Goal: Task Accomplishment & Management: Manage account settings

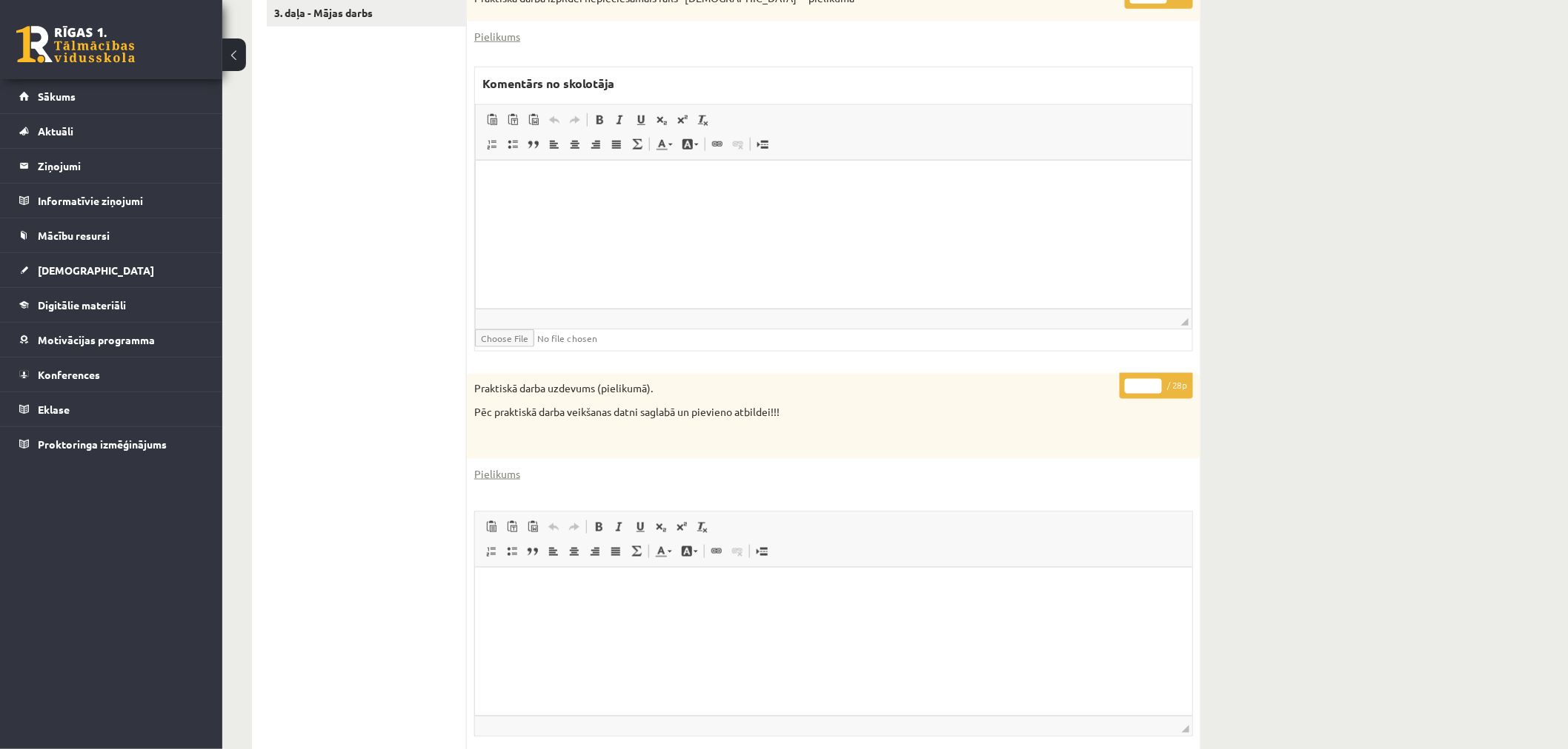
scroll to position [489, 0]
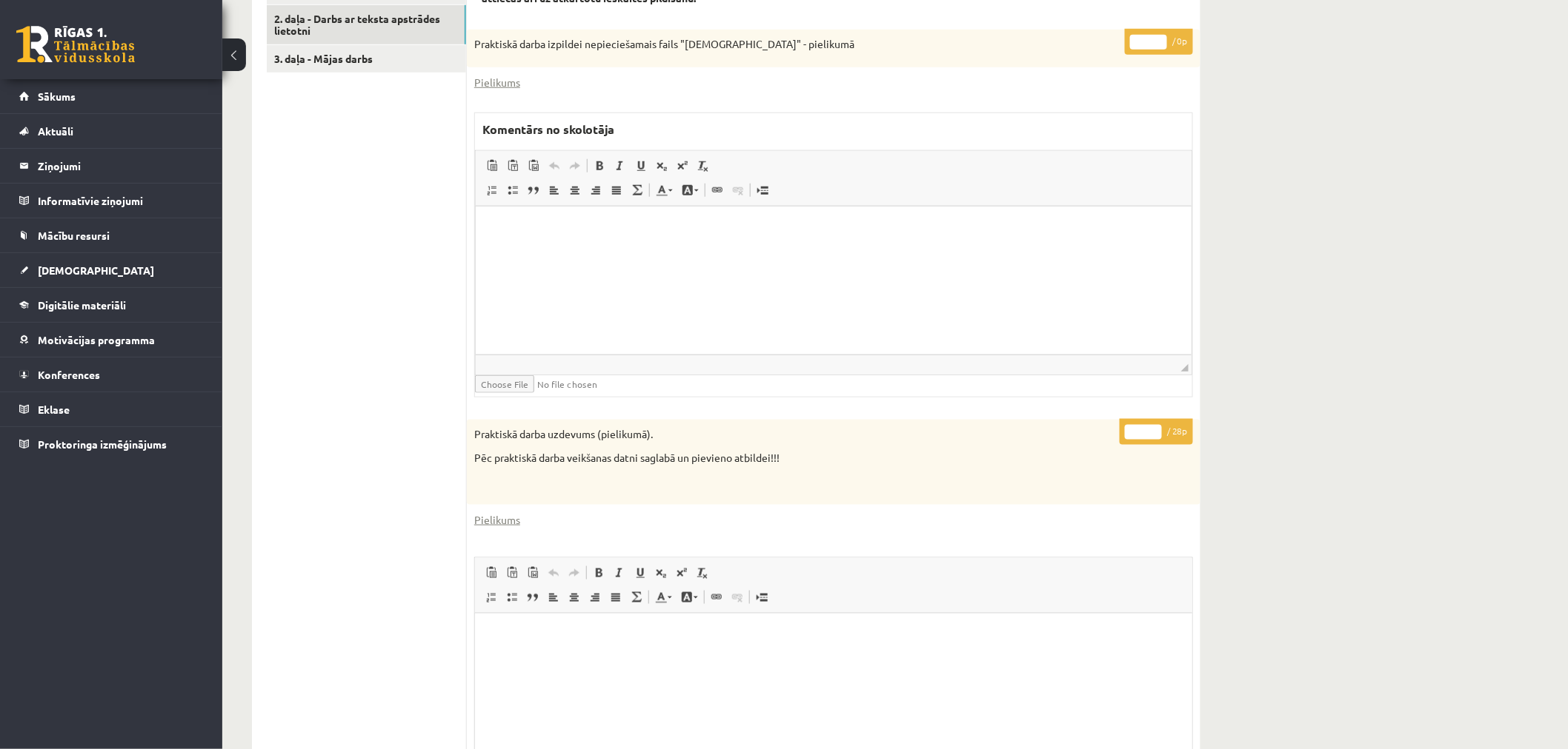
drag, startPoint x: 1139, startPoint y: 432, endPoint x: 1105, endPoint y: 427, distance: 34.4
type input "**"
click at [1072, 252] on html at bounding box center [832, 229] width 715 height 45
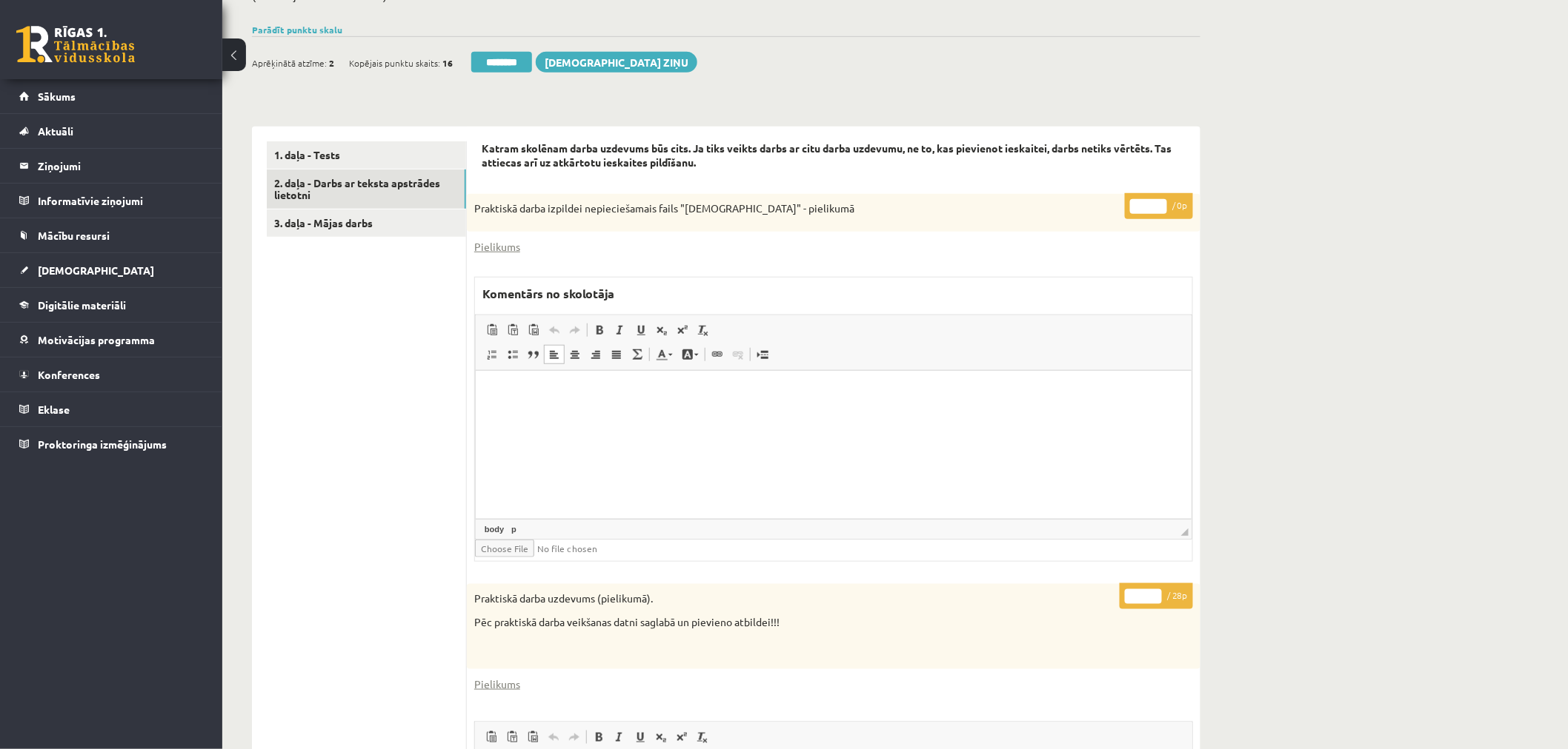
scroll to position [323, 0]
click at [386, 183] on link "2. daļa - Darbs ar teksta apstrādes lietotni" at bounding box center [366, 190] width 200 height 40
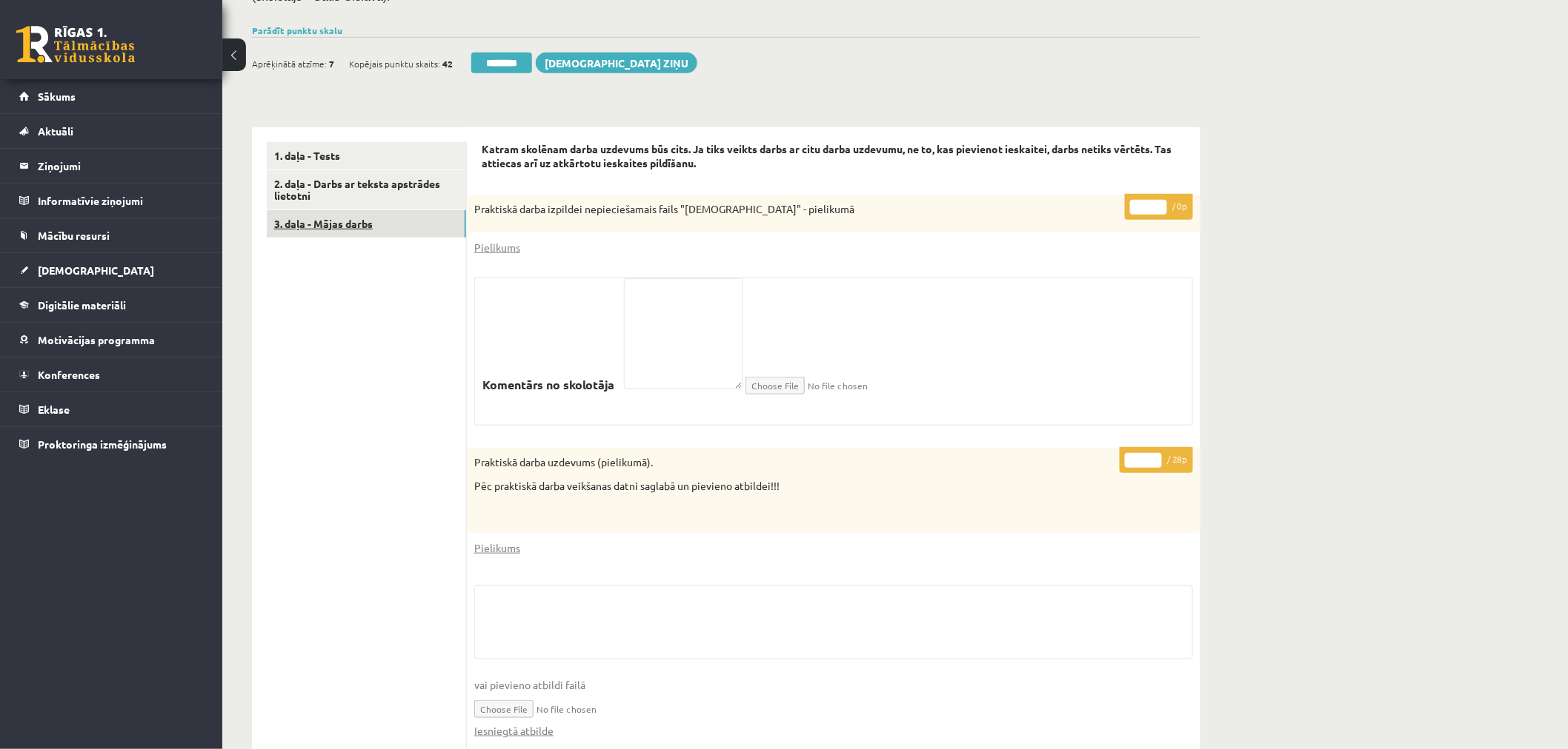
click at [370, 212] on link "3. daļa - Mājas darbs" at bounding box center [366, 224] width 200 height 27
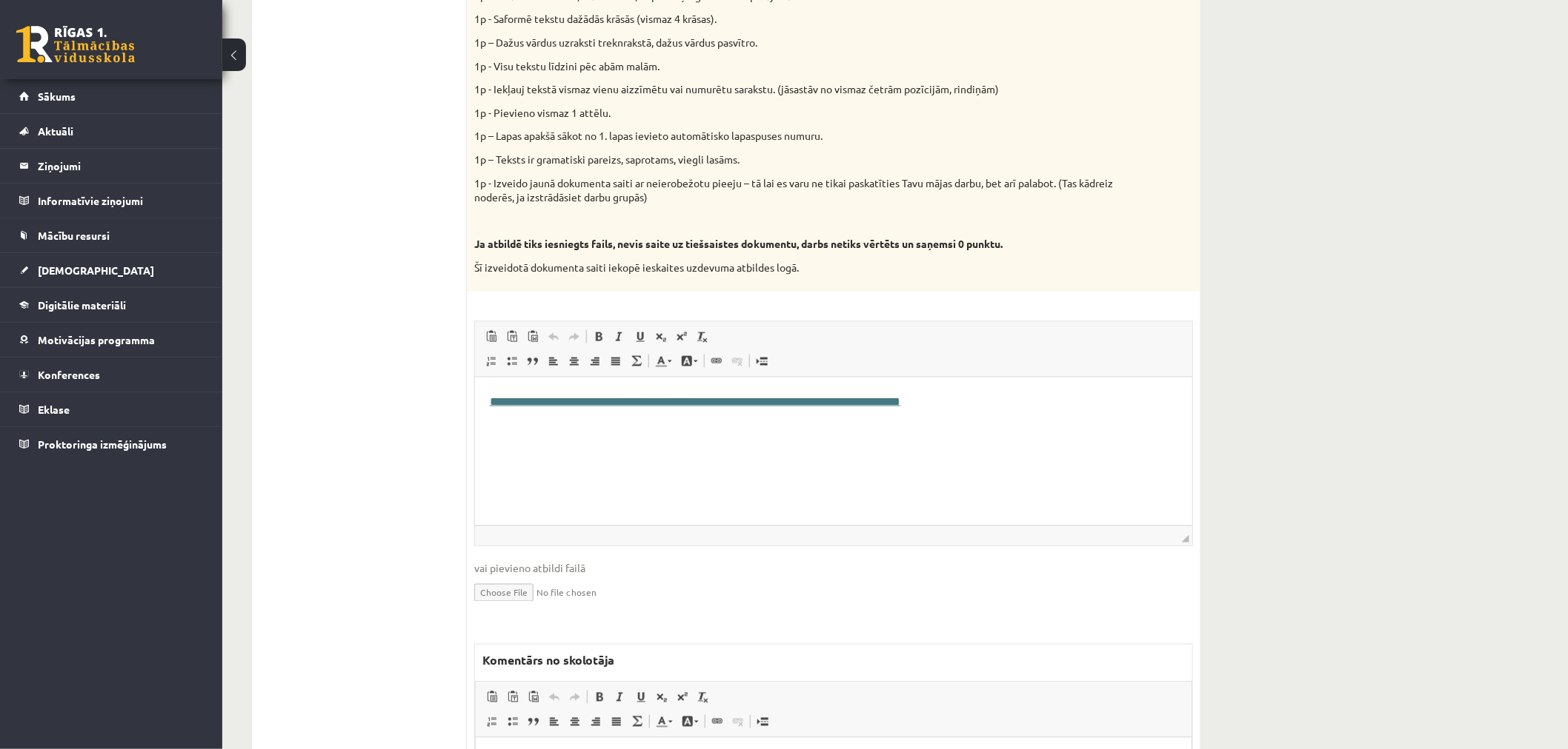
scroll to position [692, 0]
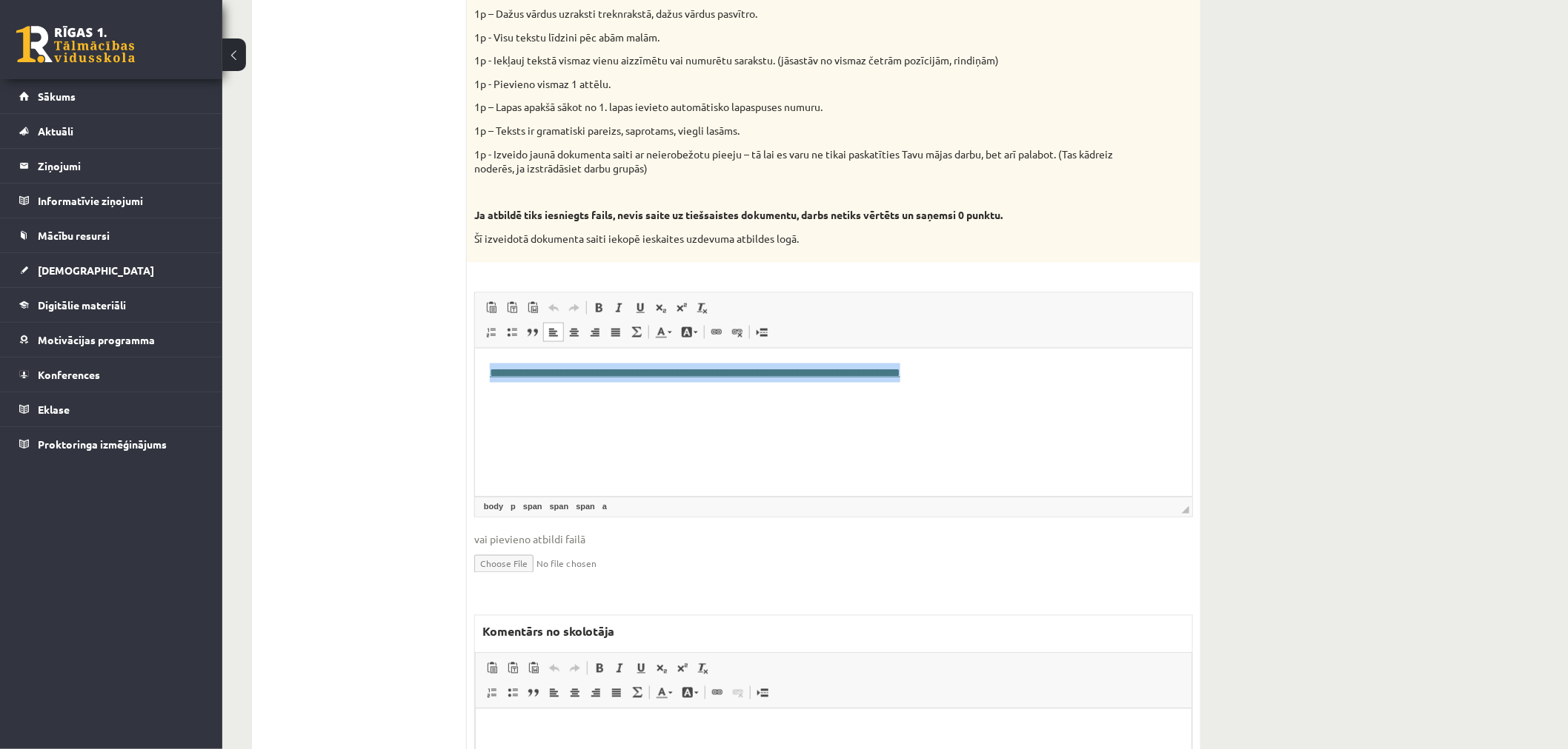
drag, startPoint x: 1111, startPoint y: 368, endPoint x: 361, endPoint y: 364, distance: 750.0
click at [475, 364] on html "**********" at bounding box center [833, 372] width 717 height 49
copy link "**********"
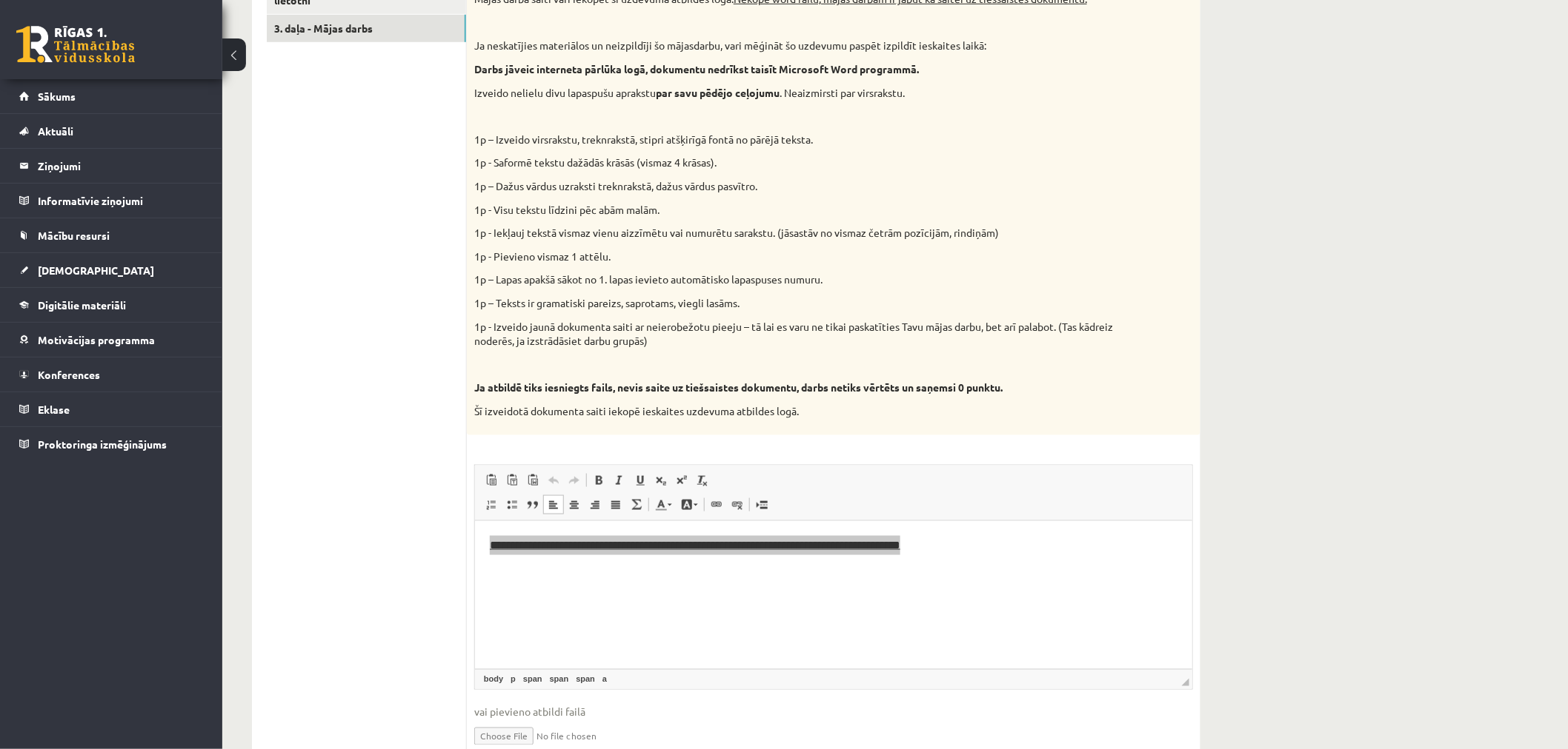
scroll to position [493, 0]
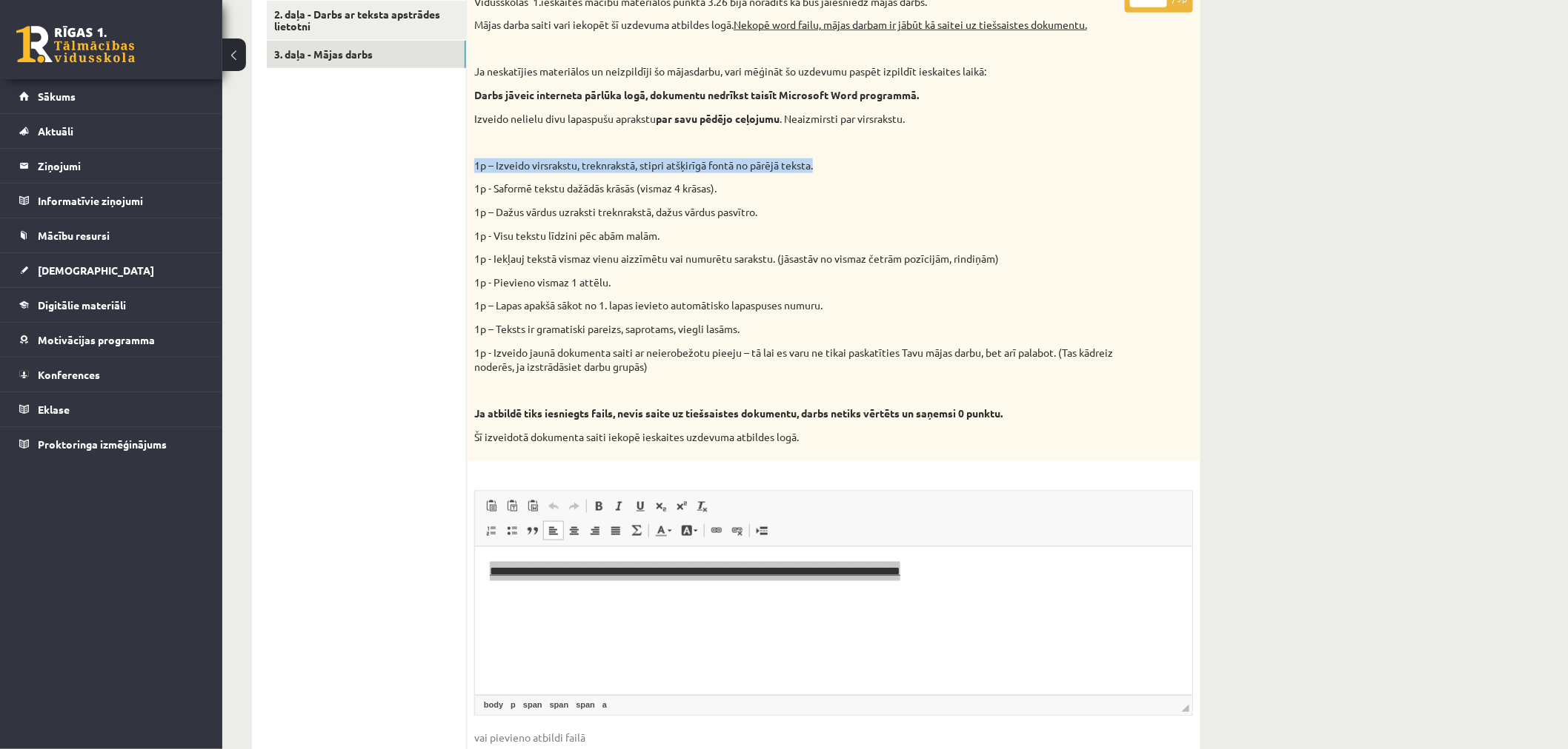
drag, startPoint x: 828, startPoint y: 163, endPoint x: 475, endPoint y: 159, distance: 353.0
click at [475, 159] on p "1p – Izveido virsrakstu, treknrakstā, stipri atšķirīgā fontā no pārējā teksta." at bounding box center [796, 166] width 644 height 15
copy p "1p – Izveido virsrakstu, treknrakstā, stipri atšķirīgā fontā no pārējā teksta."
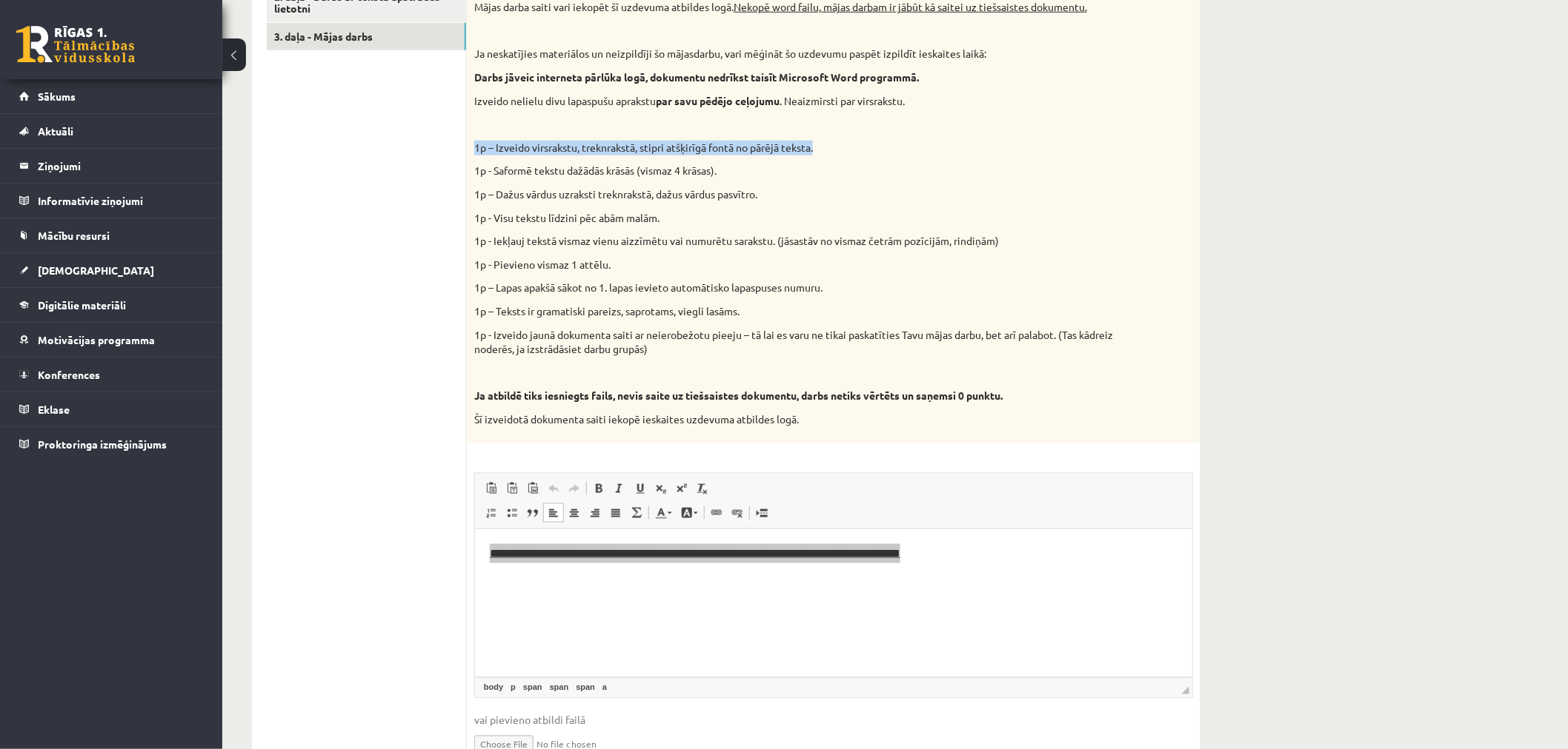
scroll to position [905, 0]
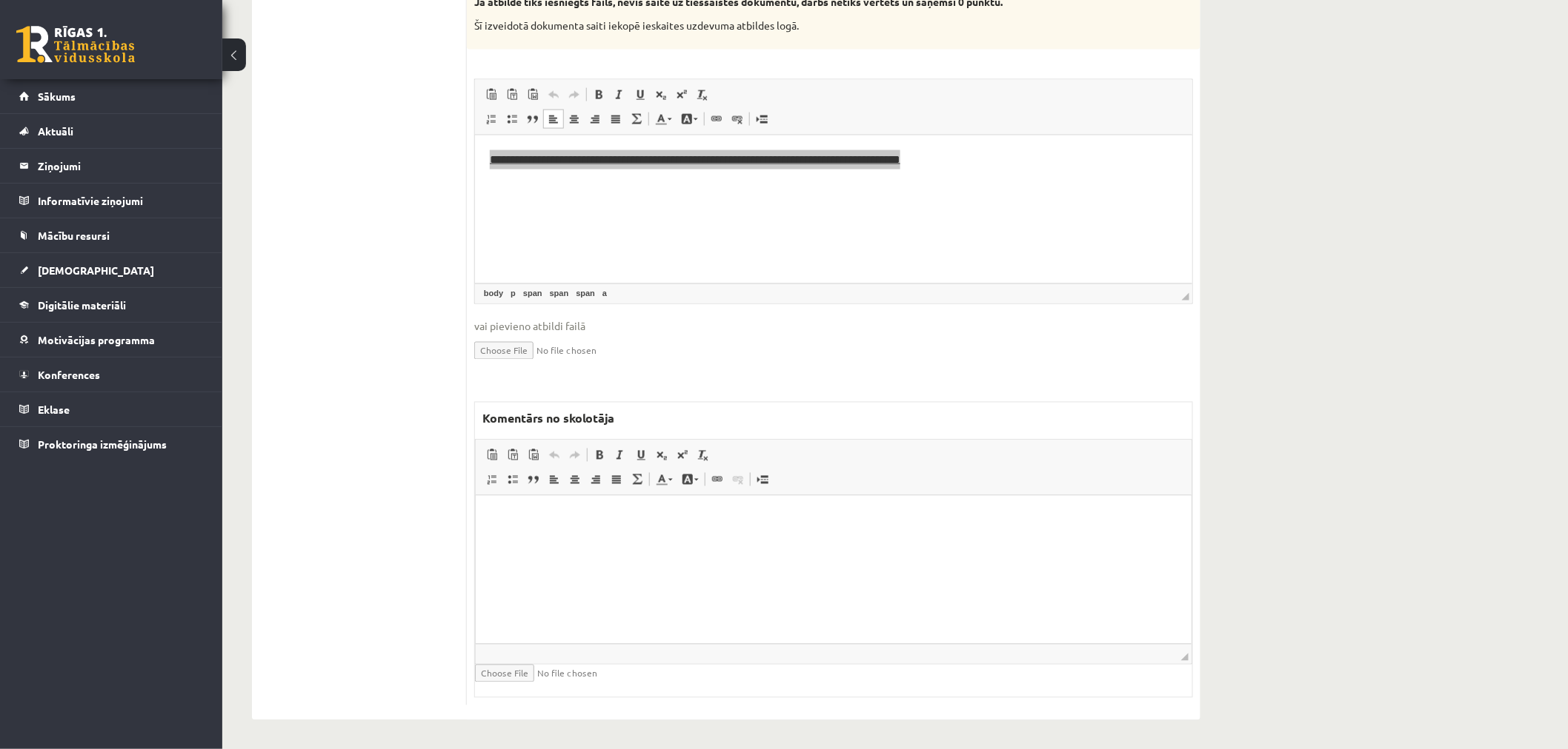
click at [741, 541] on html at bounding box center [832, 518] width 715 height 45
drag, startPoint x: 727, startPoint y: 540, endPoint x: 647, endPoint y: 543, distance: 80.1
click at [647, 543] on p "**********" at bounding box center [833, 543] width 686 height 16
click at [646, 544] on p "**********" at bounding box center [833, 543] width 686 height 16
drag, startPoint x: 643, startPoint y: 541, endPoint x: 728, endPoint y: 540, distance: 85.0
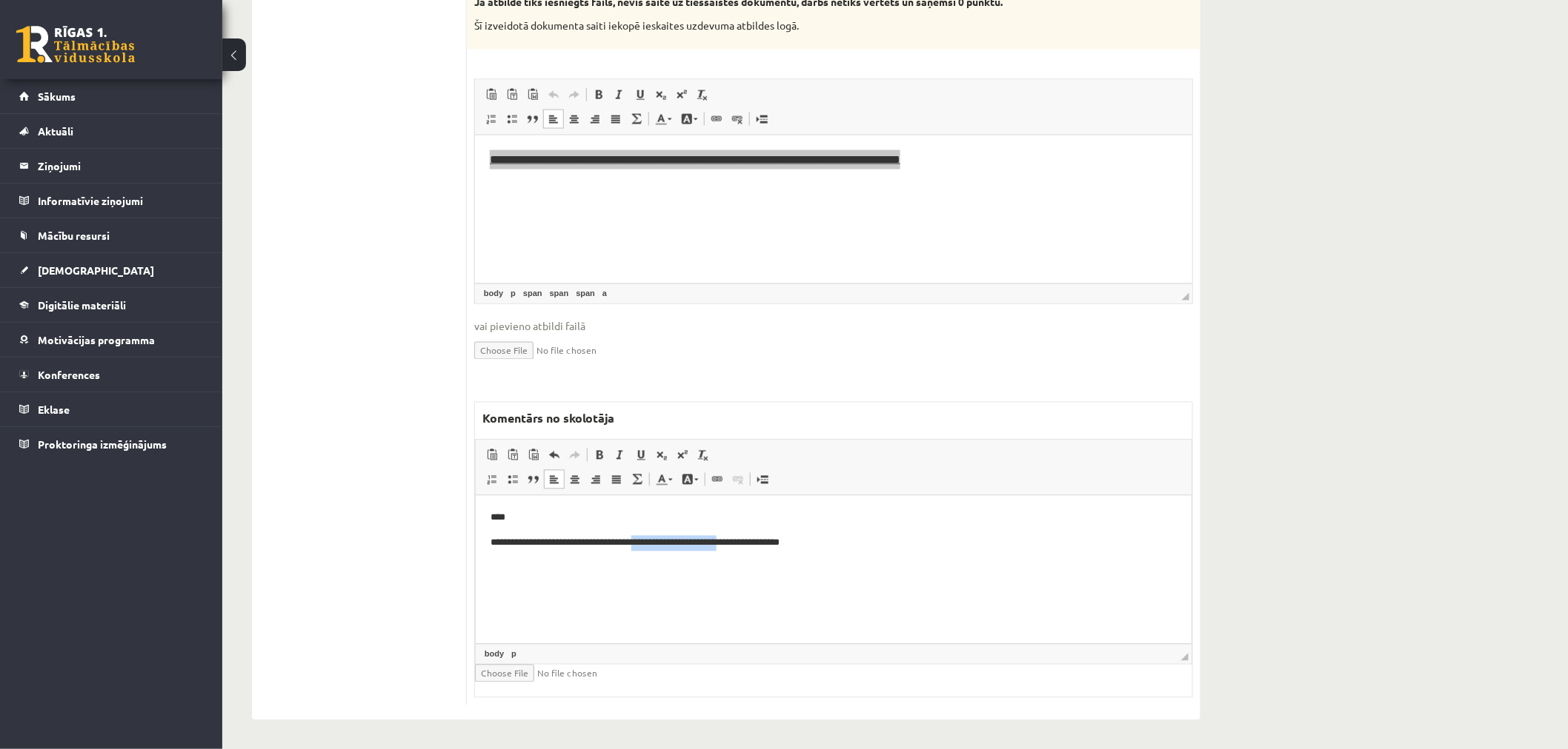
click at [730, 543] on p "**********" at bounding box center [833, 543] width 686 height 16
click at [597, 456] on span at bounding box center [599, 456] width 12 height 12
click at [610, 537] on p "**********" at bounding box center [833, 543] width 686 height 16
drag, startPoint x: 610, startPoint y: 537, endPoint x: 1079, endPoint y: 989, distance: 651.4
click at [610, 537] on p "**********" at bounding box center [833, 543] width 686 height 16
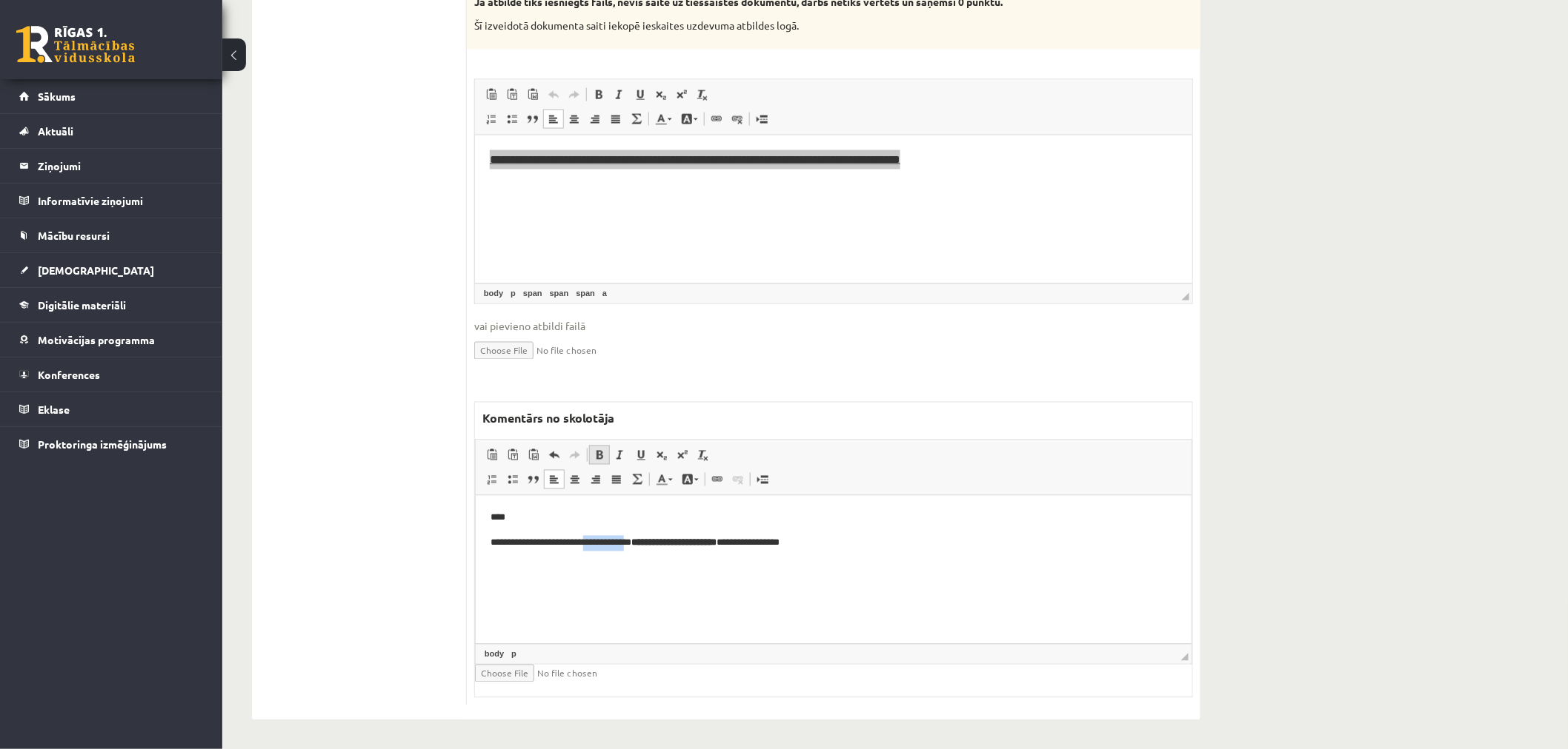
click at [600, 456] on span at bounding box center [599, 456] width 12 height 12
click at [747, 543] on p "**********" at bounding box center [833, 543] width 686 height 16
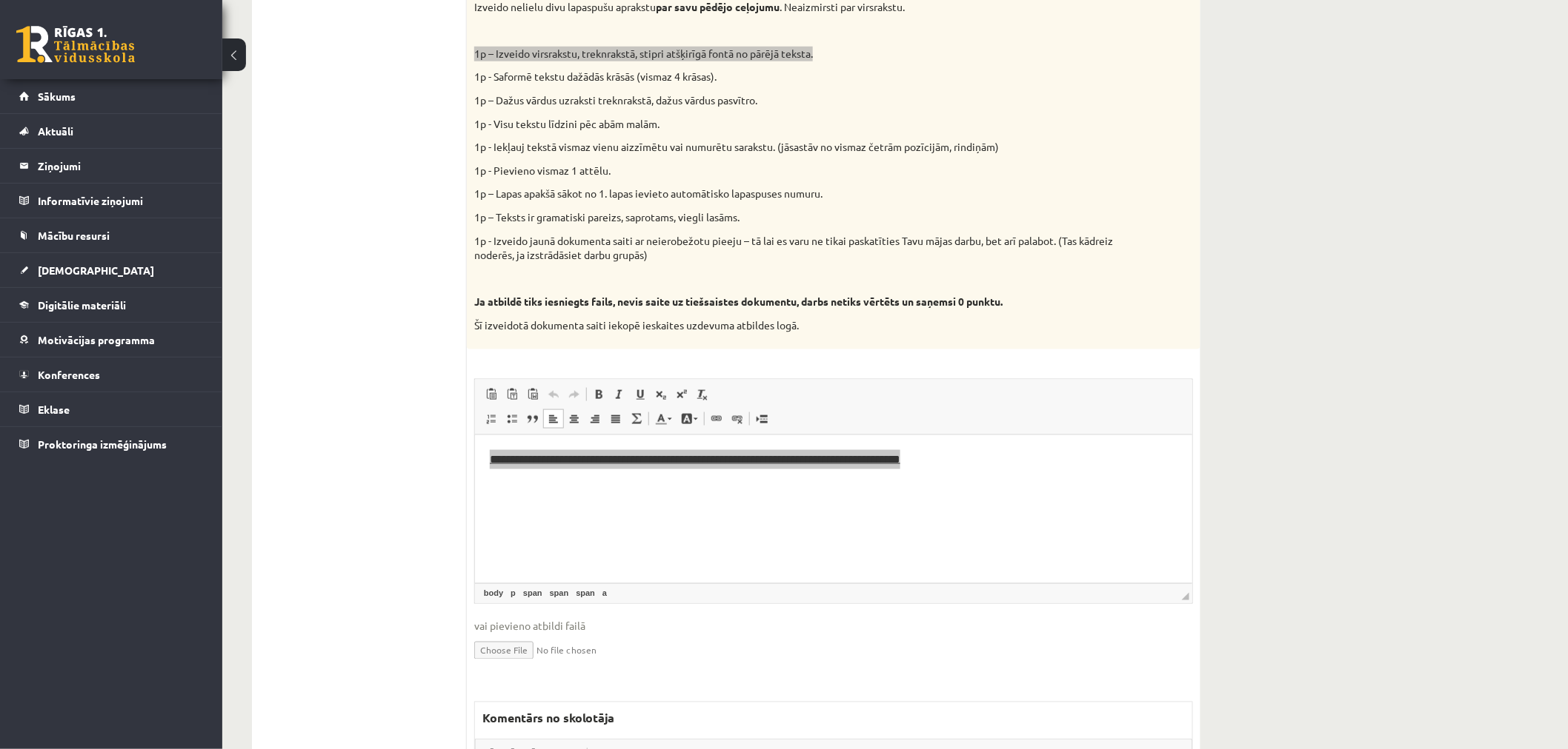
scroll to position [329, 0]
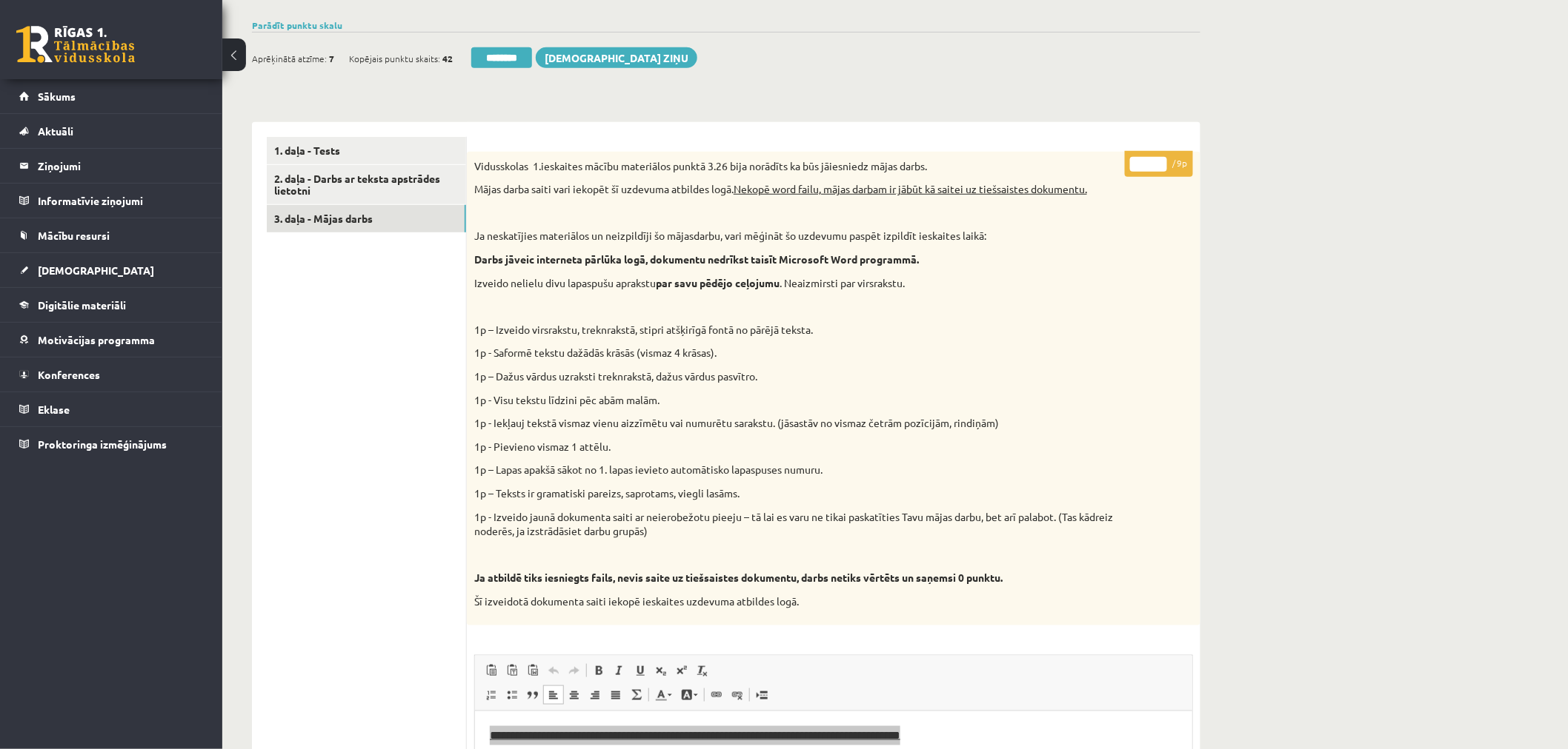
drag, startPoint x: 1146, startPoint y: 159, endPoint x: 1122, endPoint y: 163, distance: 24.3
click at [1122, 163] on div "* / 9p Vidusskolas 1.ieskaites mācību materiālos punktā 3.26 bija norādīts ka b…" at bounding box center [833, 717] width 734 height 1130
type input "*"
click at [1223, 100] on div "Datorika 10.b1 klase 1.ieskaite , Katrīna Jansone (10.b1 klase) Ieskaite jāpild…" at bounding box center [726, 527] width 1008 height 1598
click at [1262, 120] on div "Datorika 10.b1 klase 1.ieskaite , Katrīna Jansone (10.b1 klase) Ieskaite jāpild…" at bounding box center [895, 527] width 1346 height 1598
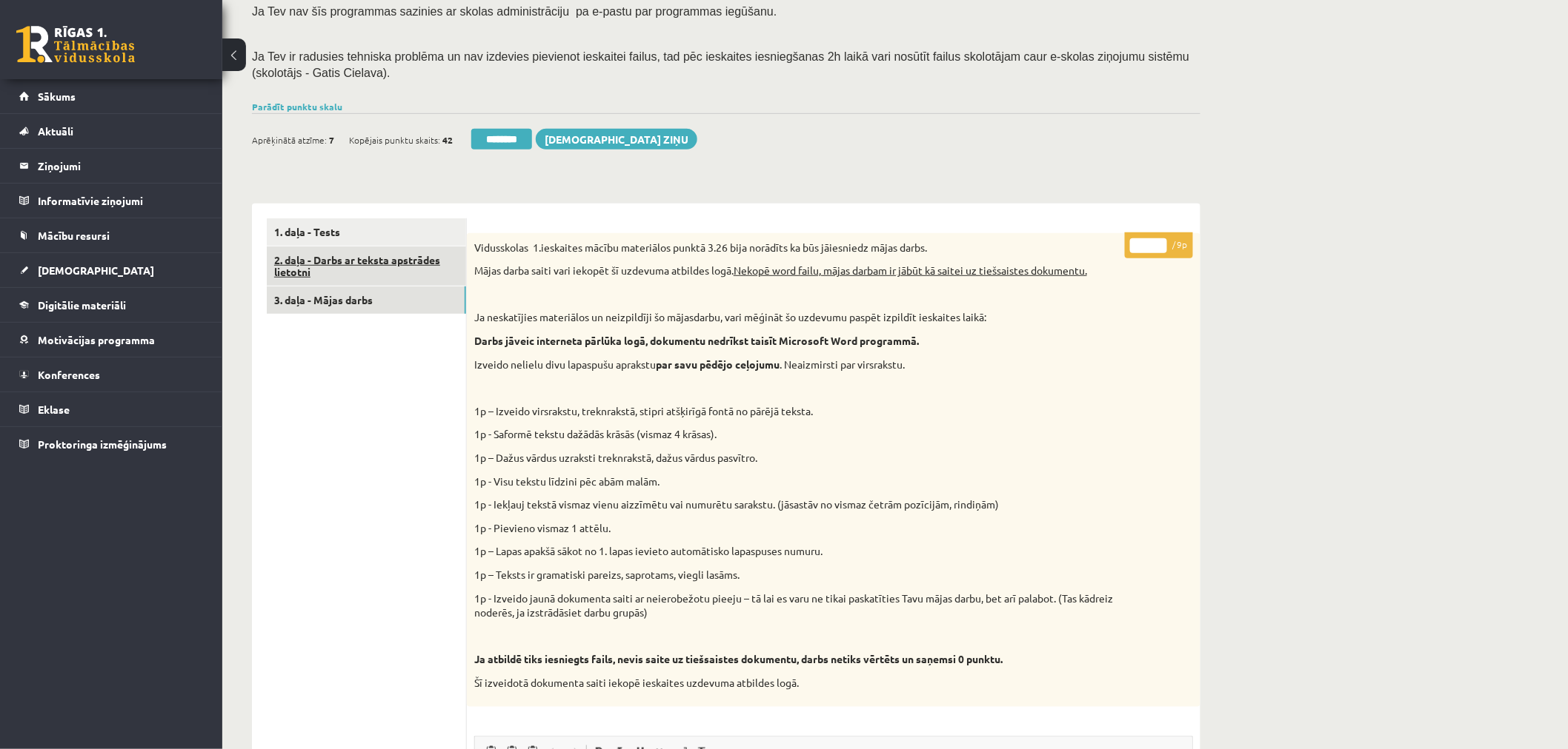
scroll to position [246, 0]
click at [338, 301] on link "3. daļa - Mājas darbs" at bounding box center [366, 301] width 200 height 27
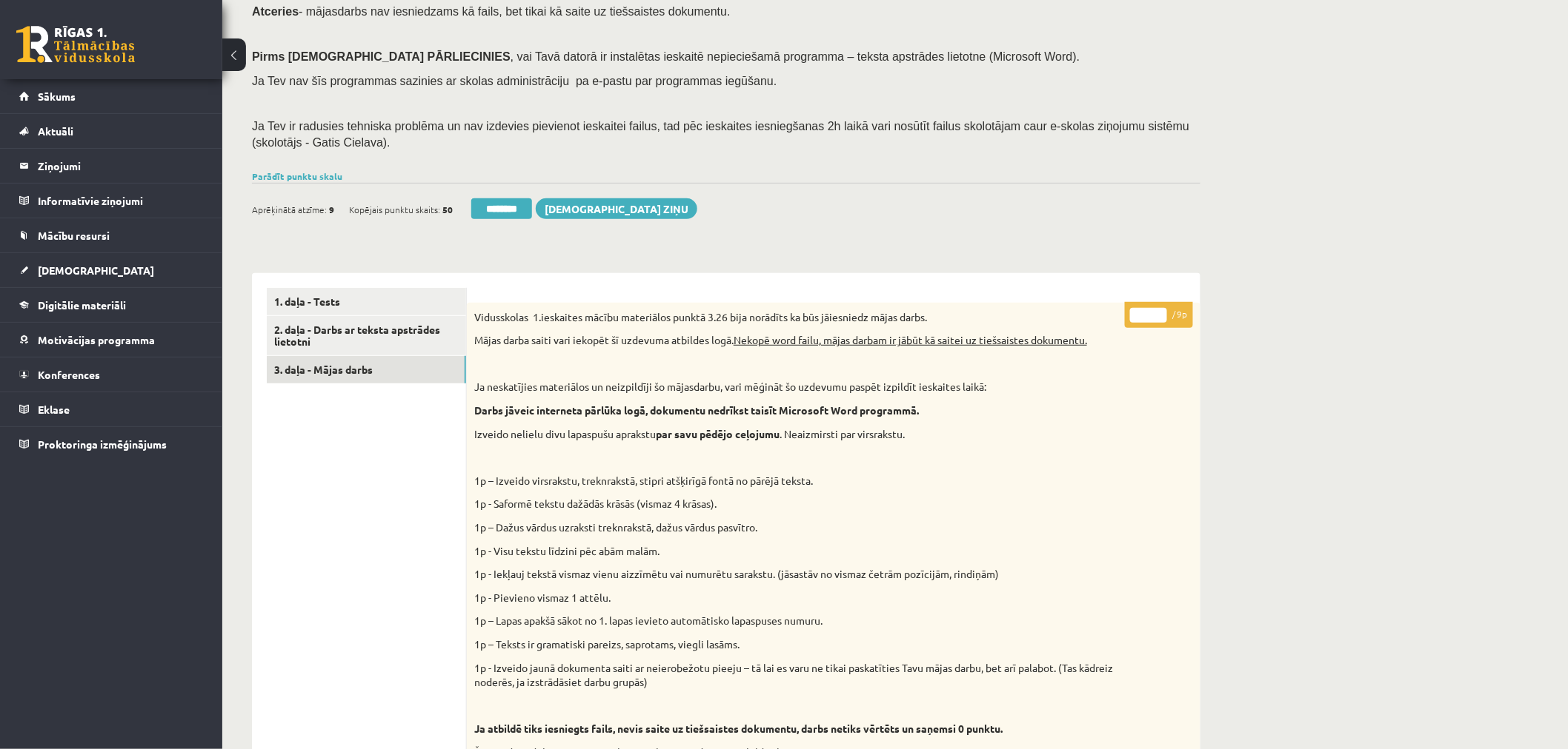
scroll to position [82, 0]
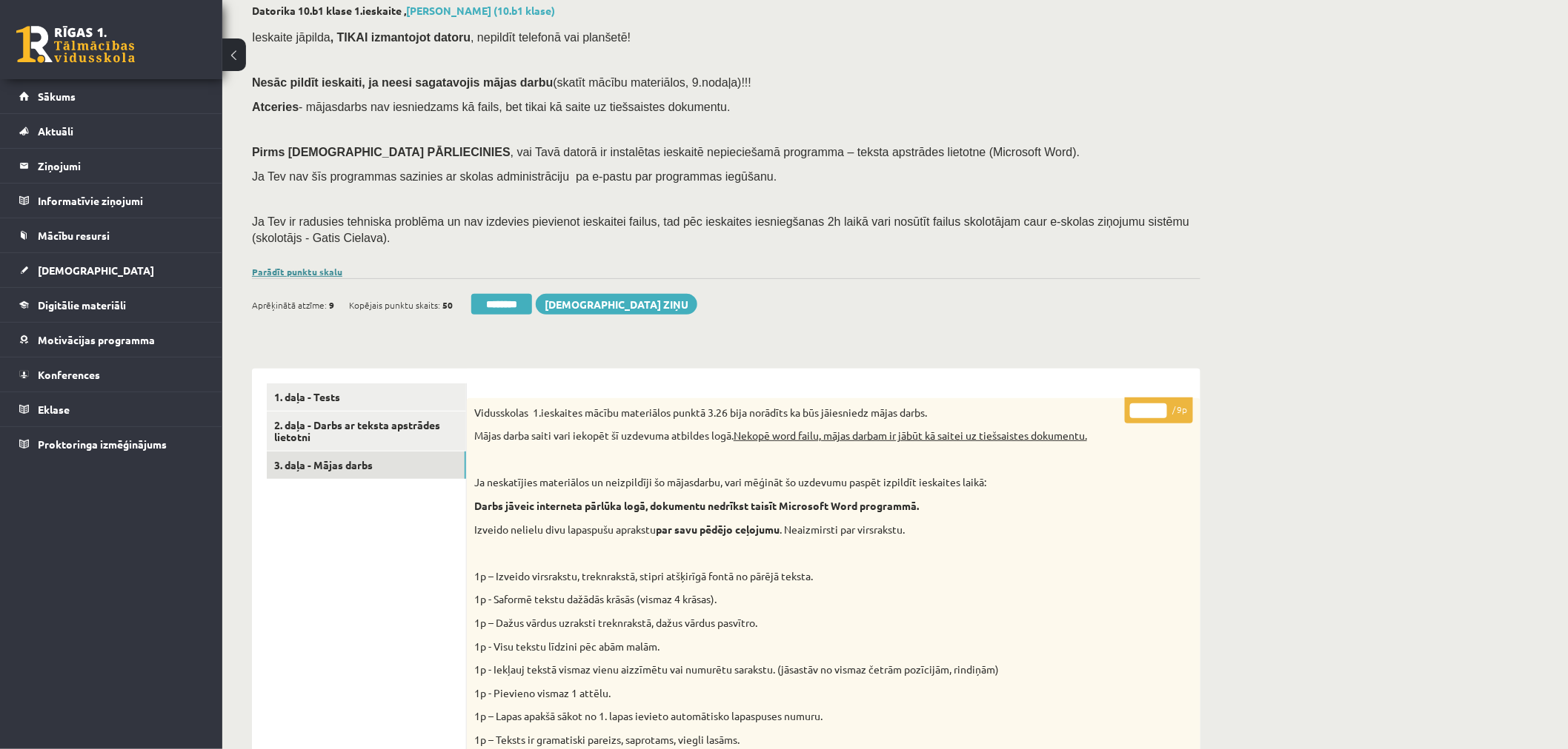
click at [320, 276] on link "Parādīt punktu skalu" at bounding box center [297, 272] width 91 height 12
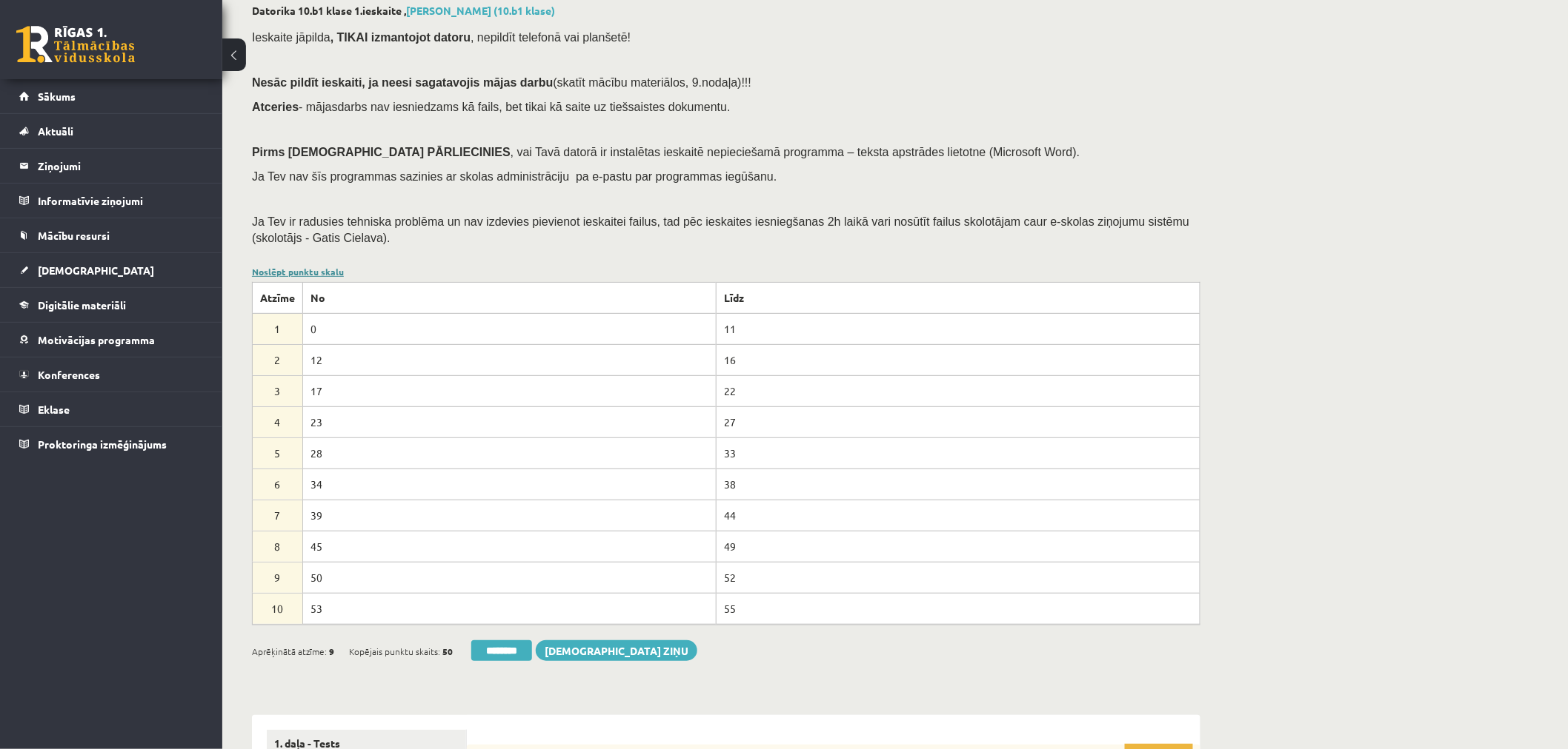
scroll to position [0, 0]
click at [320, 276] on link "Noslēpt punktu skalu" at bounding box center [298, 272] width 92 height 12
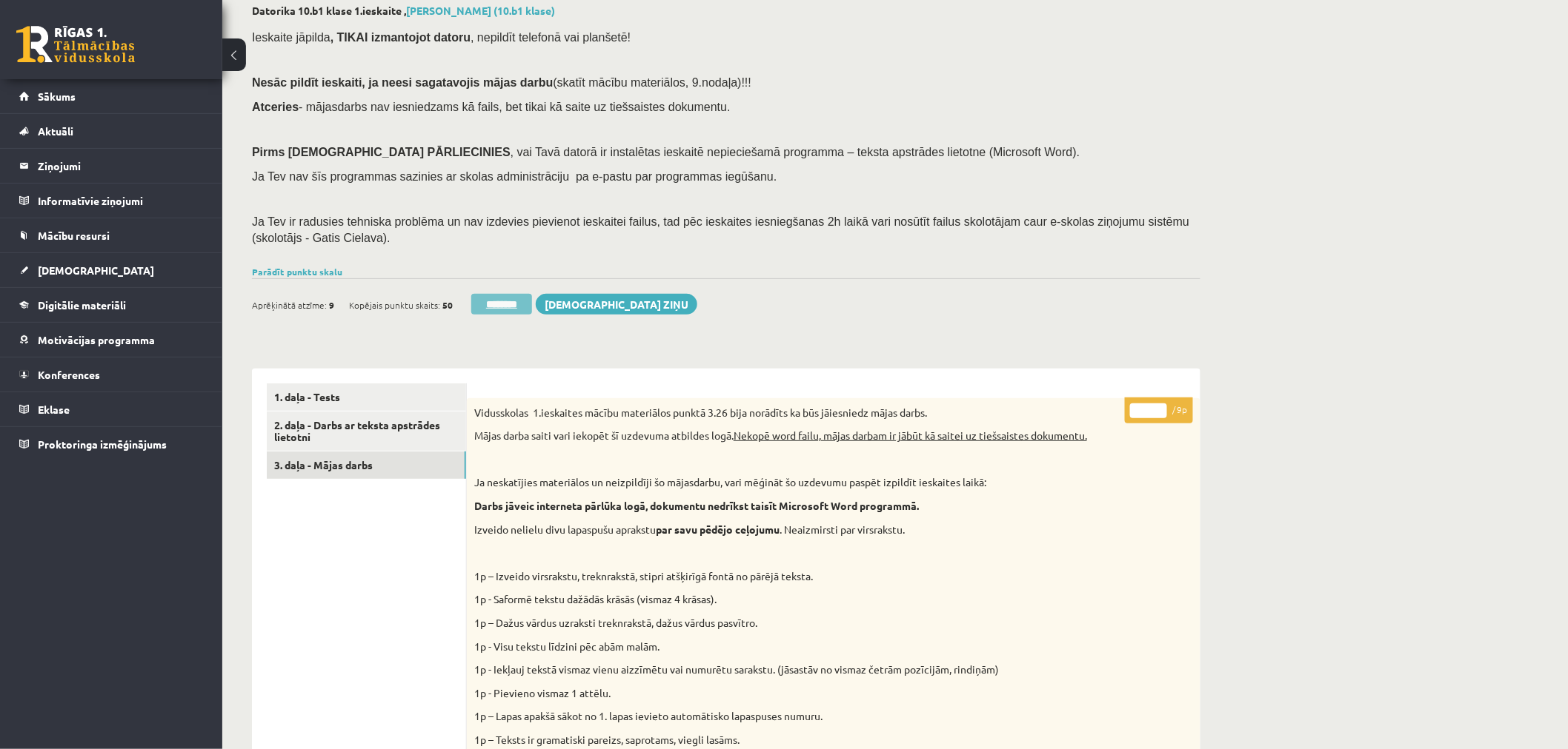
click at [516, 305] on input "********" at bounding box center [502, 304] width 60 height 20
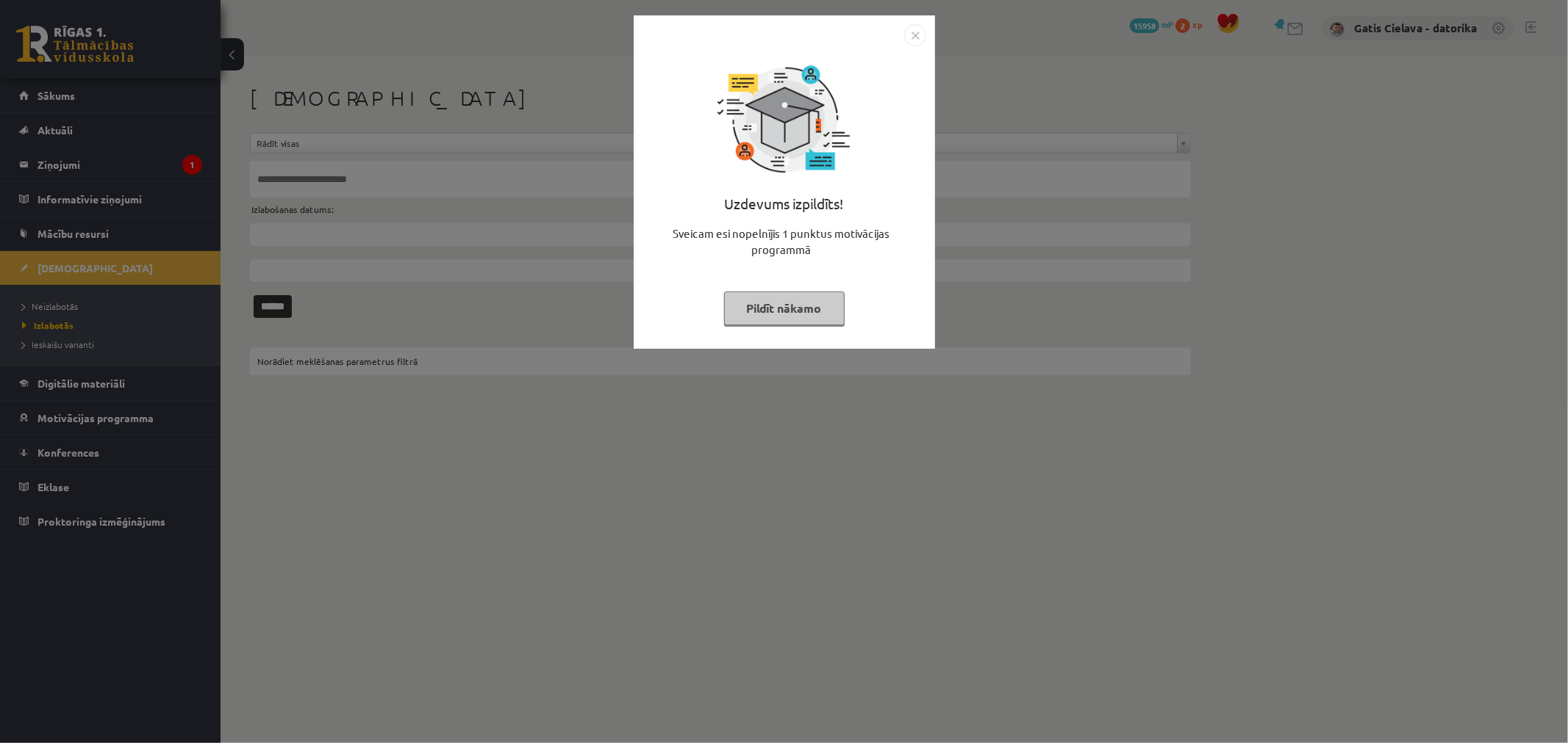
click at [817, 305] on button "Pildīt nākamo" at bounding box center [784, 308] width 121 height 34
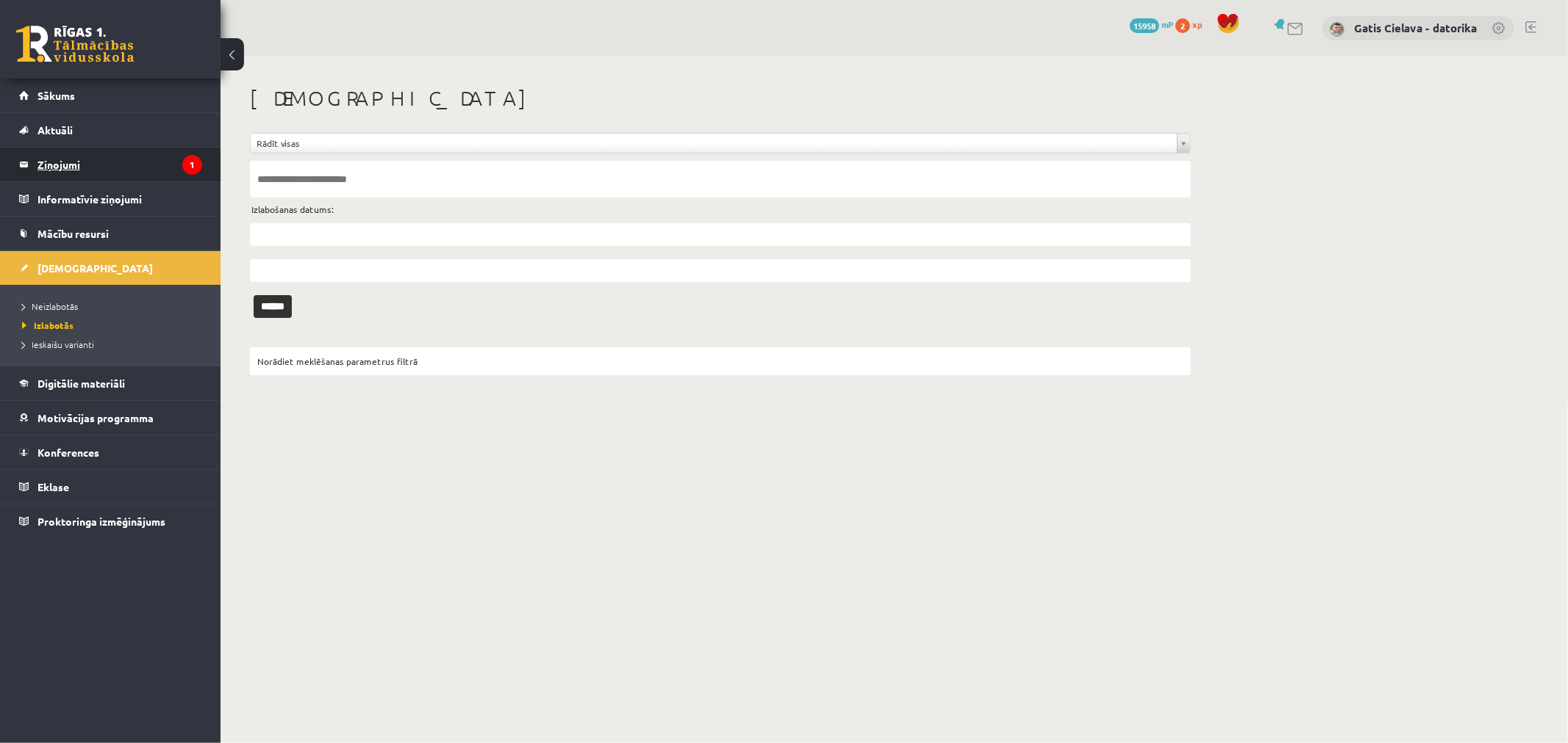
click at [66, 162] on legend "Ziņojumi 1" at bounding box center [120, 164] width 164 height 34
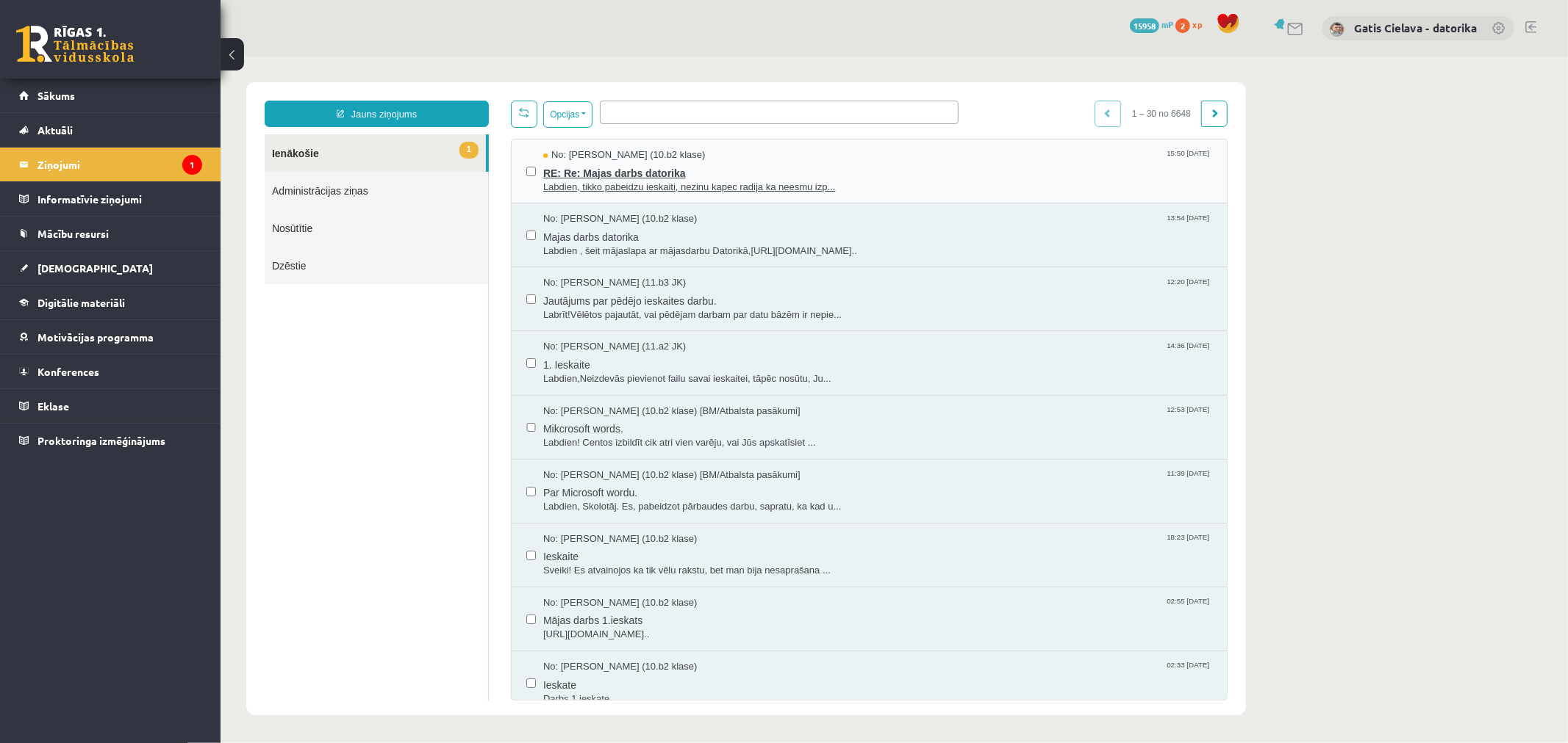
click at [643, 171] on span "RE: Re: Majas darbs datorika" at bounding box center [877, 170] width 669 height 18
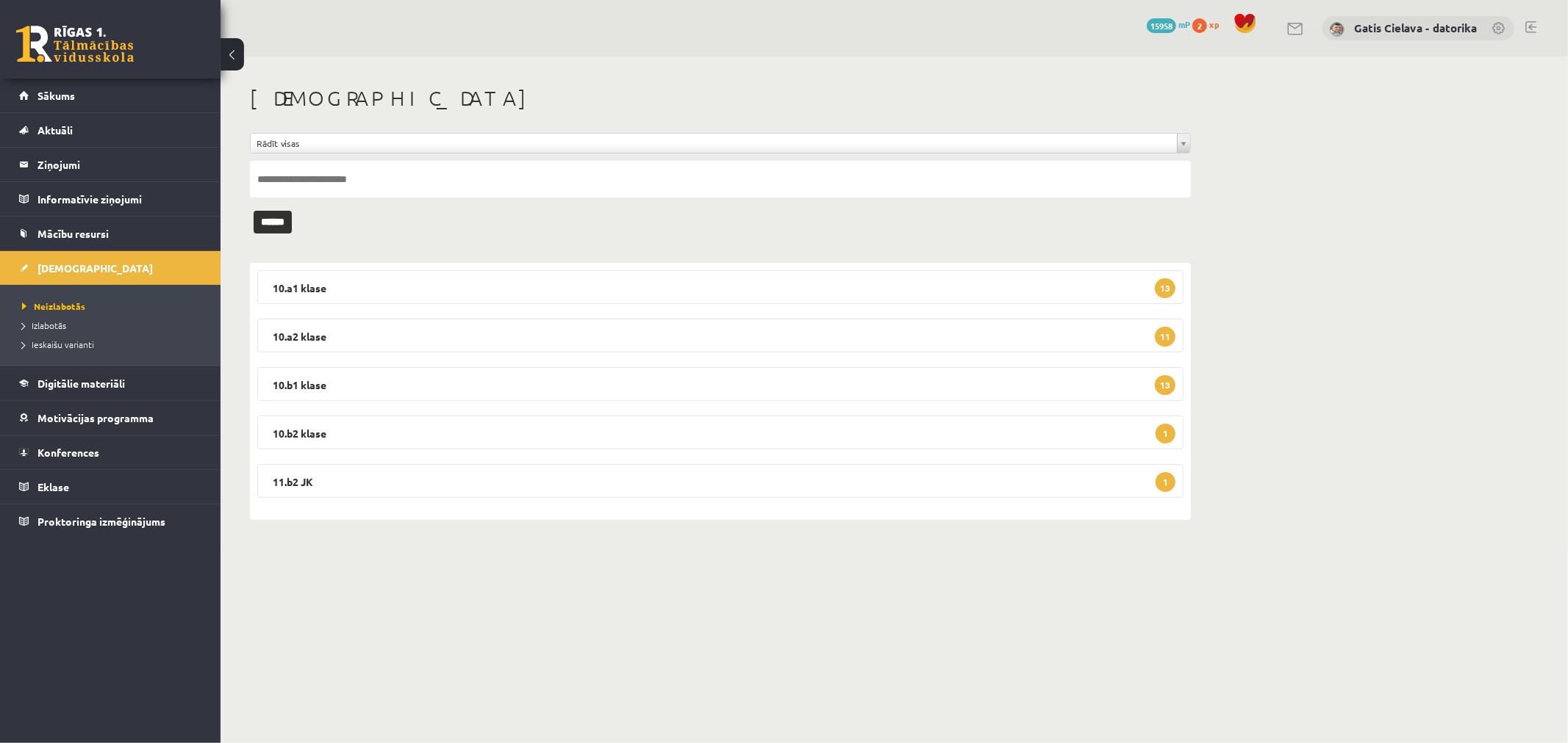
click at [379, 178] on input "text" at bounding box center [720, 180] width 941 height 37
type input "****"
click at [283, 219] on input "******" at bounding box center [273, 222] width 39 height 23
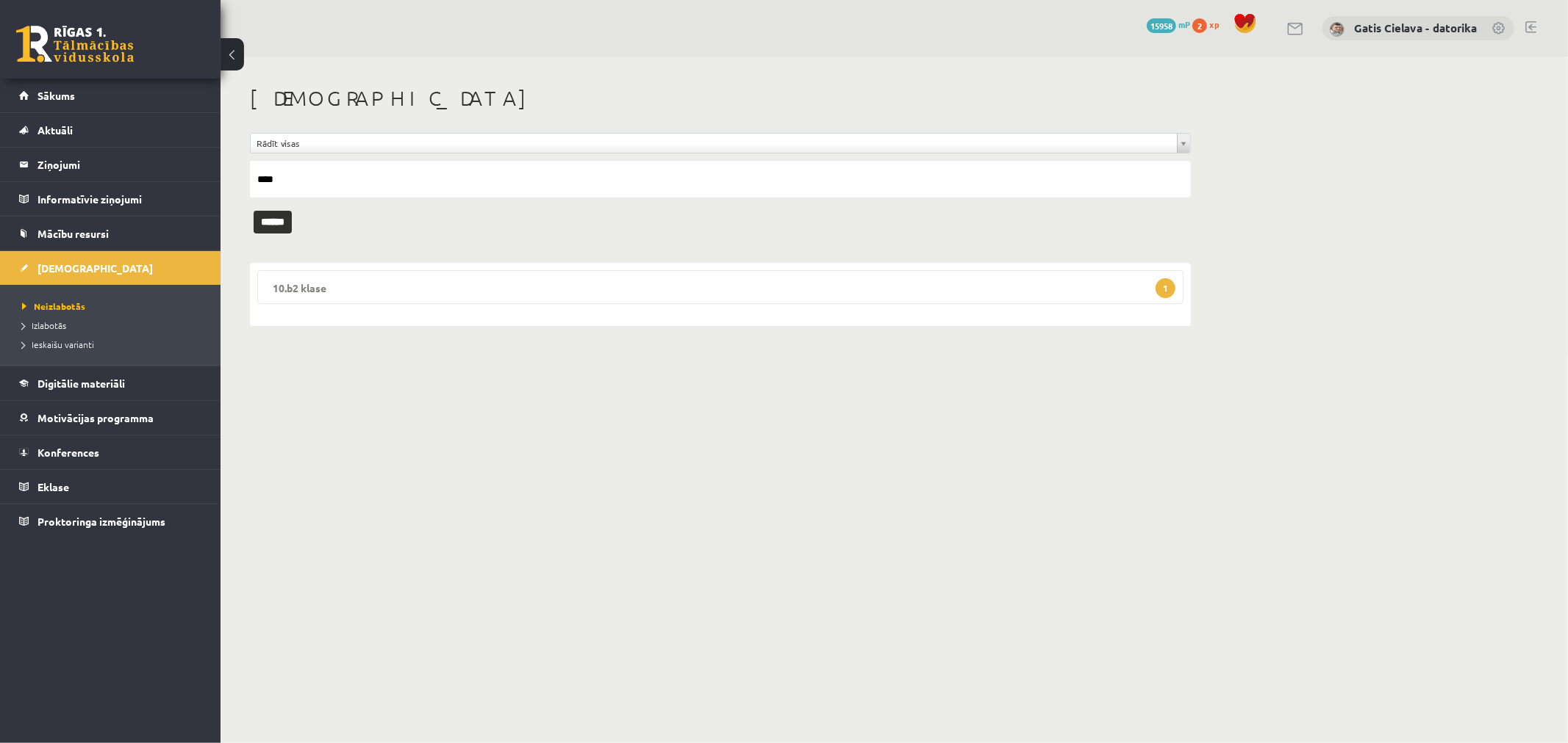
click at [611, 280] on legend "10.b2 klase 1" at bounding box center [720, 287] width 926 height 34
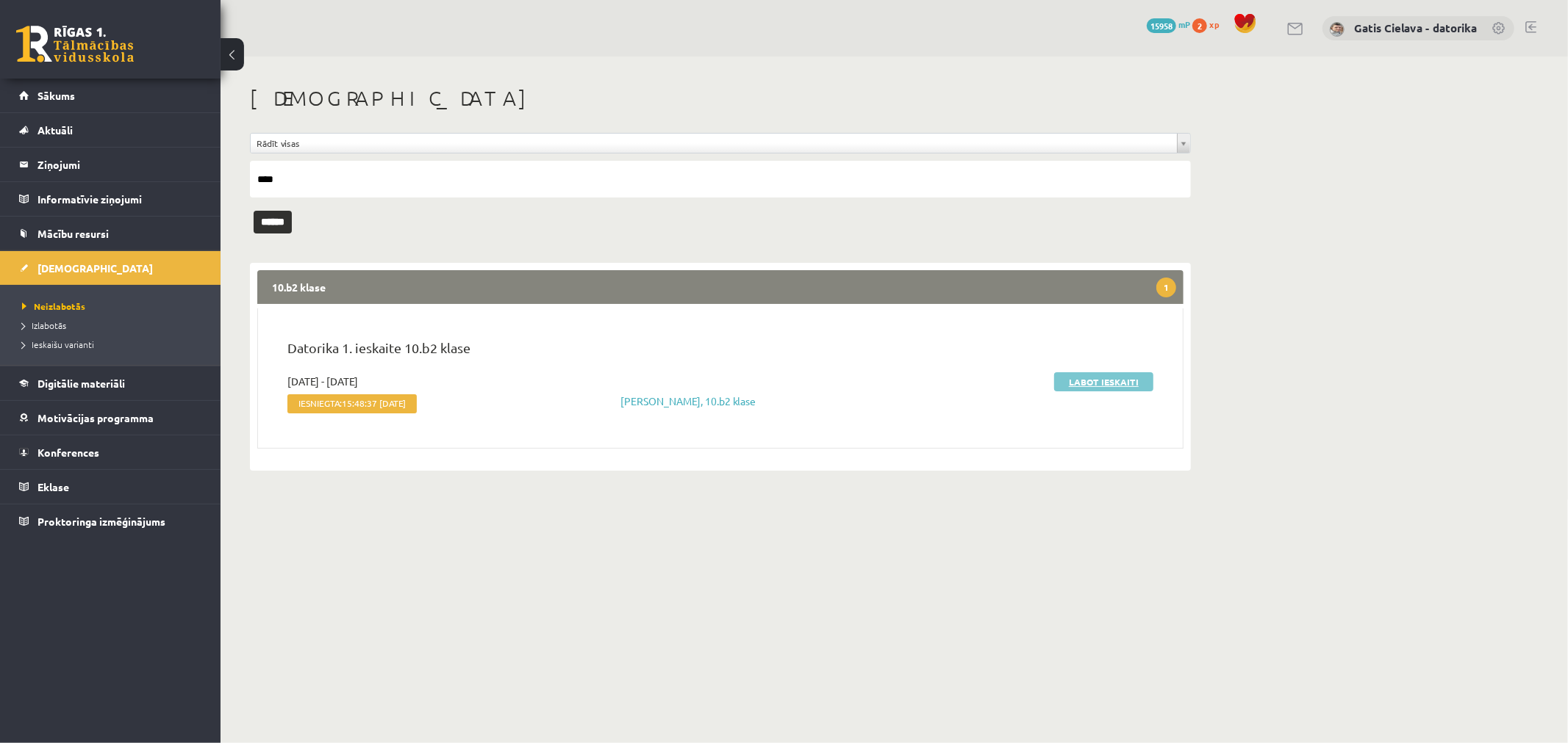
click at [1103, 376] on link "Labot ieskaiti" at bounding box center [1103, 382] width 100 height 19
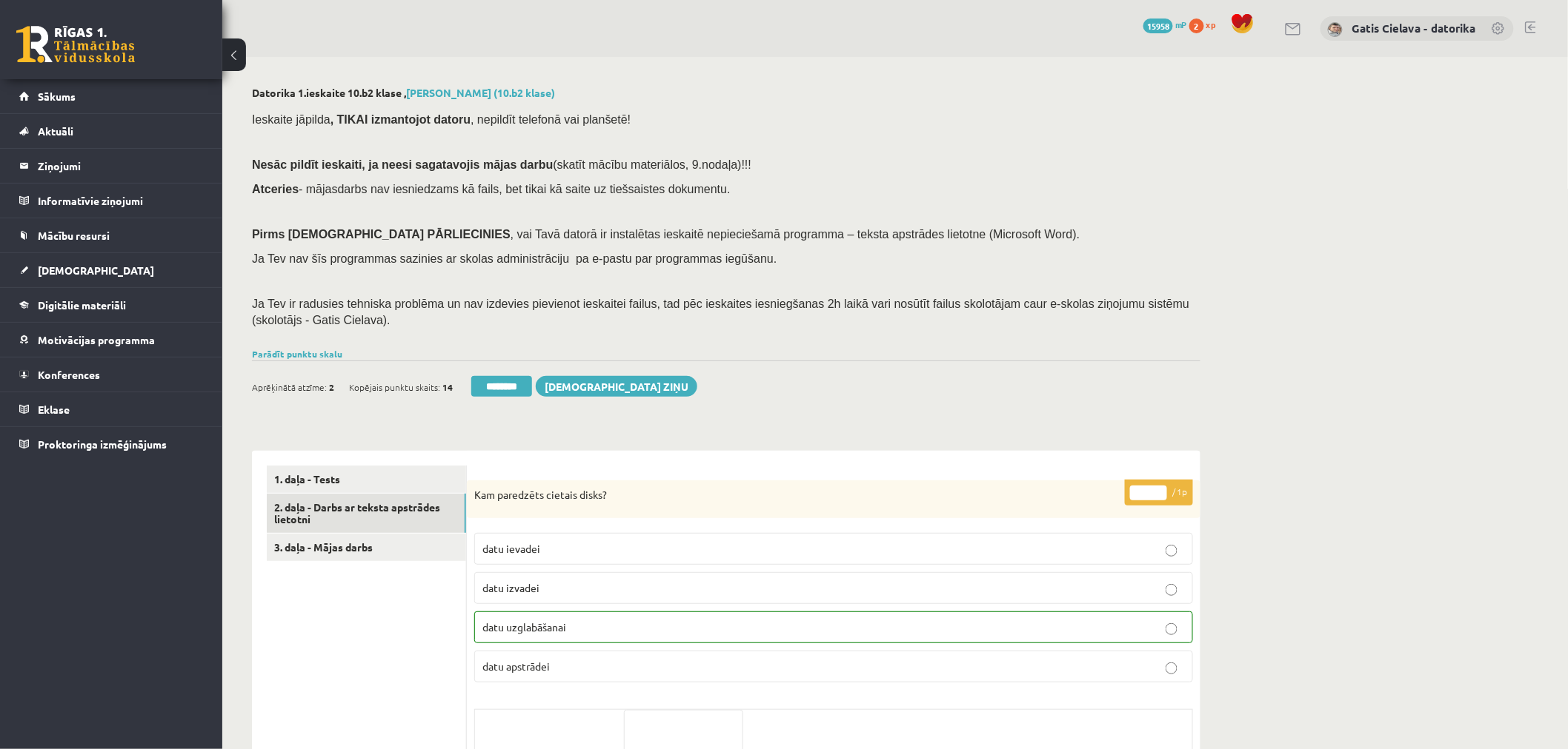
click at [312, 507] on link "2. daļa - Darbs ar teksta apstrādes lietotni" at bounding box center [366, 513] width 200 height 40
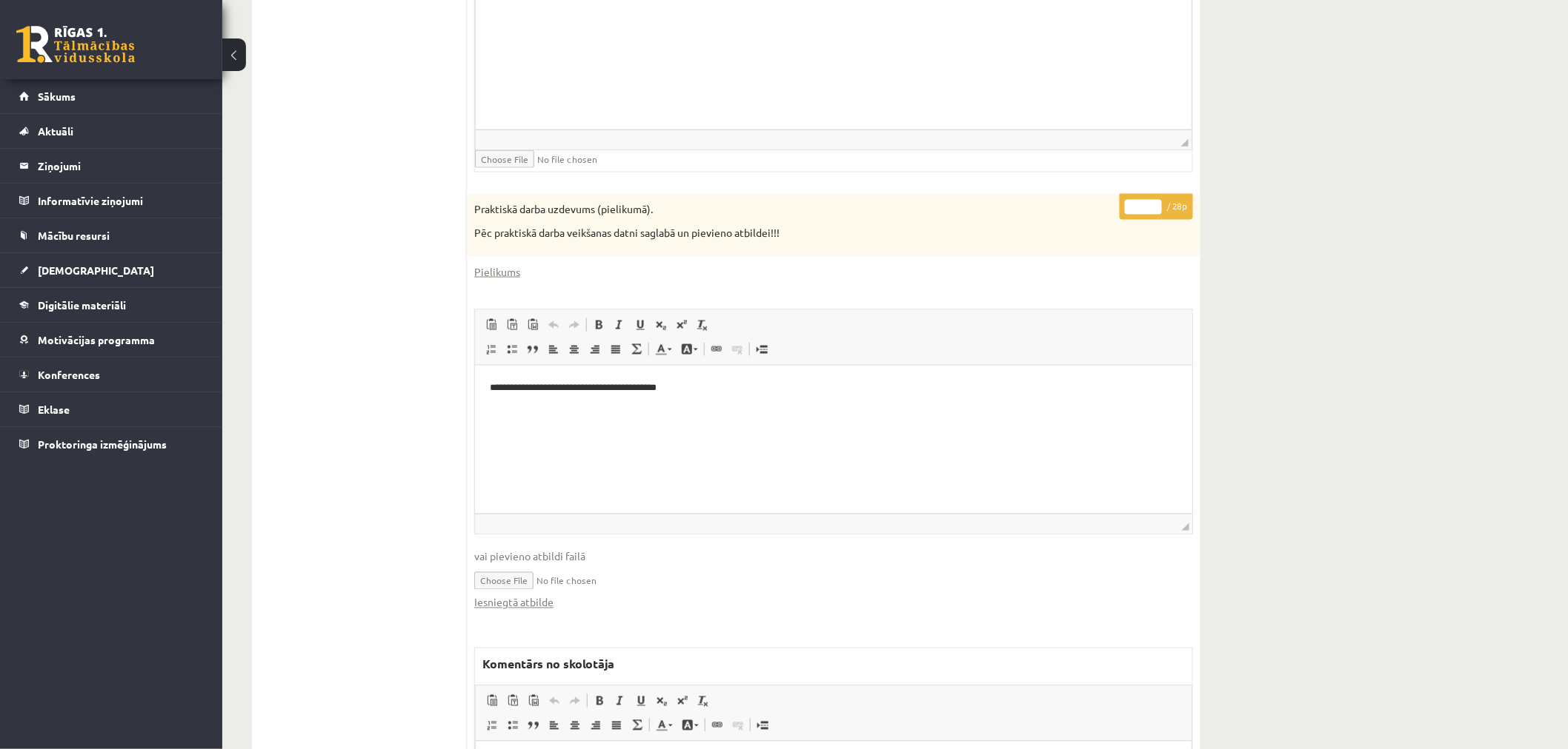
scroll to position [712, 0]
drag, startPoint x: 1141, startPoint y: 210, endPoint x: 1117, endPoint y: 209, distance: 24.0
click at [1117, 209] on div "**********" at bounding box center [833, 574] width 734 height 756
type input "**"
click at [1033, 29] on html at bounding box center [832, 6] width 715 height 45
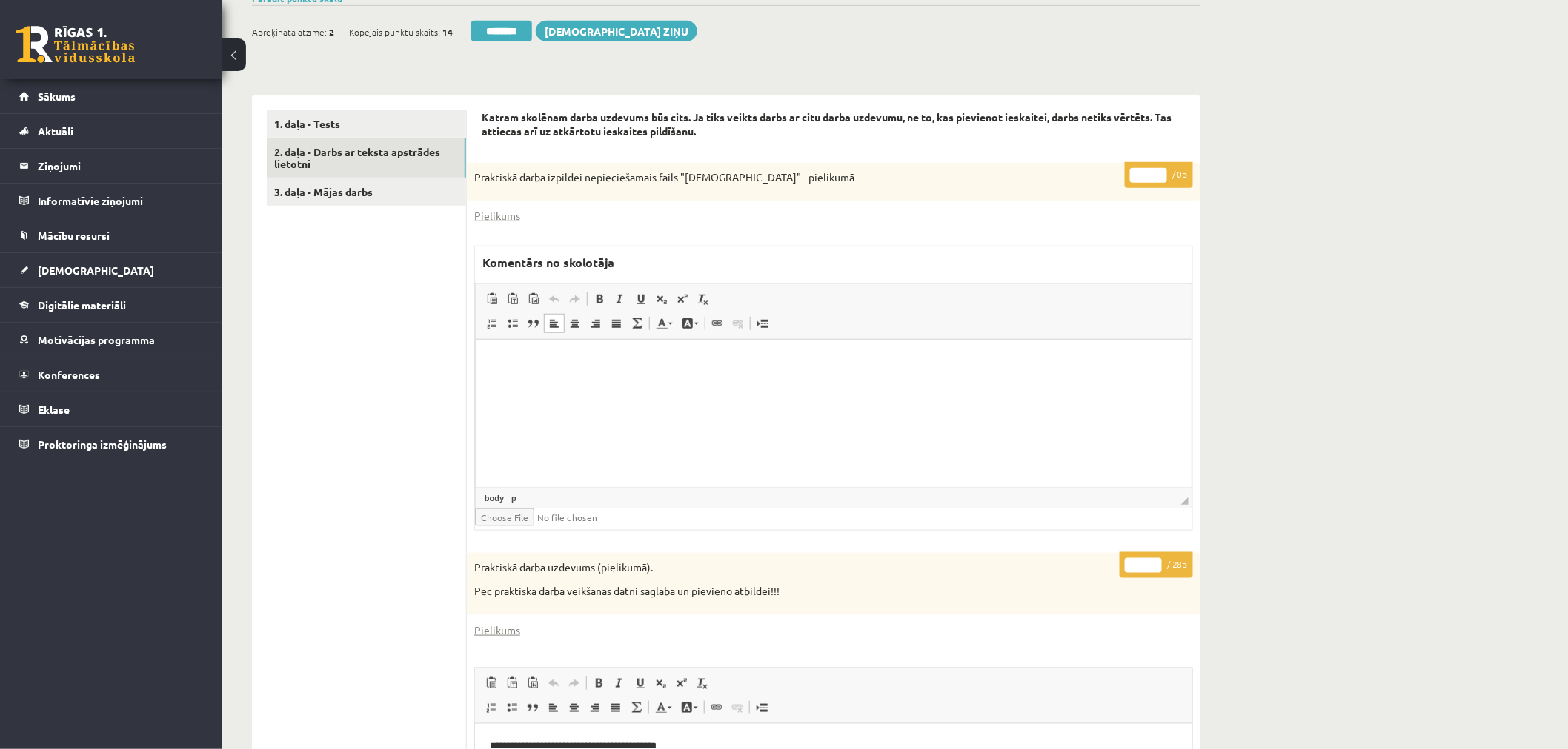
scroll to position [301, 0]
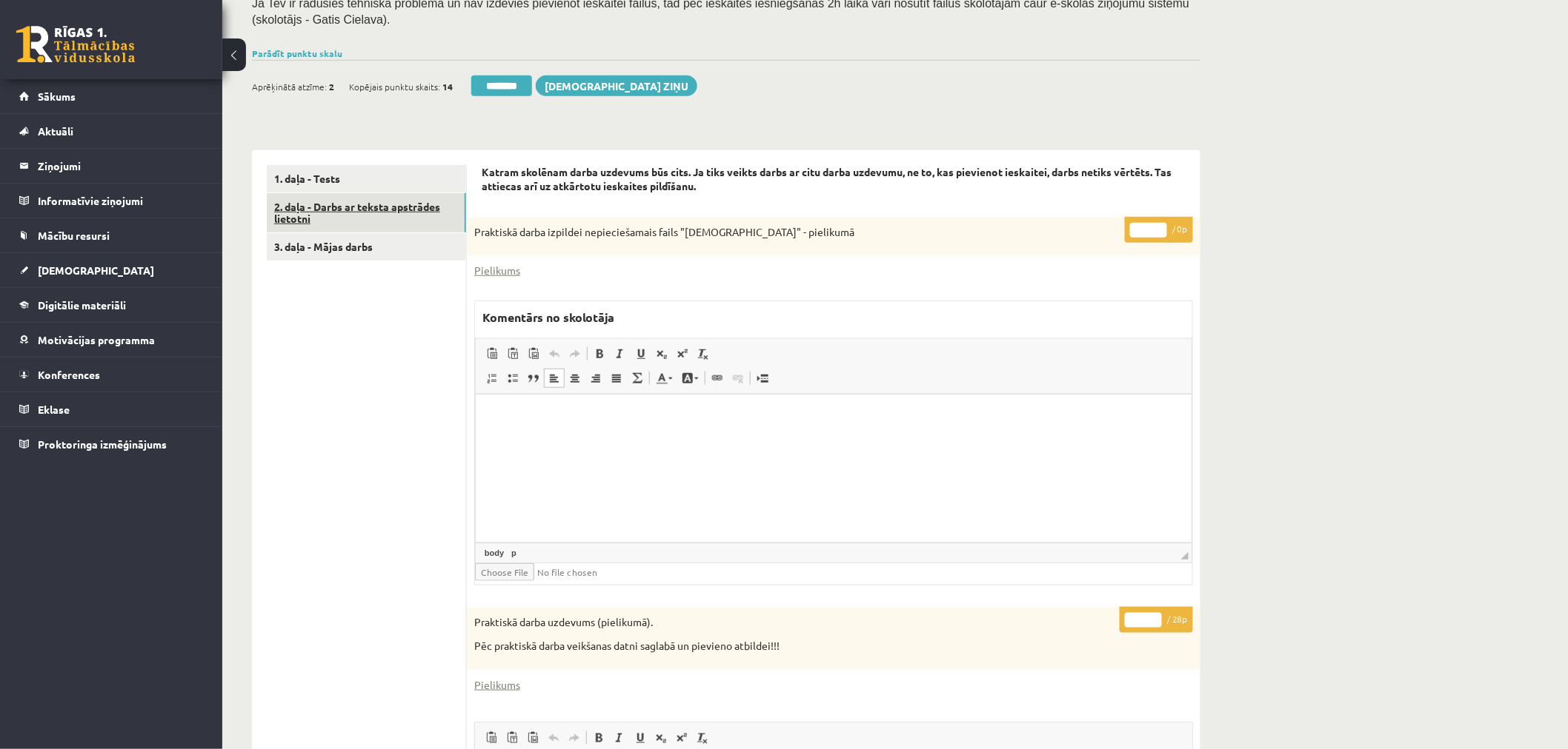
click at [435, 203] on link "2. daļa - Darbs ar teksta apstrādes lietotni" at bounding box center [366, 212] width 200 height 40
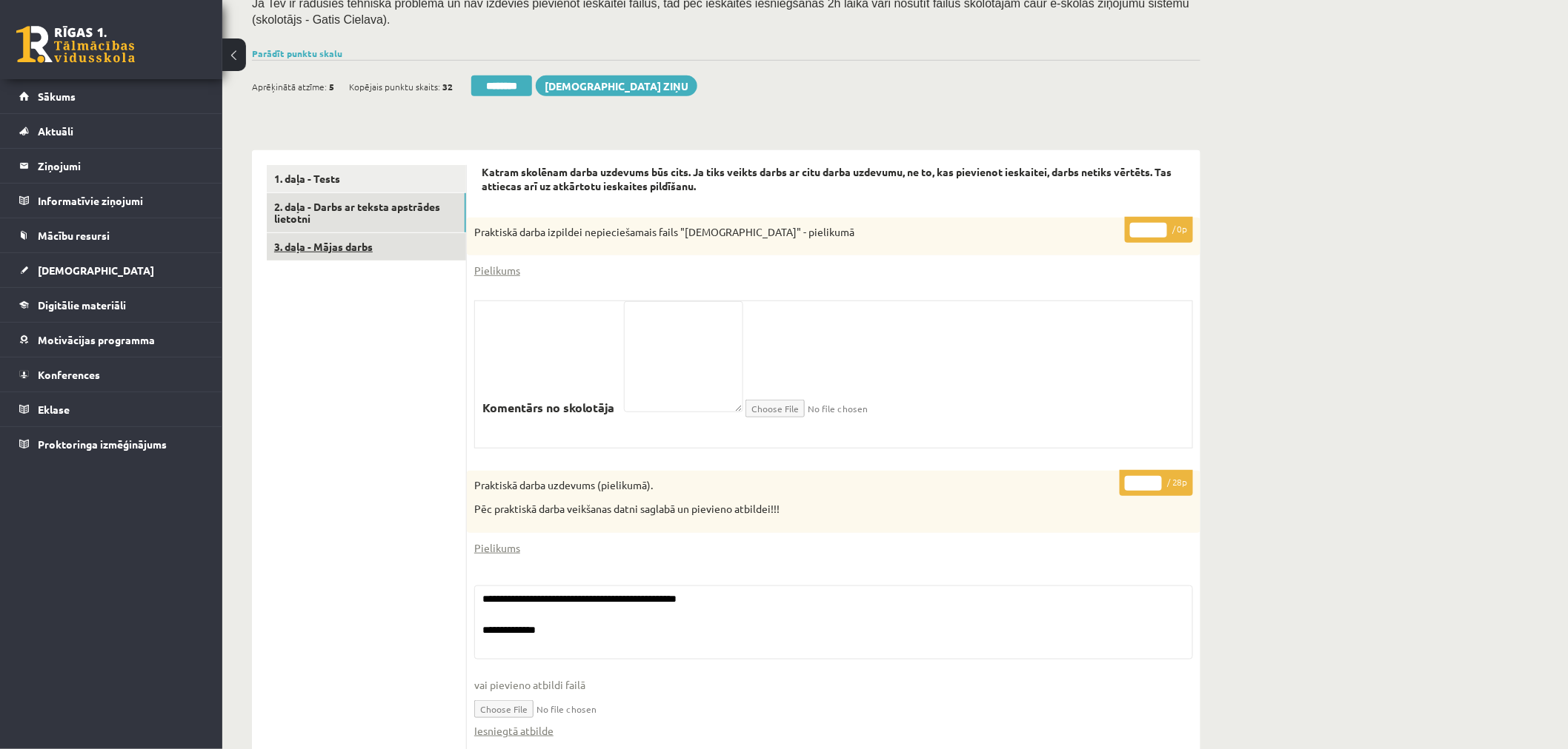
click at [342, 244] on link "3. daļa - Mājas darbs" at bounding box center [366, 247] width 200 height 27
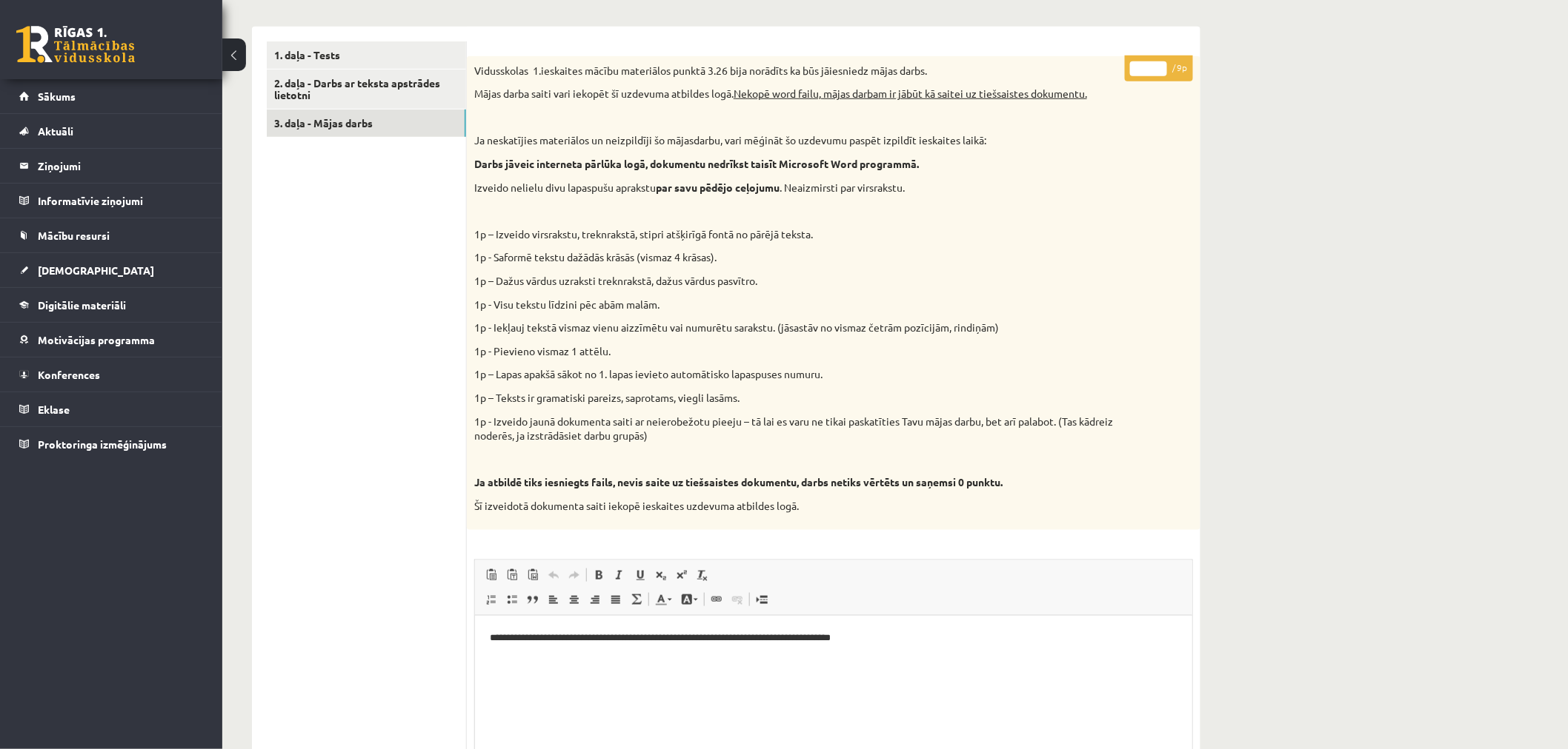
scroll to position [548, 0]
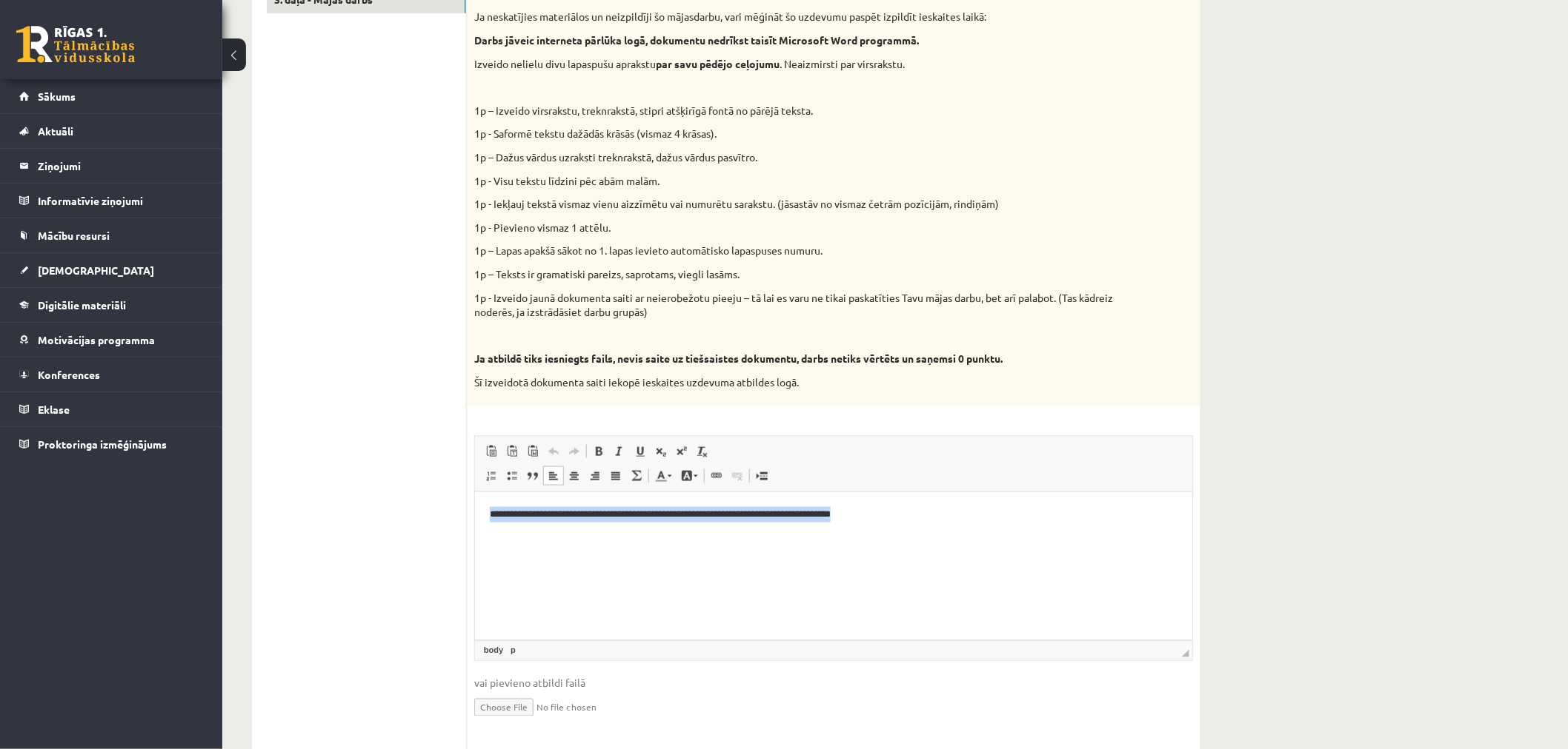
drag, startPoint x: 1016, startPoint y: 518, endPoint x: 433, endPoint y: 513, distance: 583.0
click at [475, 513] on html "**********" at bounding box center [833, 514] width 717 height 45
copy p "**********"
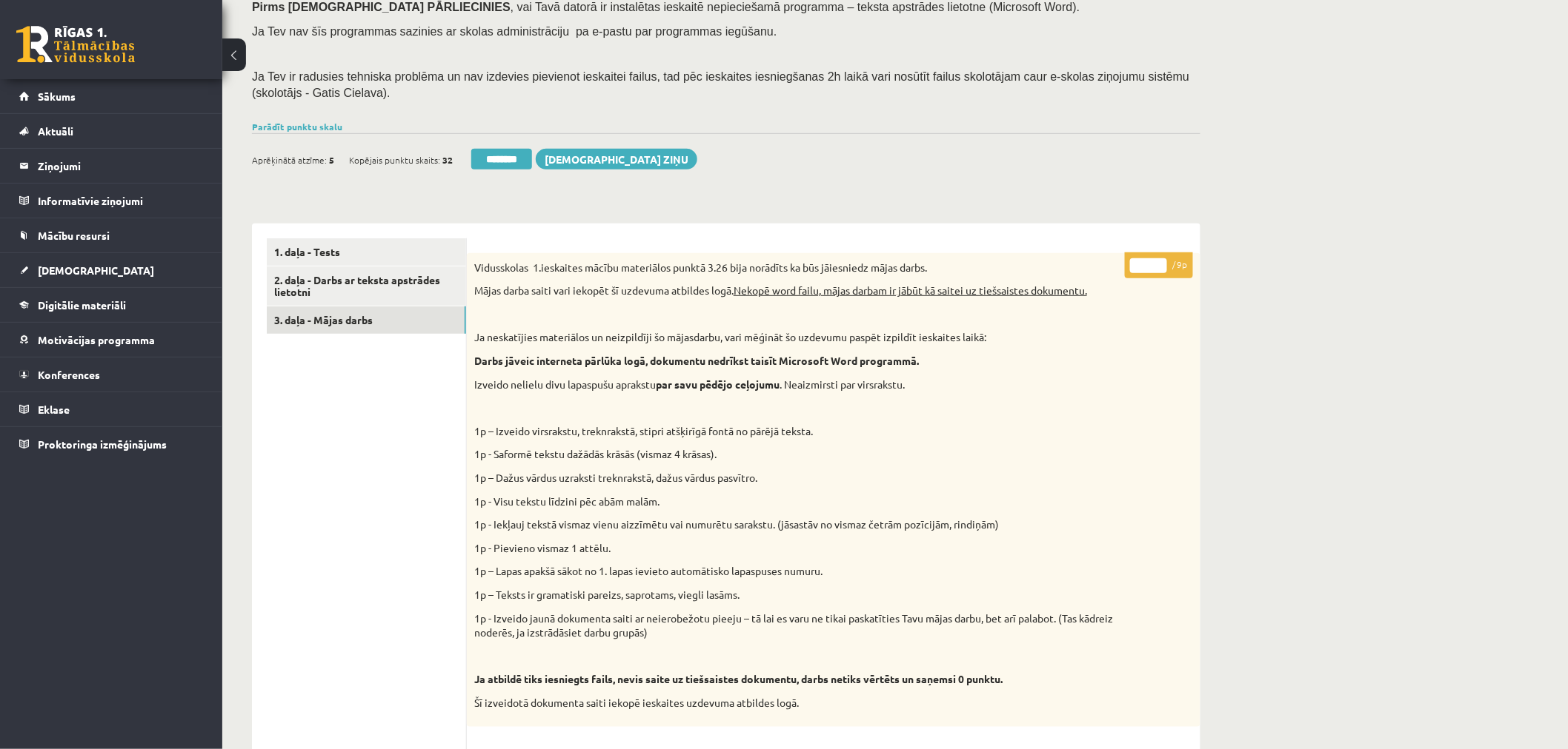
scroll to position [136, 0]
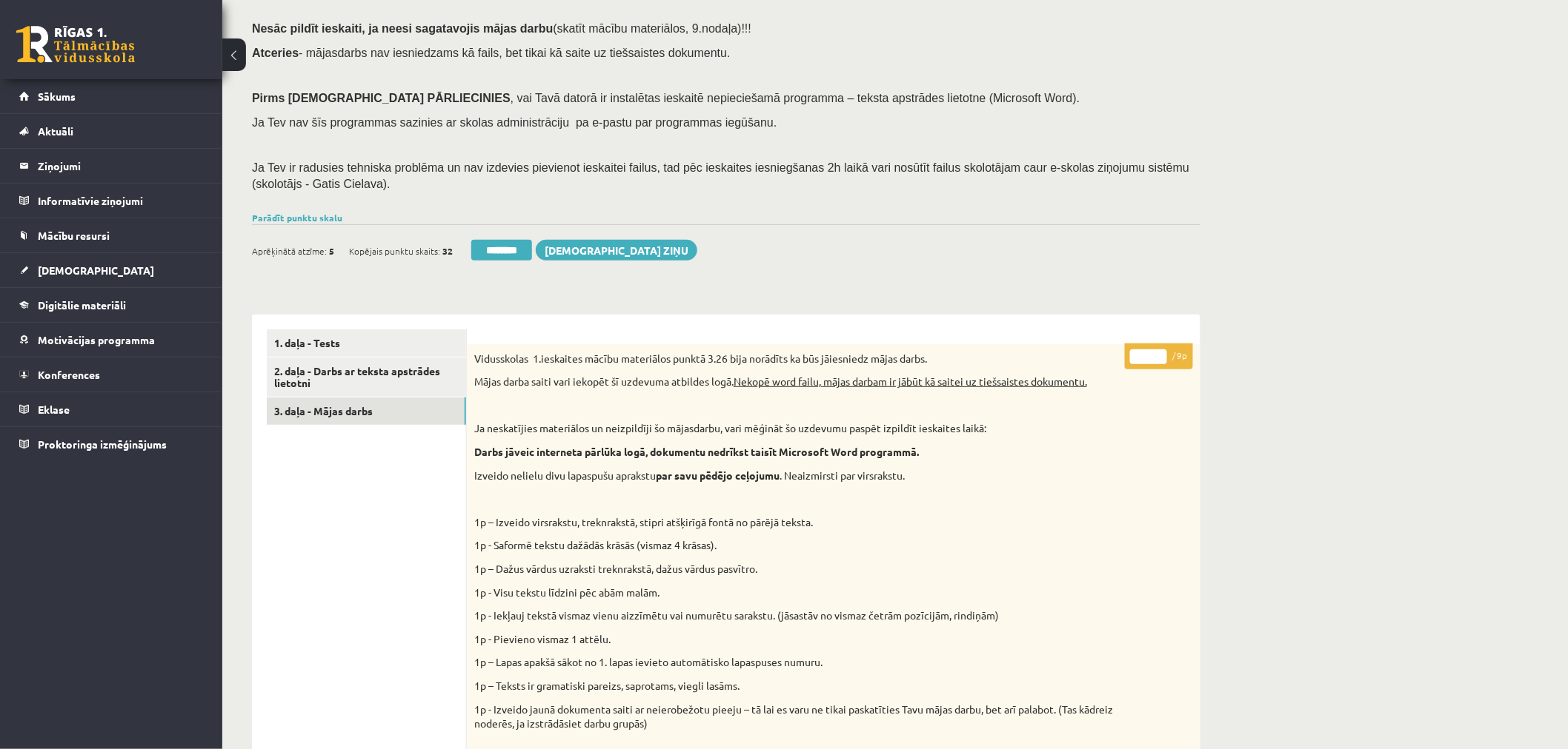
drag, startPoint x: 1137, startPoint y: 354, endPoint x: 1111, endPoint y: 354, distance: 26.0
type input "*"
click at [1158, 292] on div "Datorika 1.ieskaite 10.b2 klase , Viktorija Reivita (10.b2 klase) Ieskaite jāpi…" at bounding box center [726, 720] width 1008 height 1598
click at [345, 409] on link "3. daļa - Mājas darbs" at bounding box center [366, 411] width 200 height 27
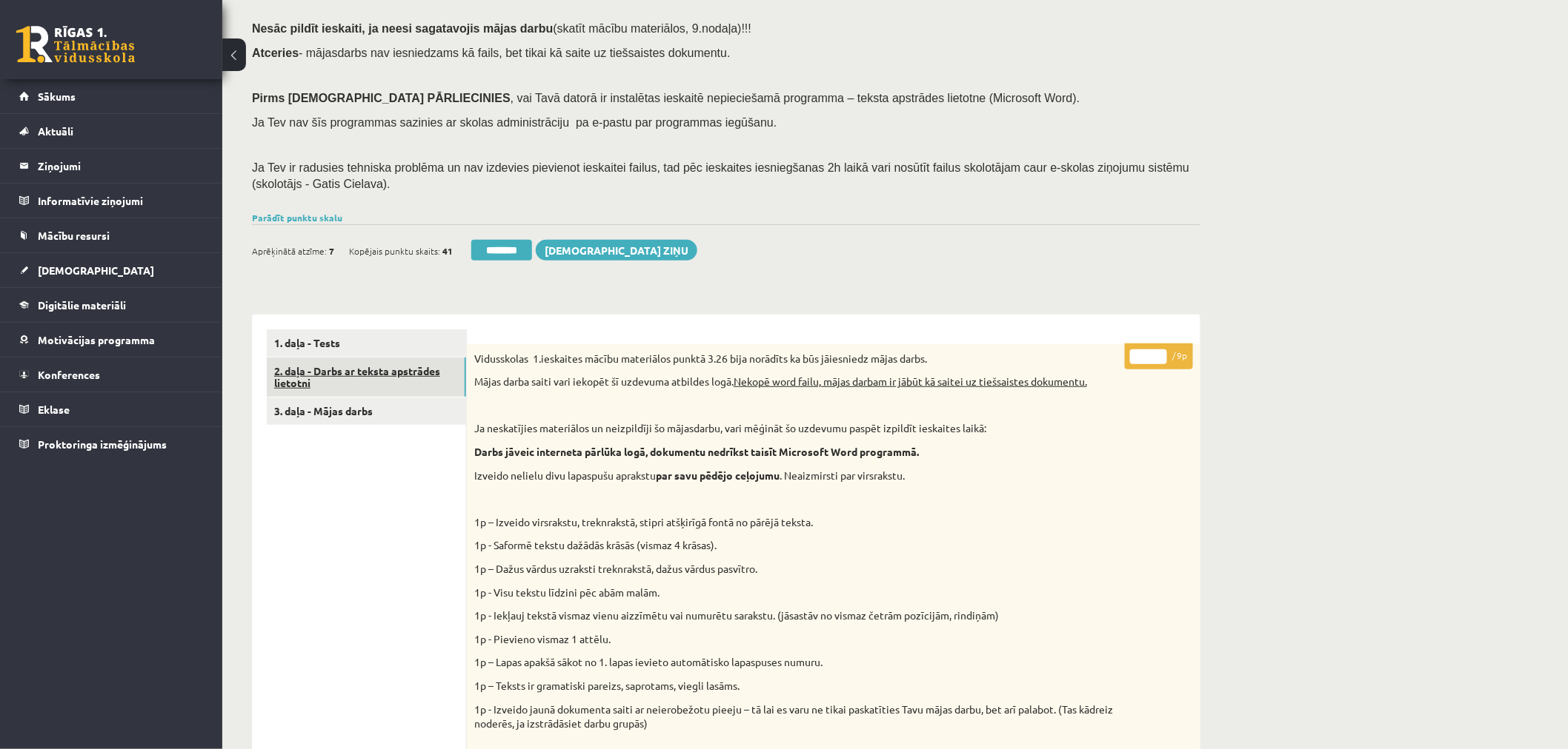
click at [305, 371] on link "2. daļa - Darbs ar teksta apstrādes lietotni" at bounding box center [366, 377] width 200 height 40
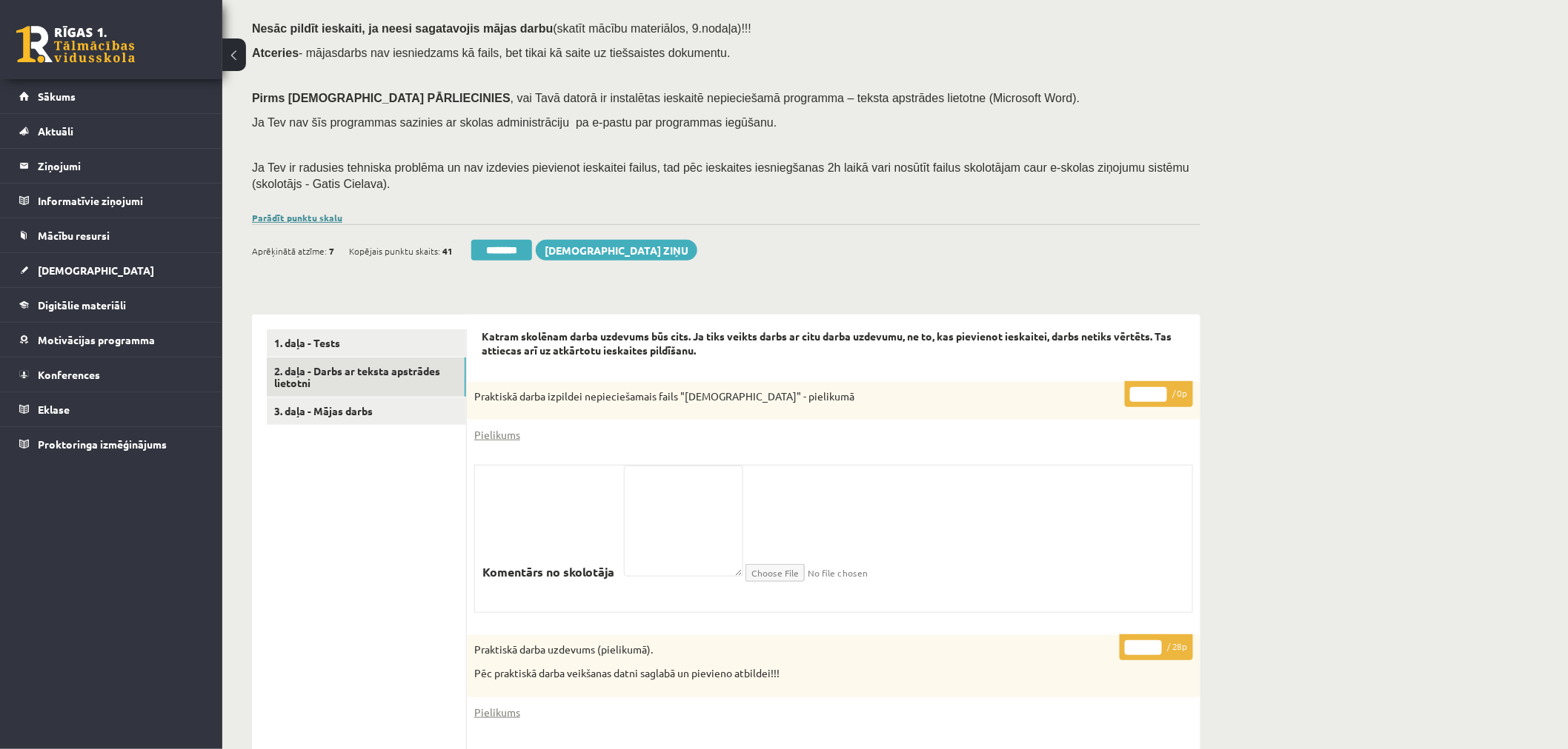
click at [322, 218] on link "Parādīt punktu skalu" at bounding box center [297, 217] width 91 height 12
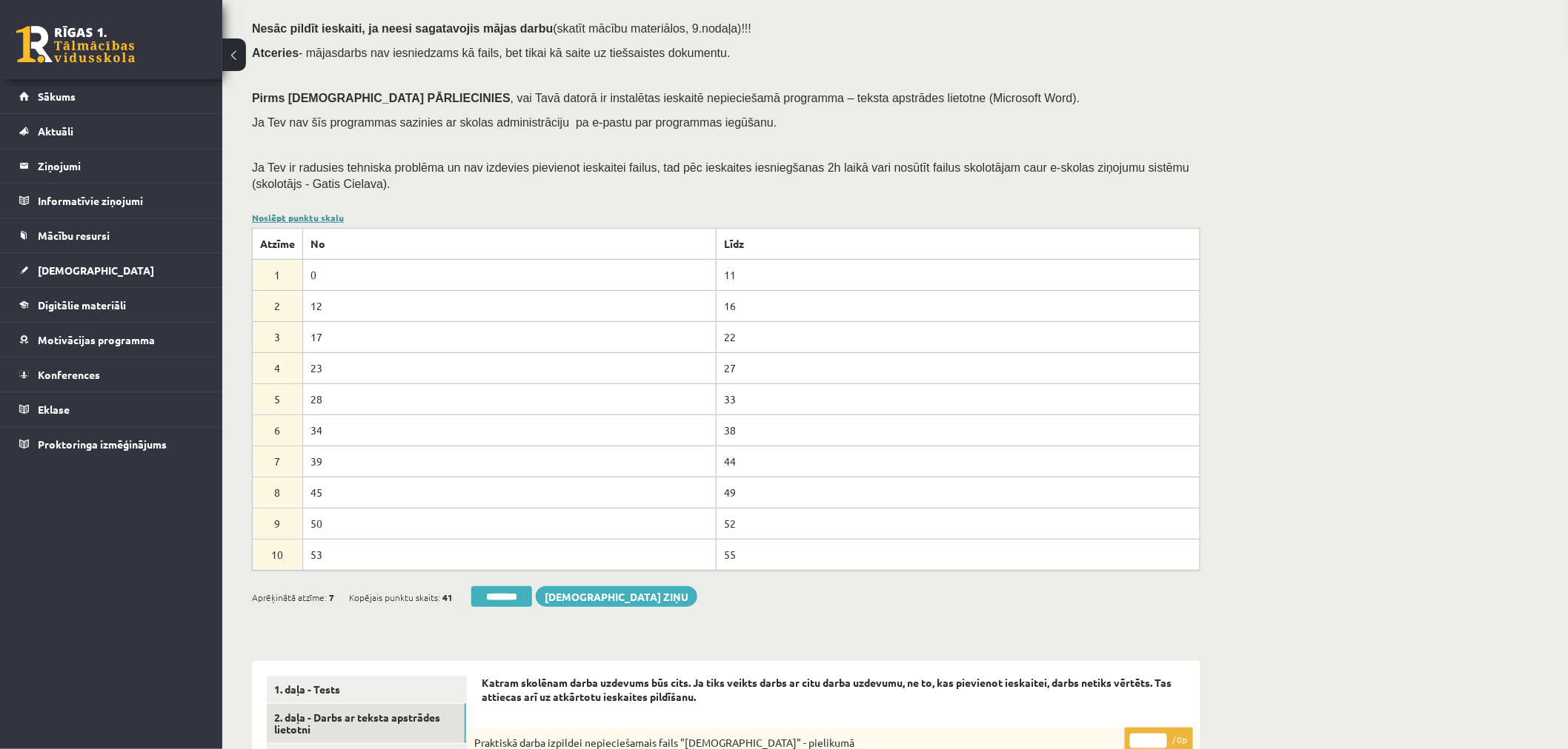
click at [322, 218] on link "Noslēpt punktu skalu" at bounding box center [298, 217] width 92 height 12
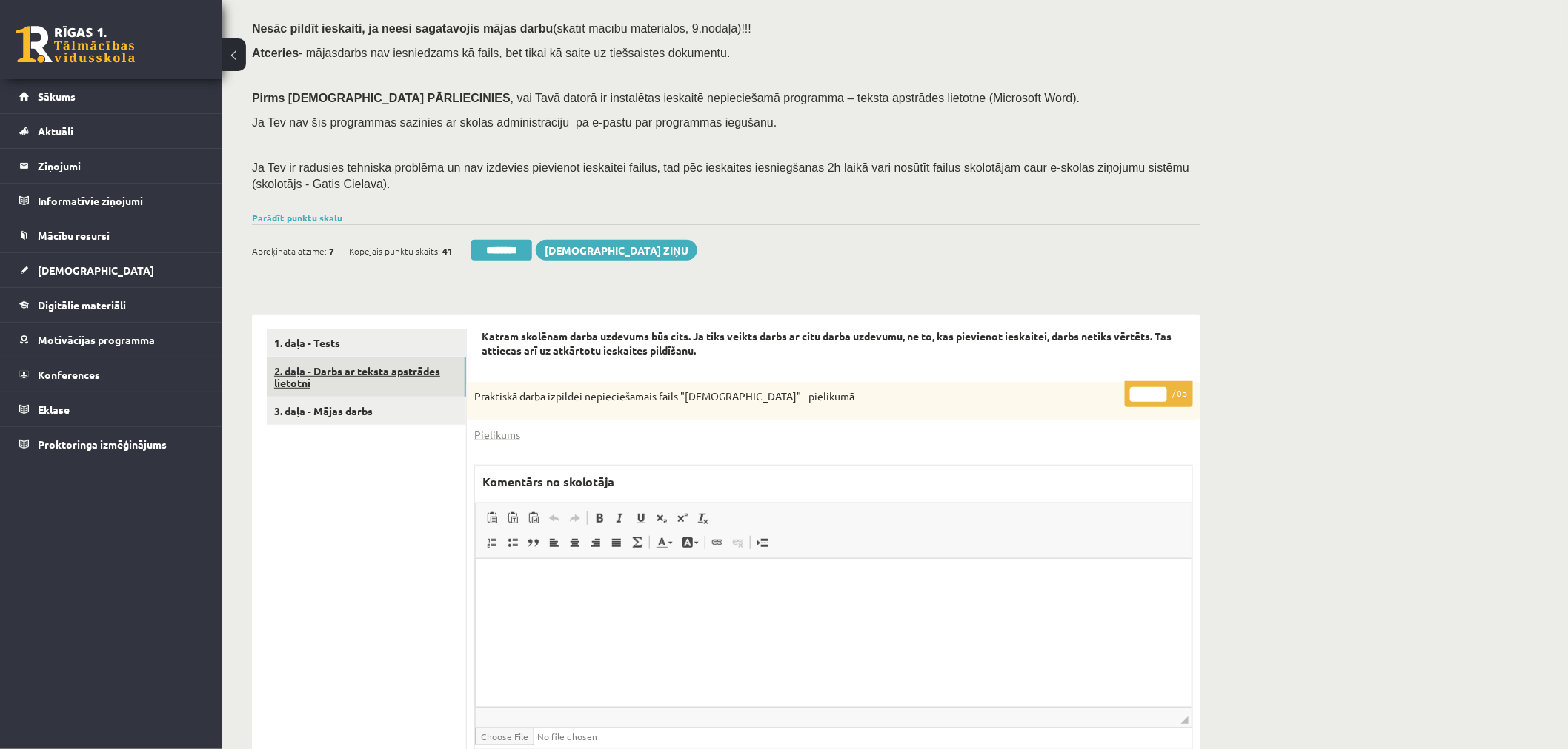
click at [391, 371] on link "2. daļa - Darbs ar teksta apstrādes lietotni" at bounding box center [366, 377] width 200 height 40
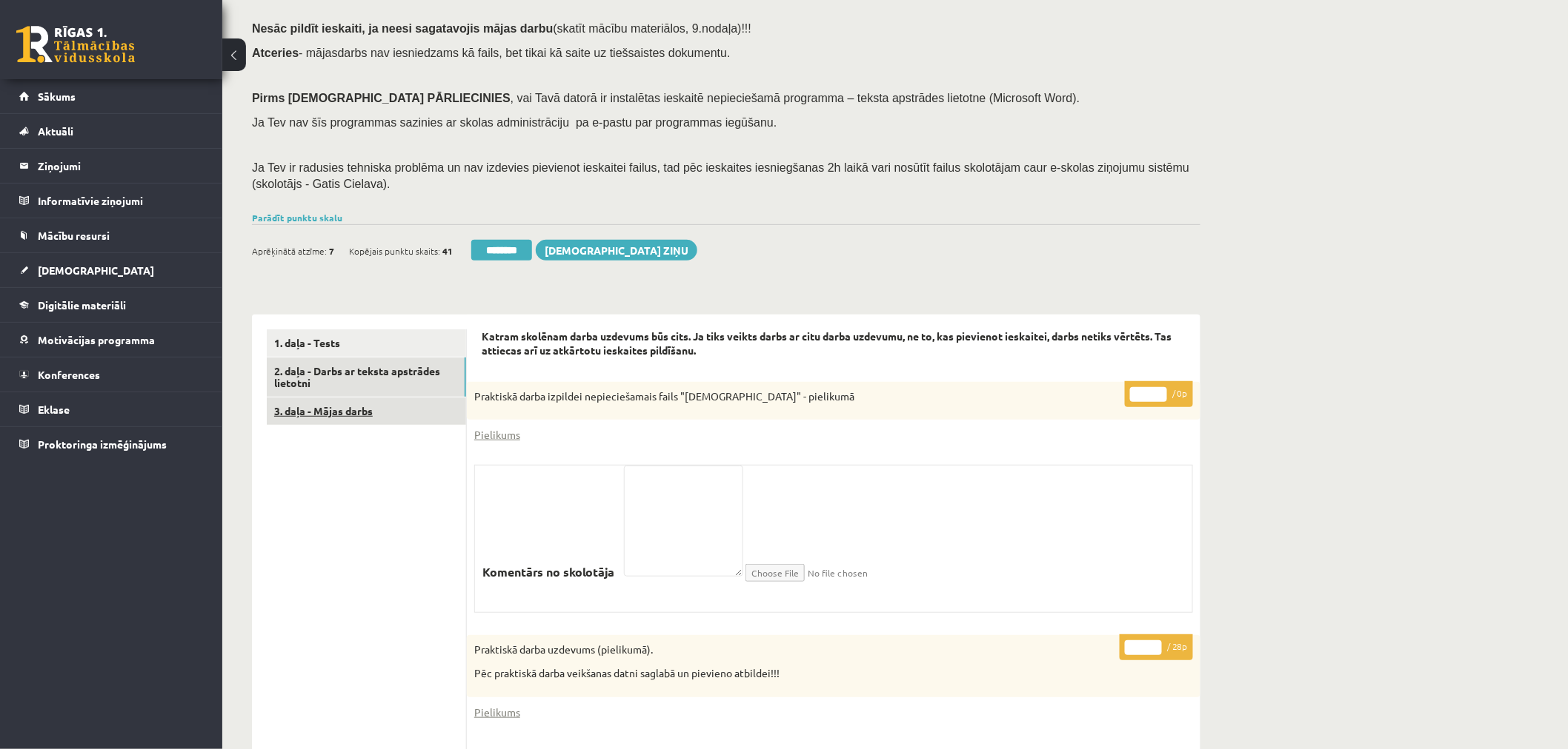
click at [338, 411] on link "3. daļa - Mājas darbs" at bounding box center [366, 411] width 200 height 27
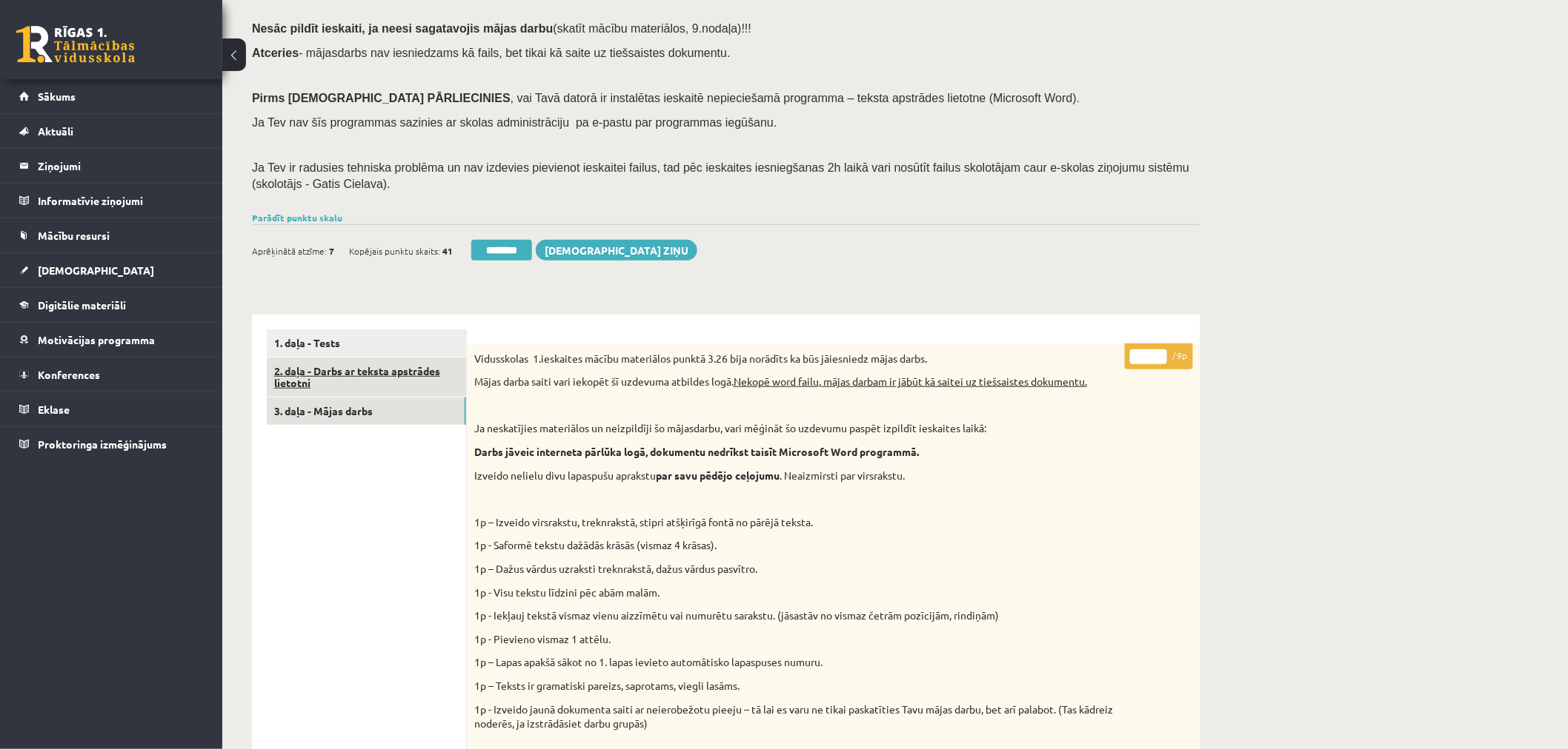
click at [384, 371] on link "2. daļa - Darbs ar teksta apstrādes lietotni" at bounding box center [366, 377] width 200 height 40
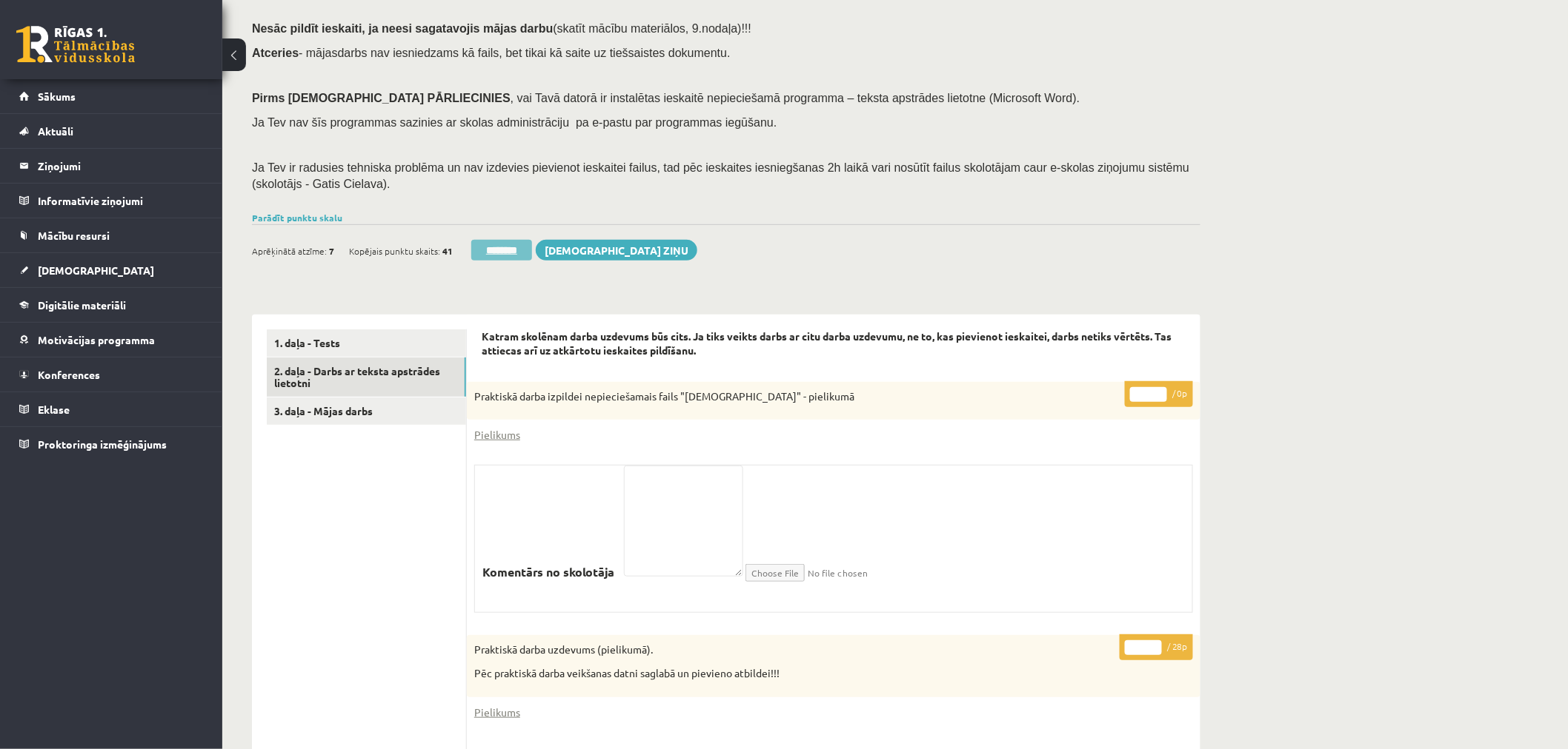
click at [502, 247] on input "********" at bounding box center [502, 249] width 60 height 20
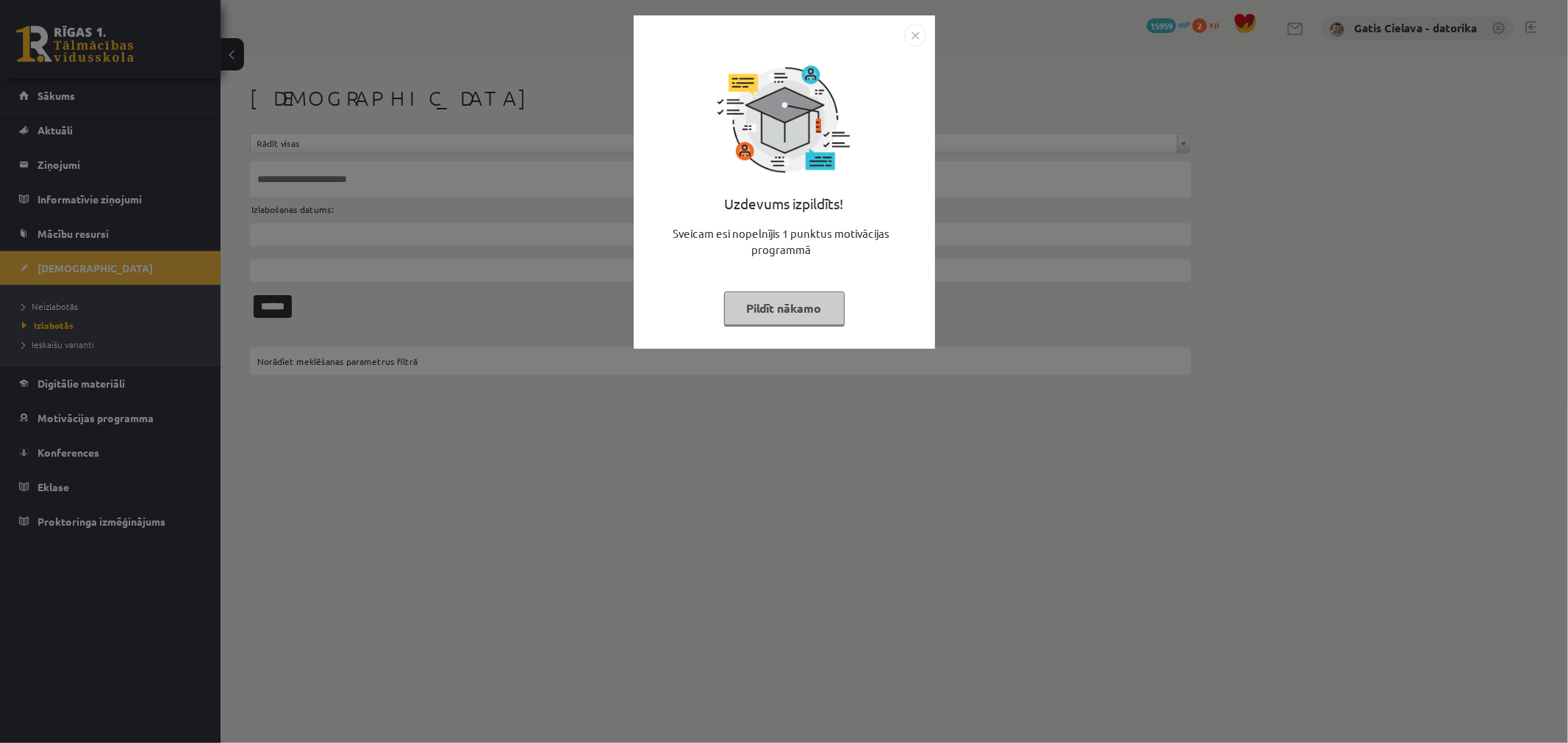
click at [792, 305] on button "Pildīt nākamo" at bounding box center [784, 308] width 121 height 34
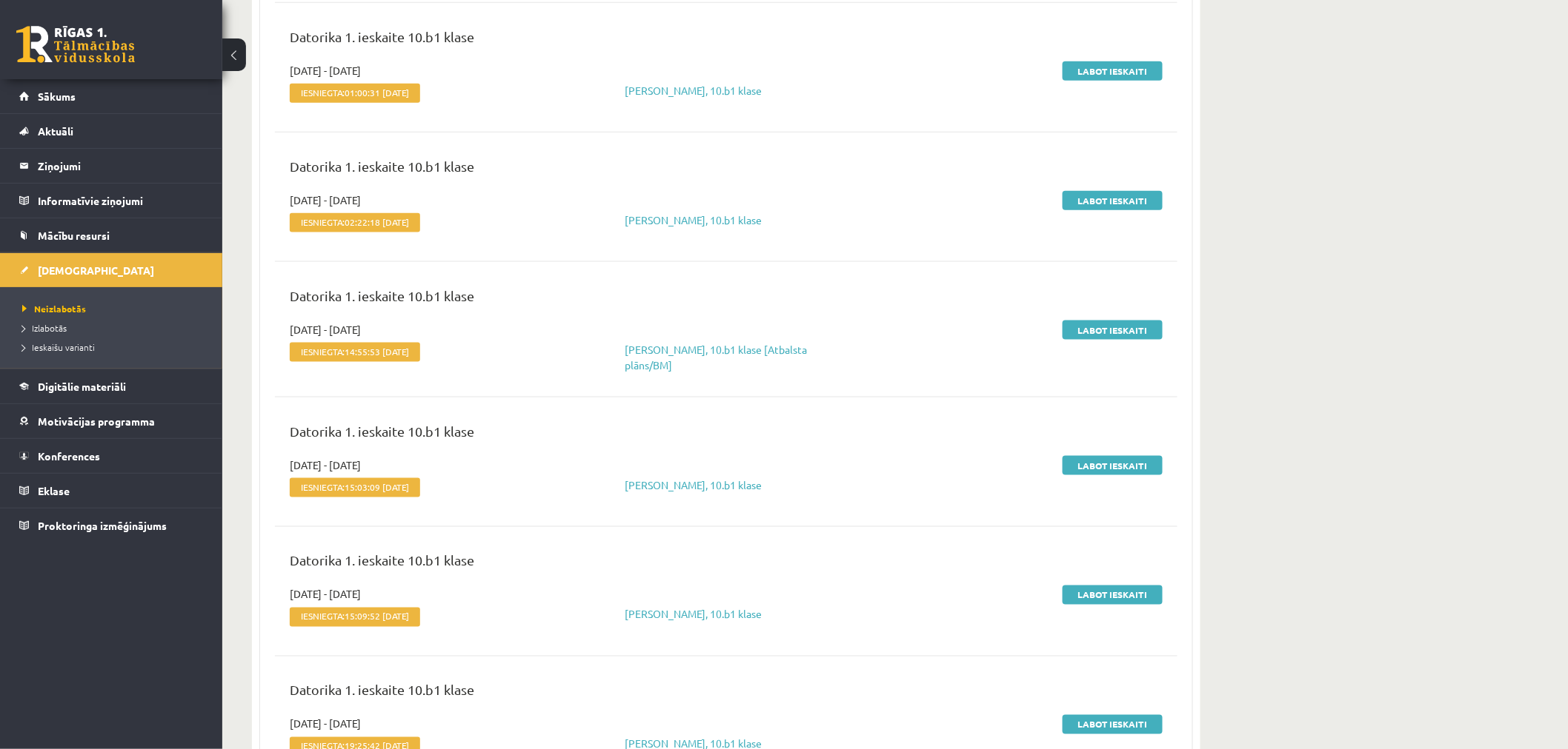
scroll to position [3045, 0]
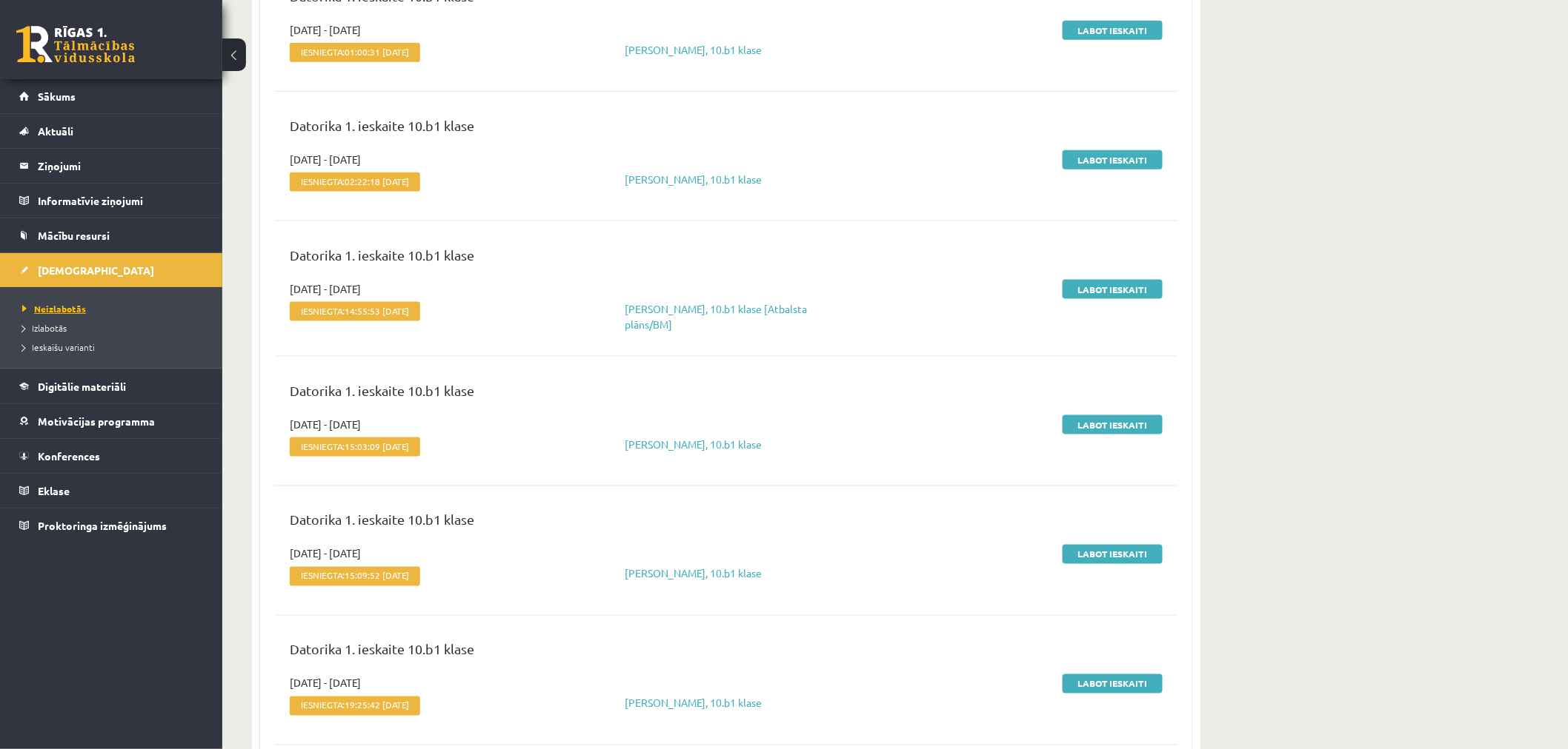
click at [60, 310] on span "Neizlabotās" at bounding box center [54, 309] width 63 height 12
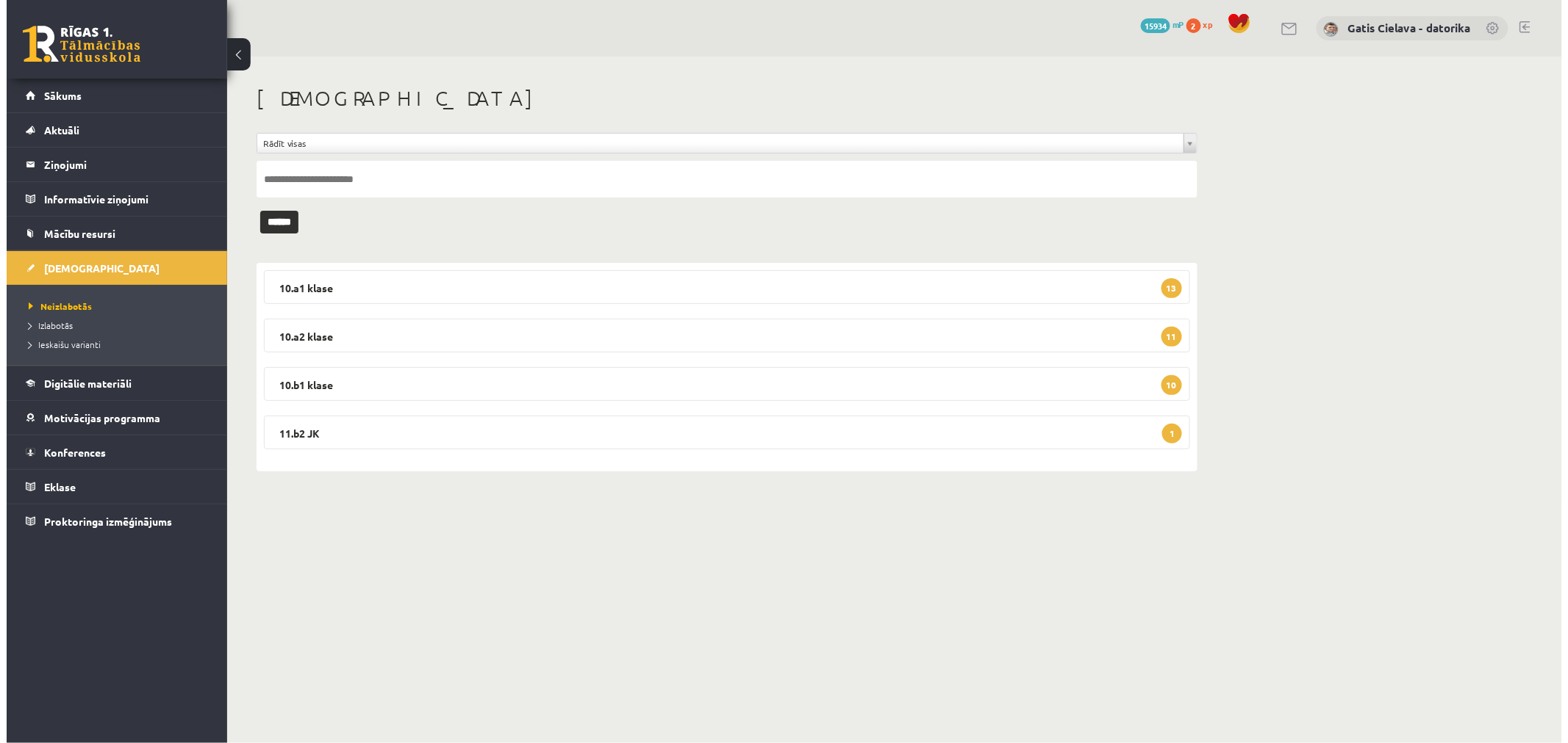
scroll to position [0, 0]
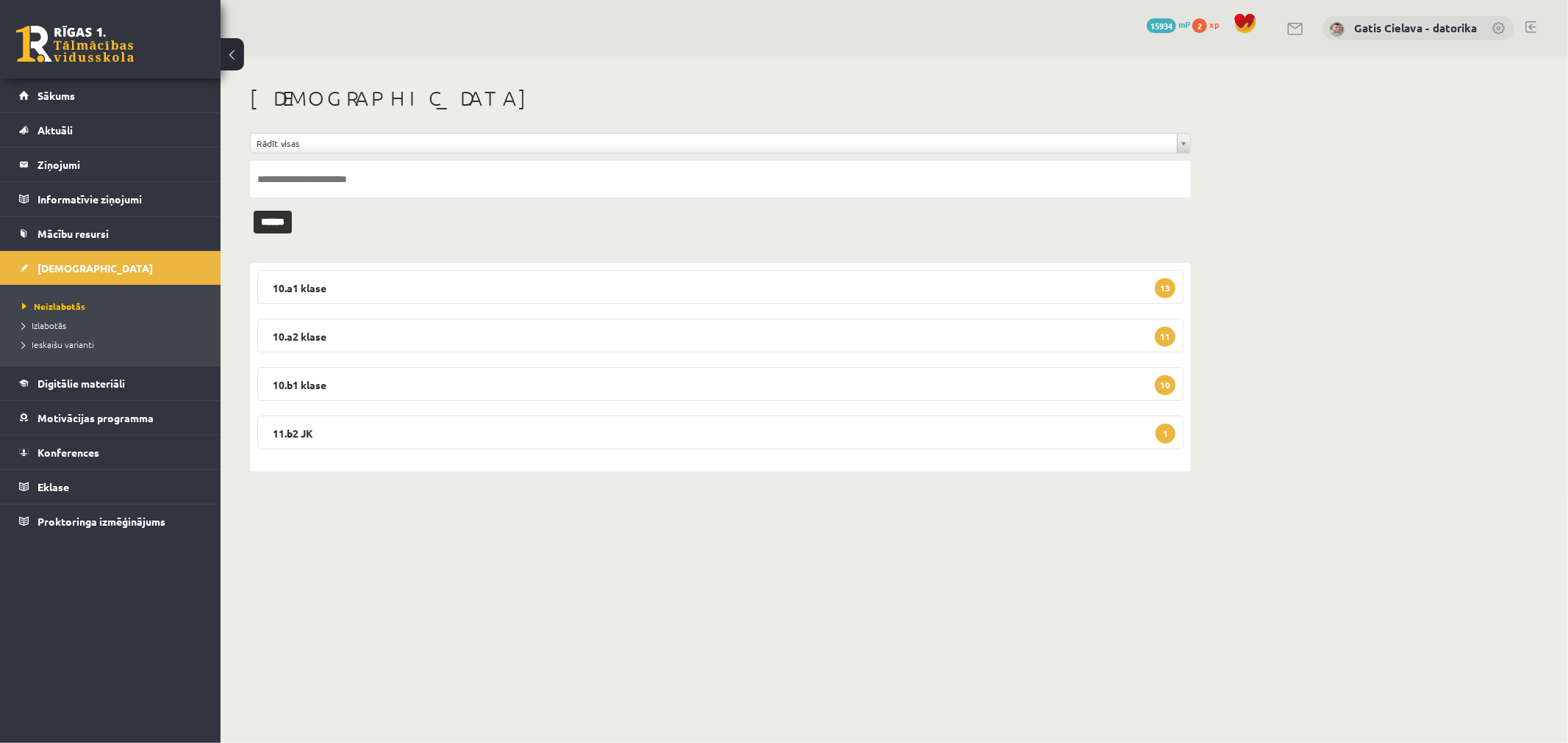
click at [1237, 152] on div "**********" at bounding box center [894, 279] width 1348 height 444
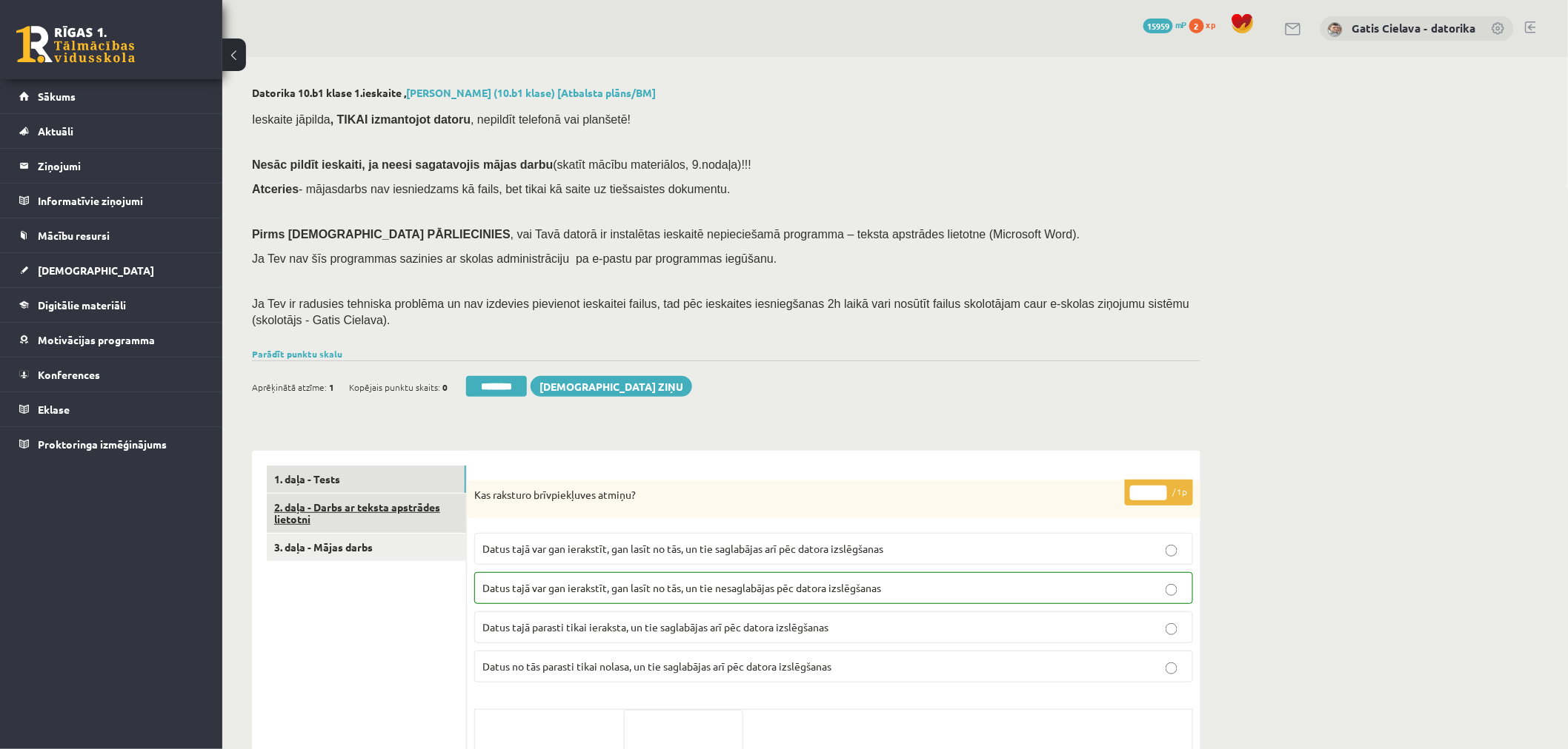
drag, startPoint x: 0, startPoint y: 0, endPoint x: 376, endPoint y: 512, distance: 635.2
click at [376, 512] on link "2. daļa - Darbs ar teksta apstrādes lietotni" at bounding box center [366, 513] width 200 height 40
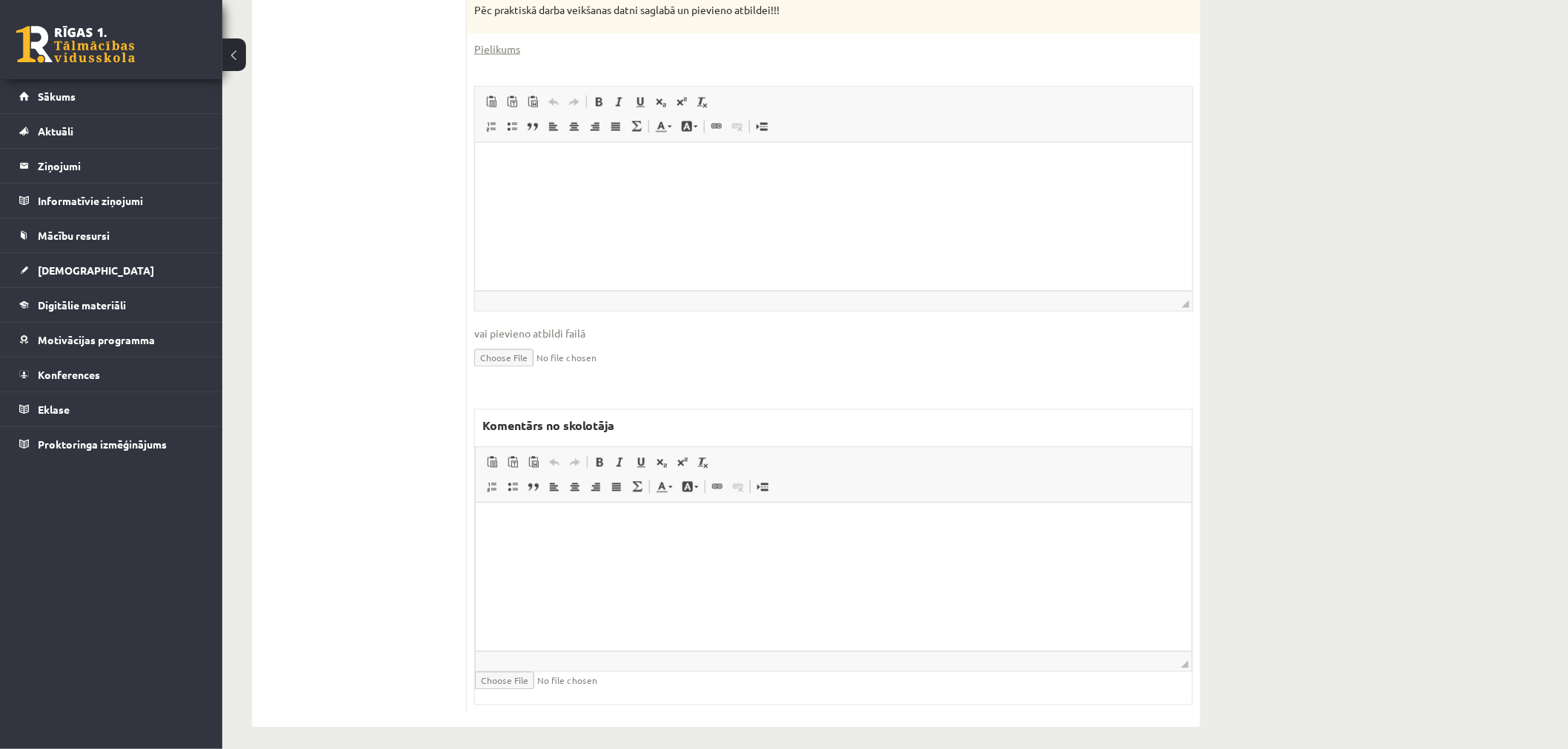
scroll to position [944, 0]
click at [609, 542] on html at bounding box center [832, 518] width 715 height 45
click at [675, 542] on html at bounding box center [832, 518] width 715 height 45
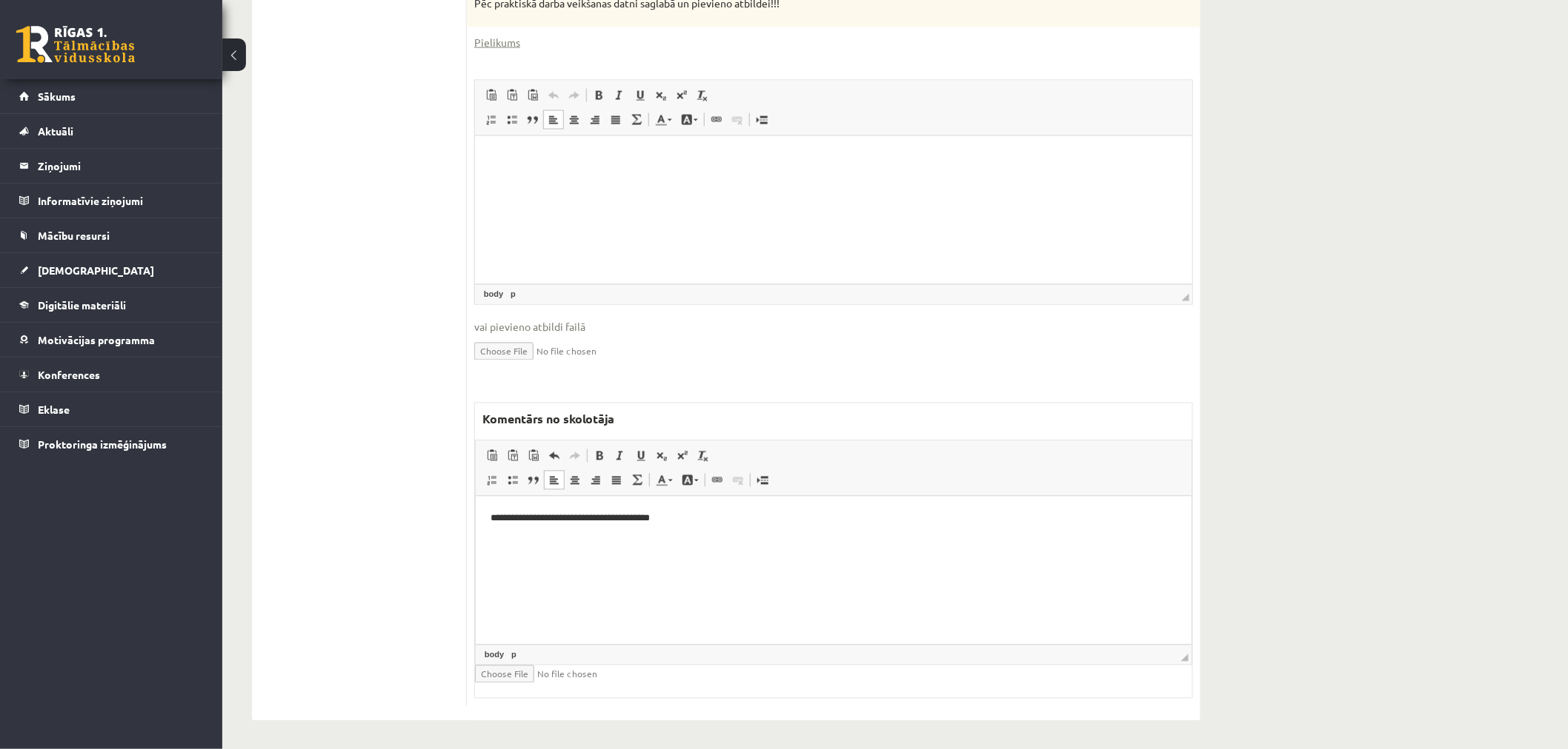
click at [707, 181] on html at bounding box center [833, 158] width 717 height 45
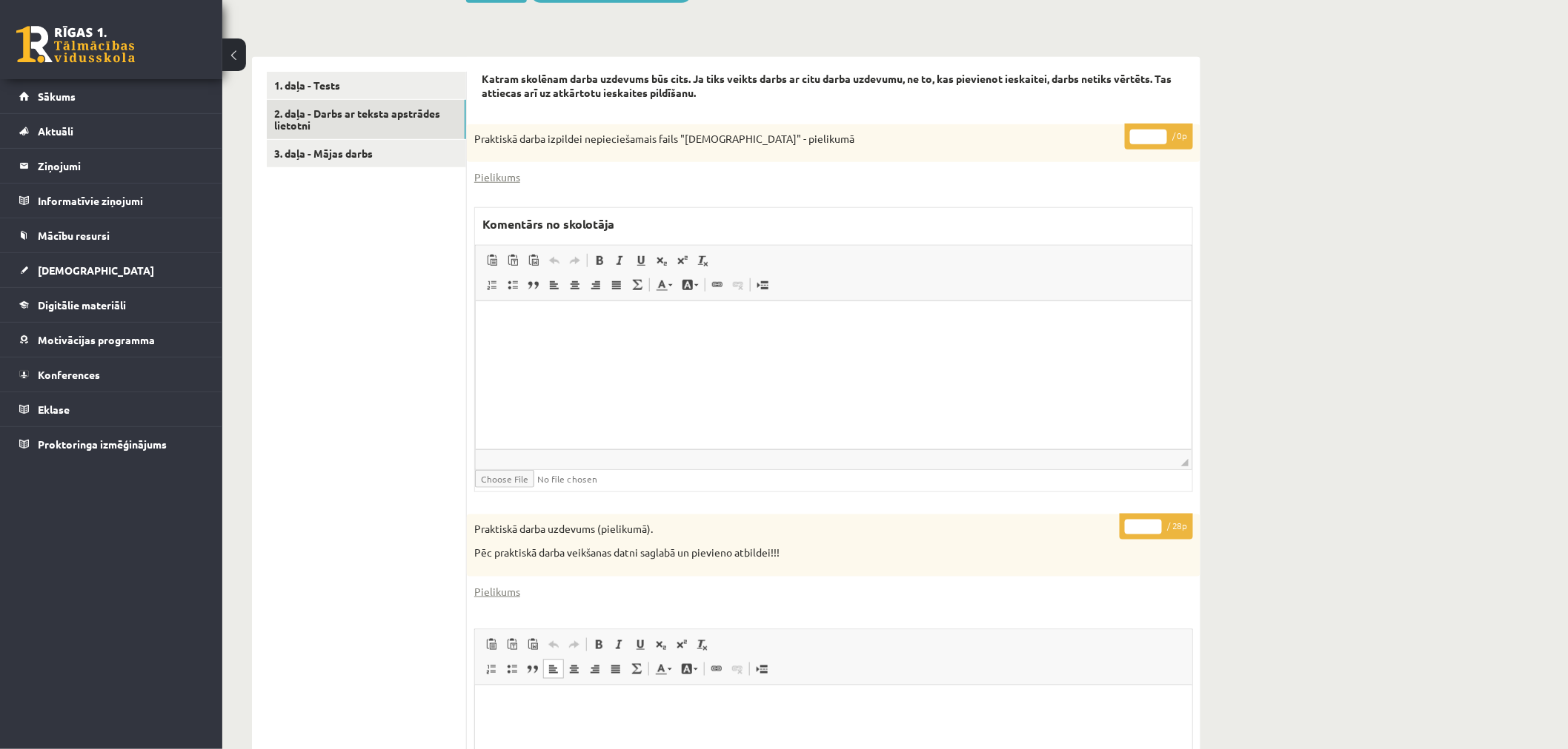
scroll to position [285, 0]
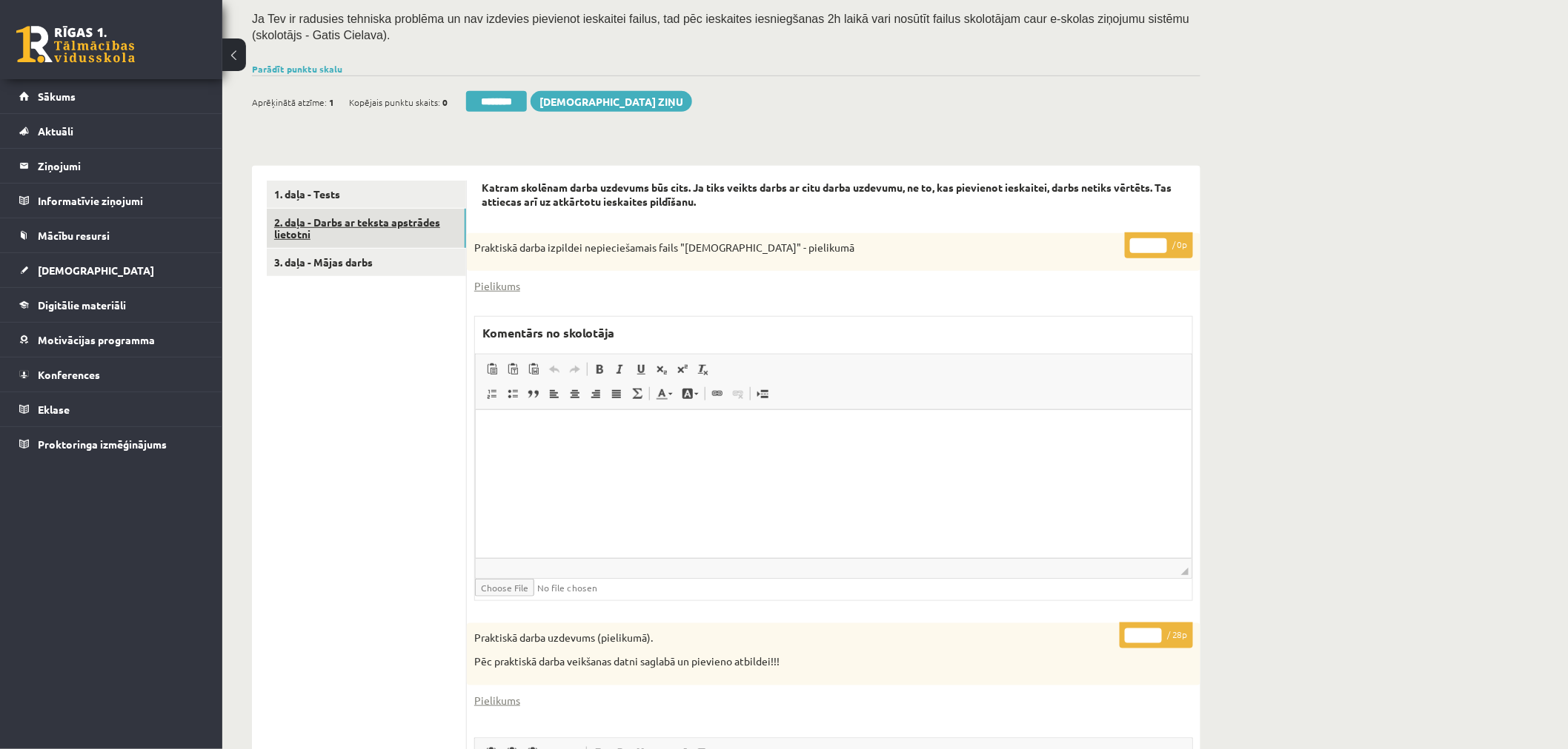
click at [382, 228] on link "2. daļa - Darbs ar teksta apstrādes lietotni" at bounding box center [366, 228] width 200 height 40
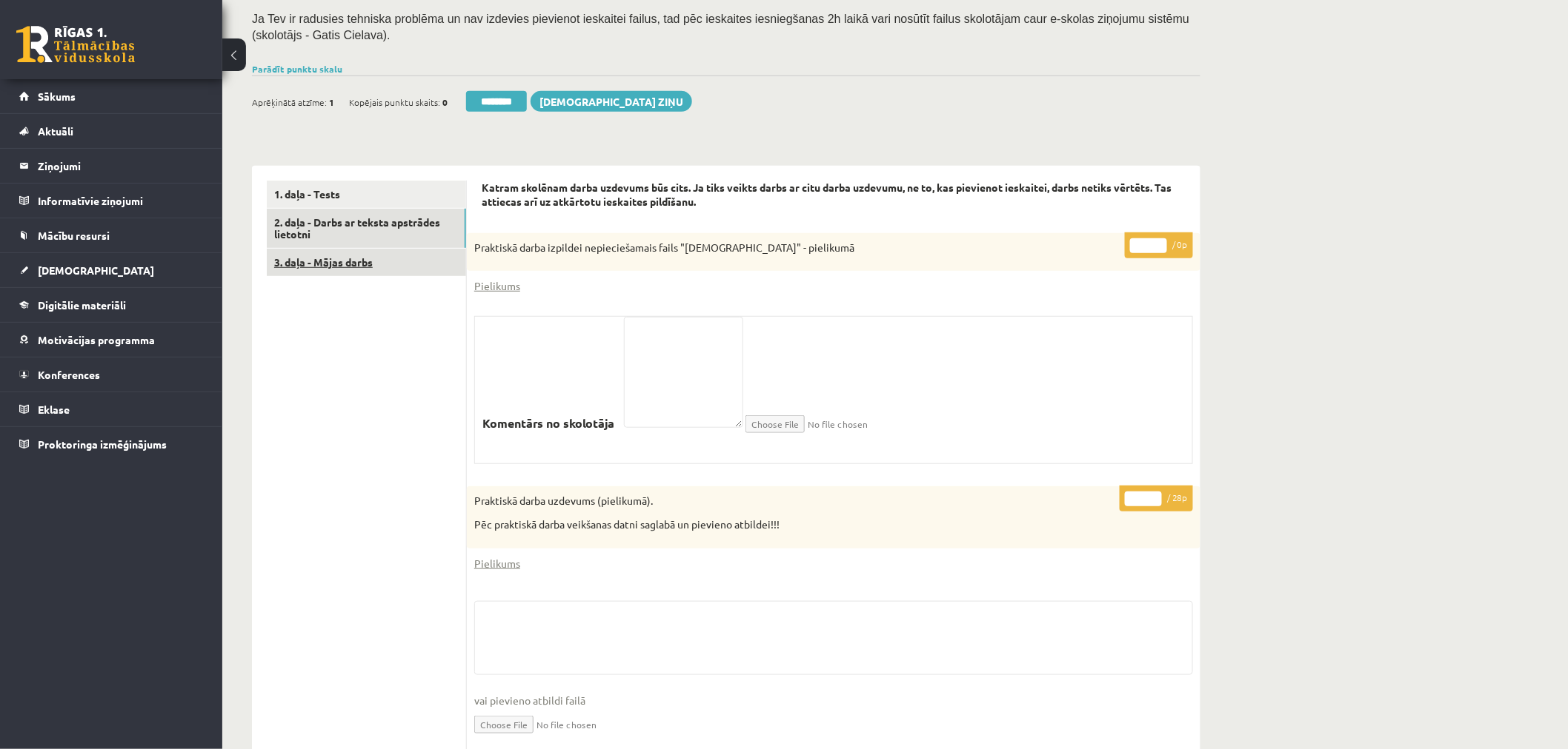
click at [351, 257] on link "3. daļa - Mājas darbs" at bounding box center [366, 262] width 200 height 27
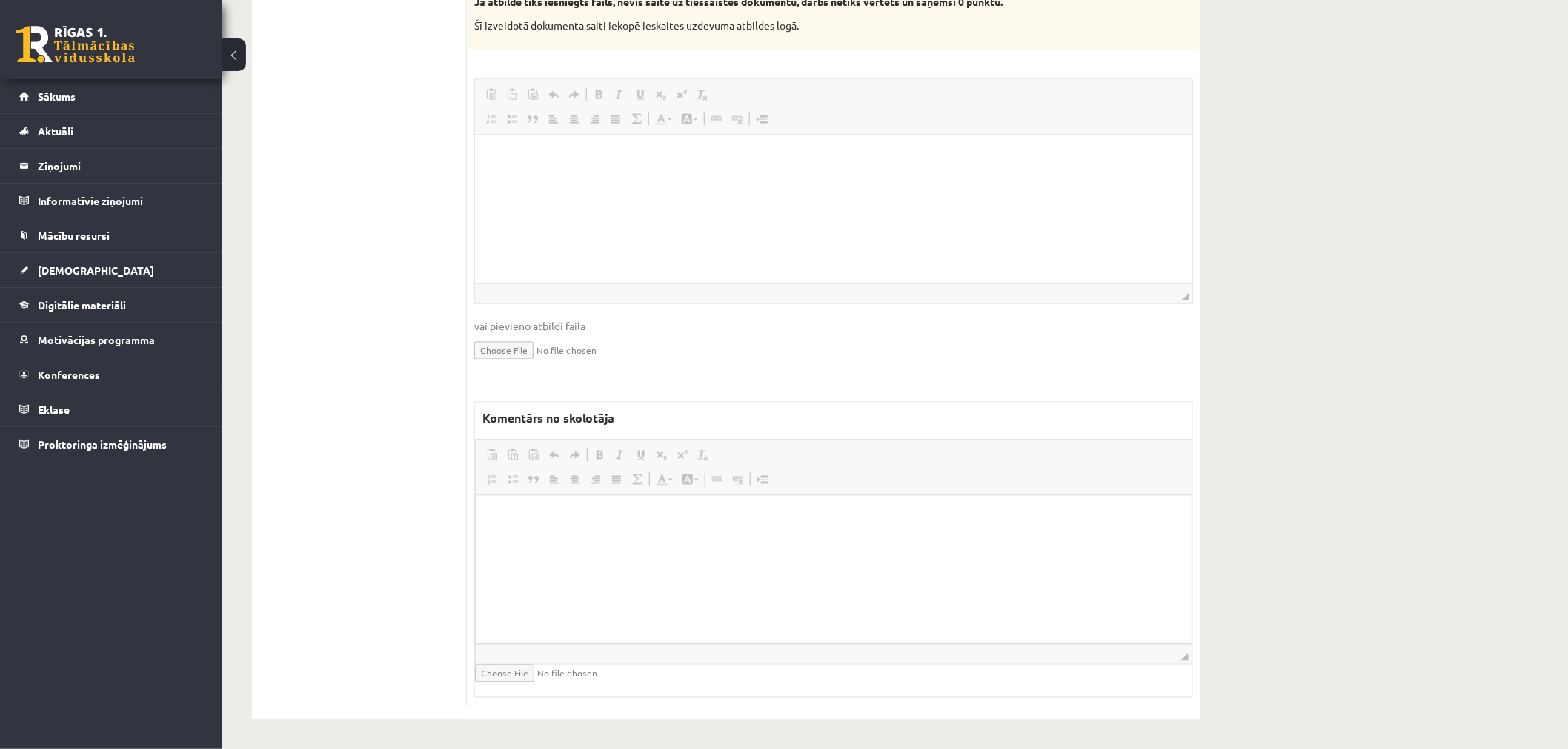
scroll to position [0, 0]
drag, startPoint x: 672, startPoint y: 620, endPoint x: 682, endPoint y: 575, distance: 46.1
click at [676, 541] on html at bounding box center [832, 518] width 715 height 45
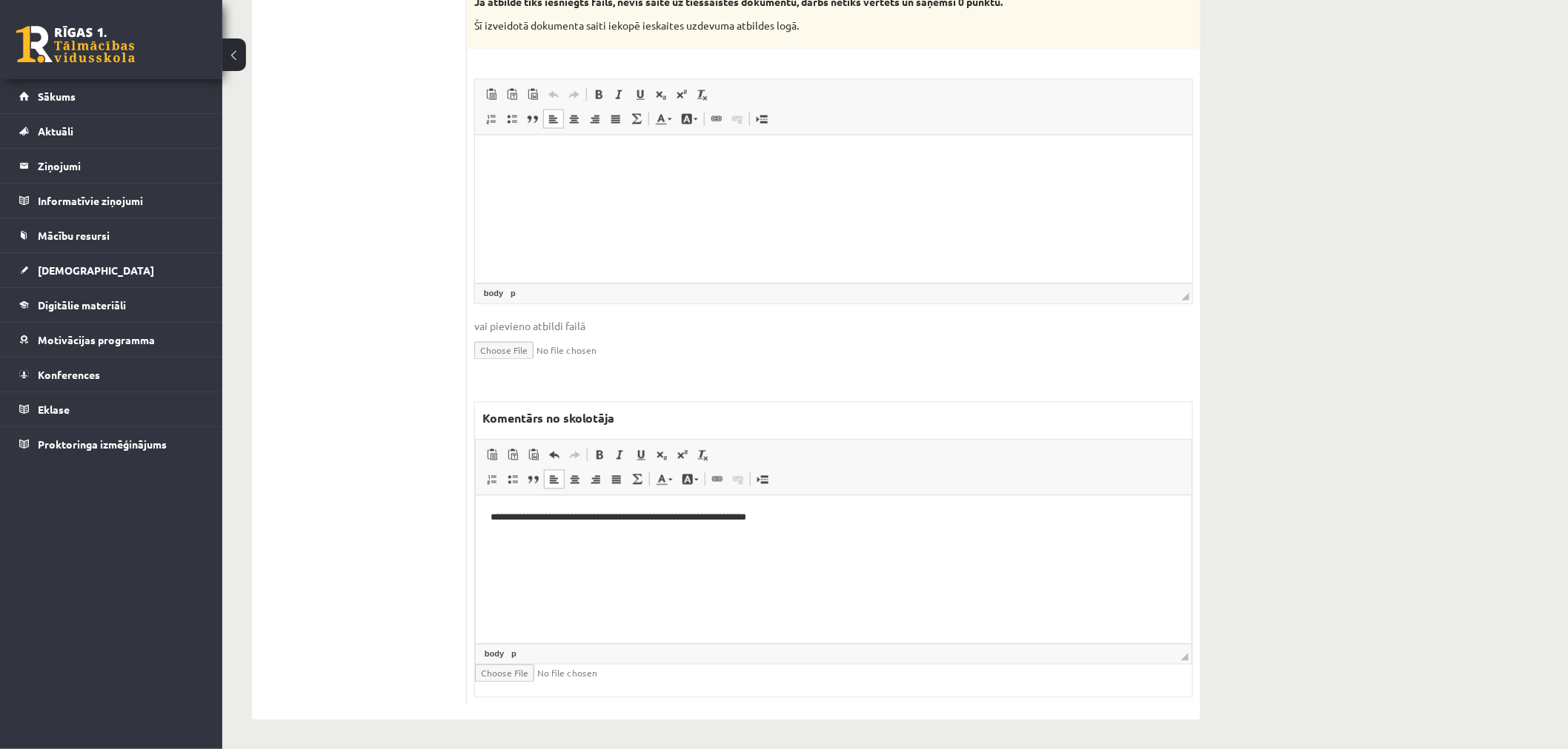
click at [728, 180] on html at bounding box center [833, 157] width 717 height 45
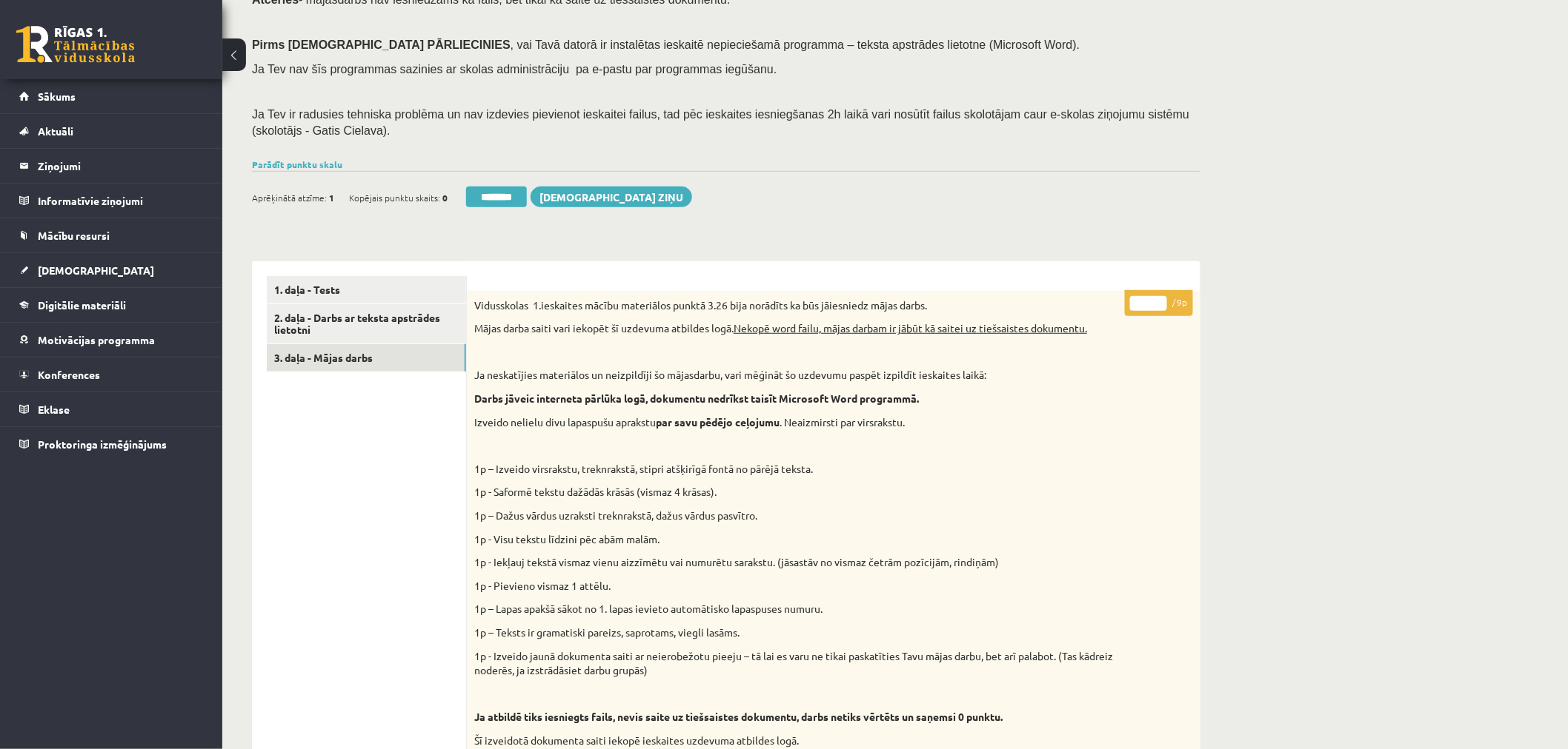
scroll to position [165, 0]
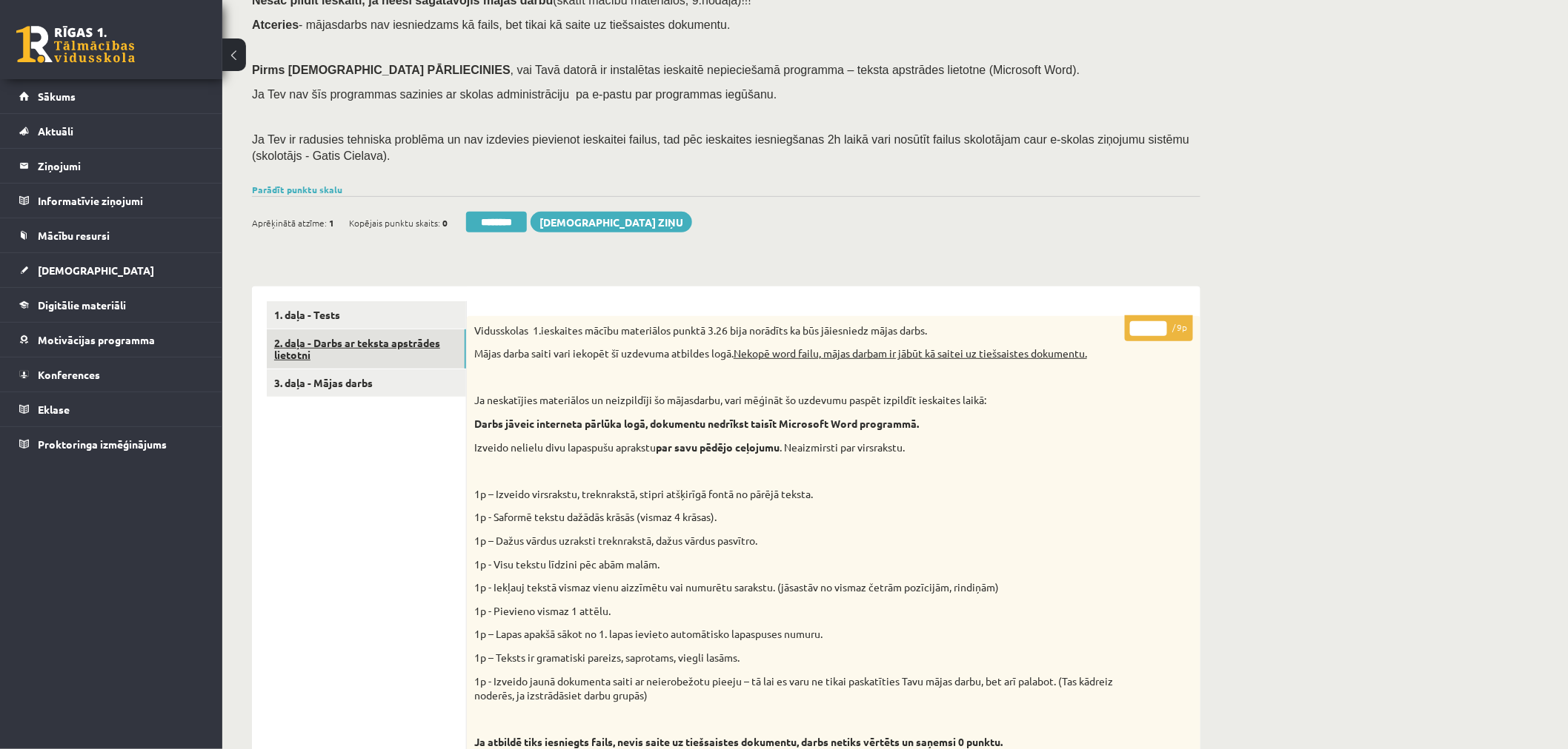
click at [364, 341] on link "2. daļa - Darbs ar teksta apstrādes lietotni" at bounding box center [366, 349] width 200 height 40
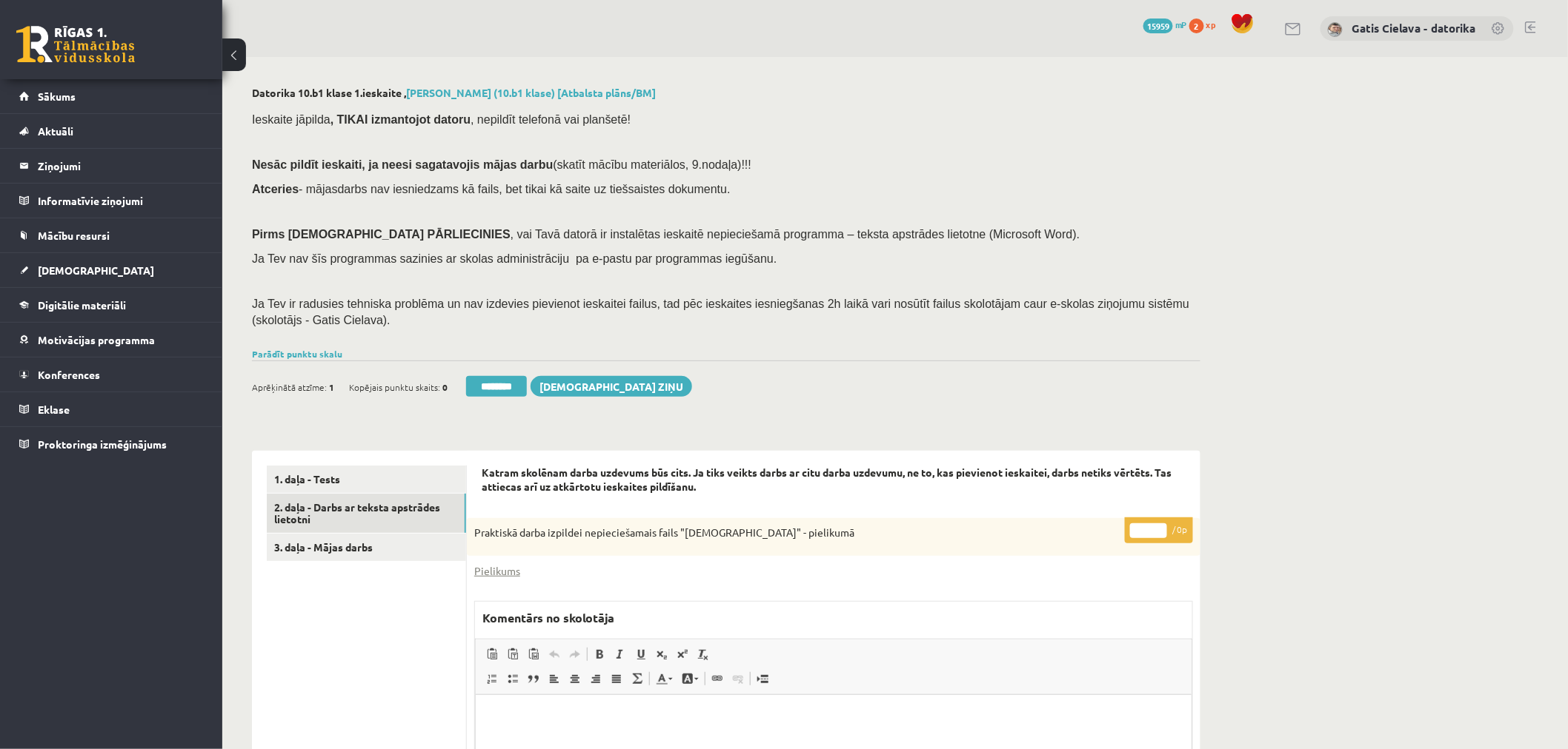
scroll to position [0, 0]
click at [496, 376] on input "********" at bounding box center [496, 386] width 60 height 20
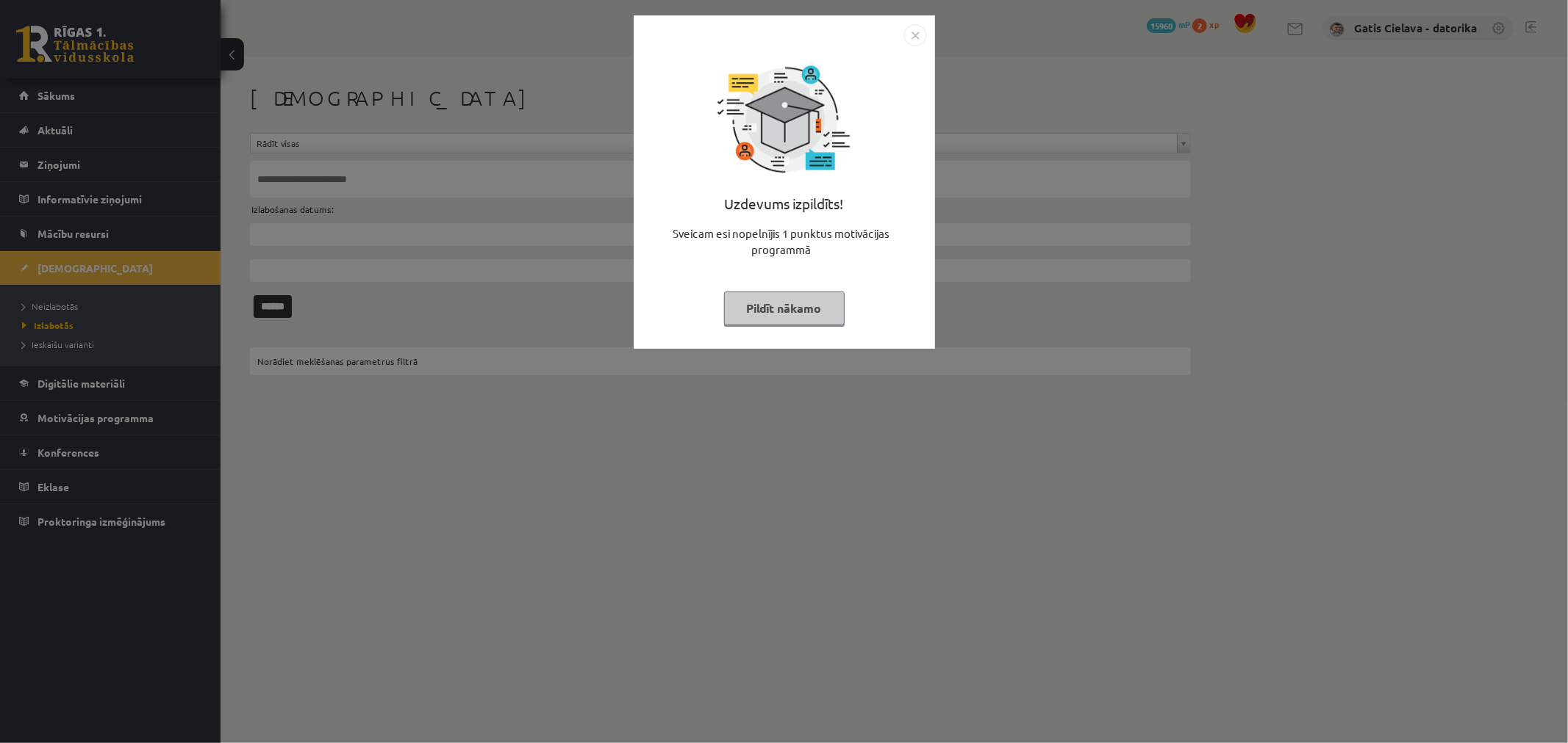
click at [811, 303] on button "Pildīt nākamo" at bounding box center [784, 308] width 121 height 34
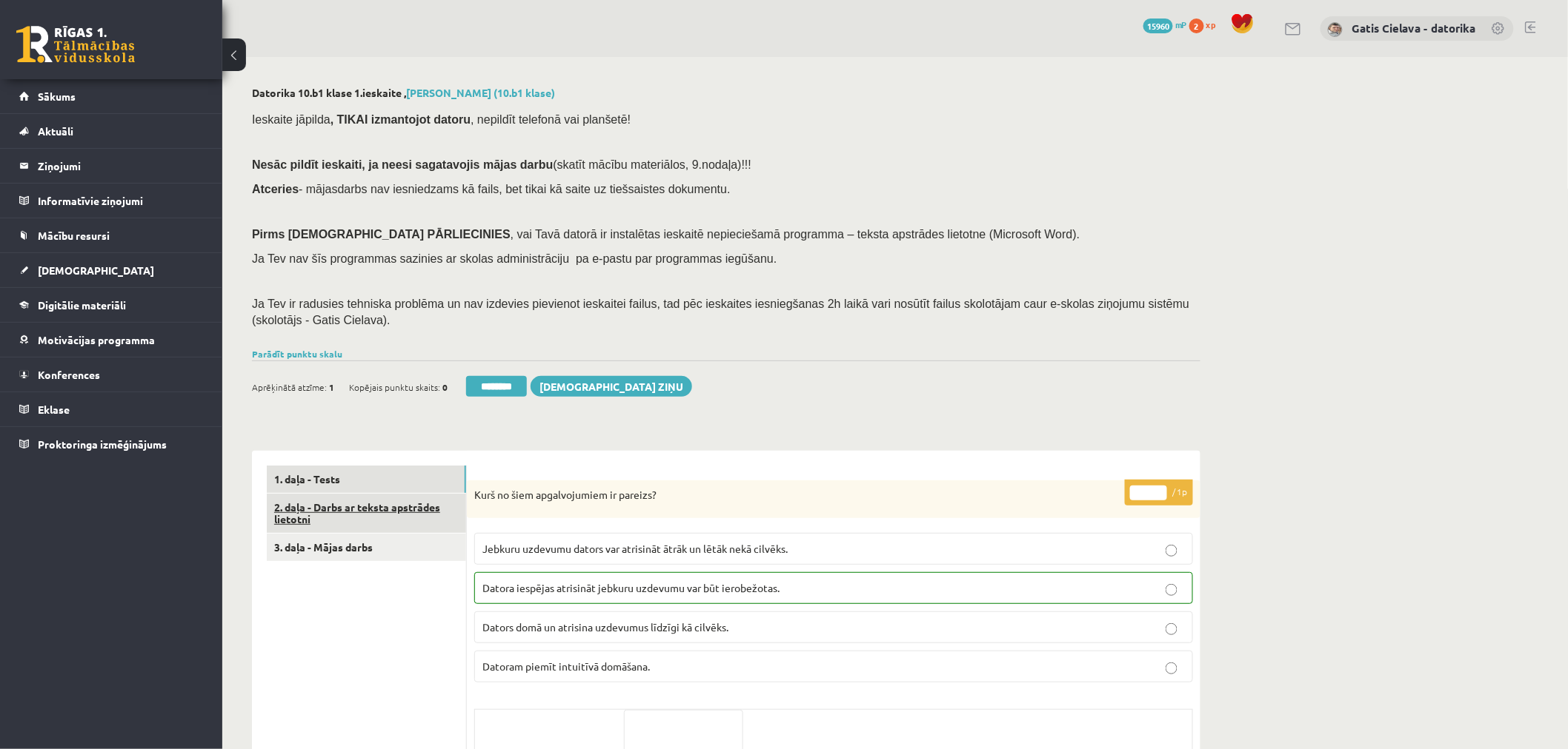
click at [373, 509] on link "2. daļa - Darbs ar teksta apstrādes lietotni" at bounding box center [366, 513] width 200 height 40
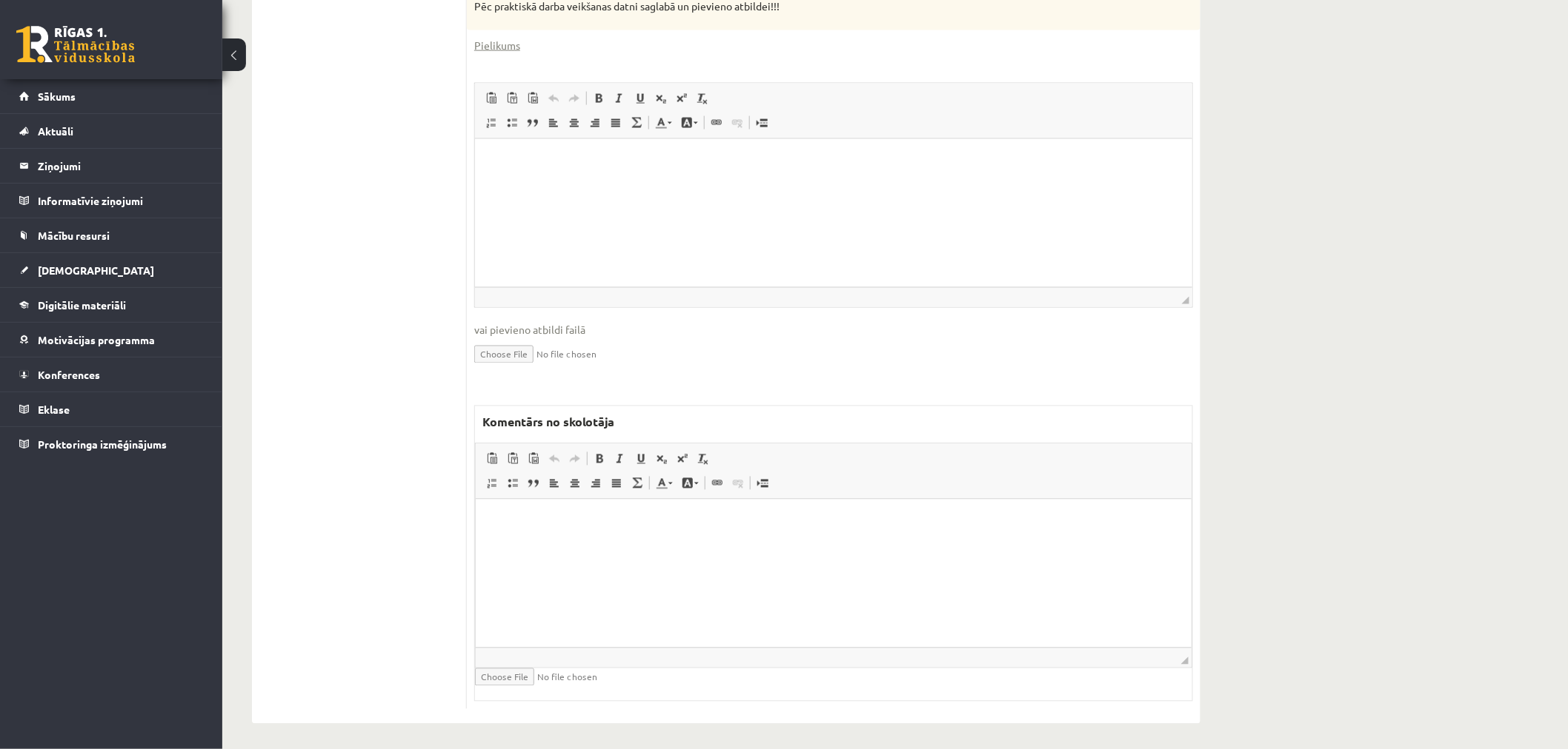
scroll to position [944, 0]
drag, startPoint x: 649, startPoint y: 542, endPoint x: 650, endPoint y: 527, distance: 15.0
click at [649, 542] on html at bounding box center [832, 518] width 715 height 45
click at [662, 181] on html at bounding box center [833, 158] width 717 height 45
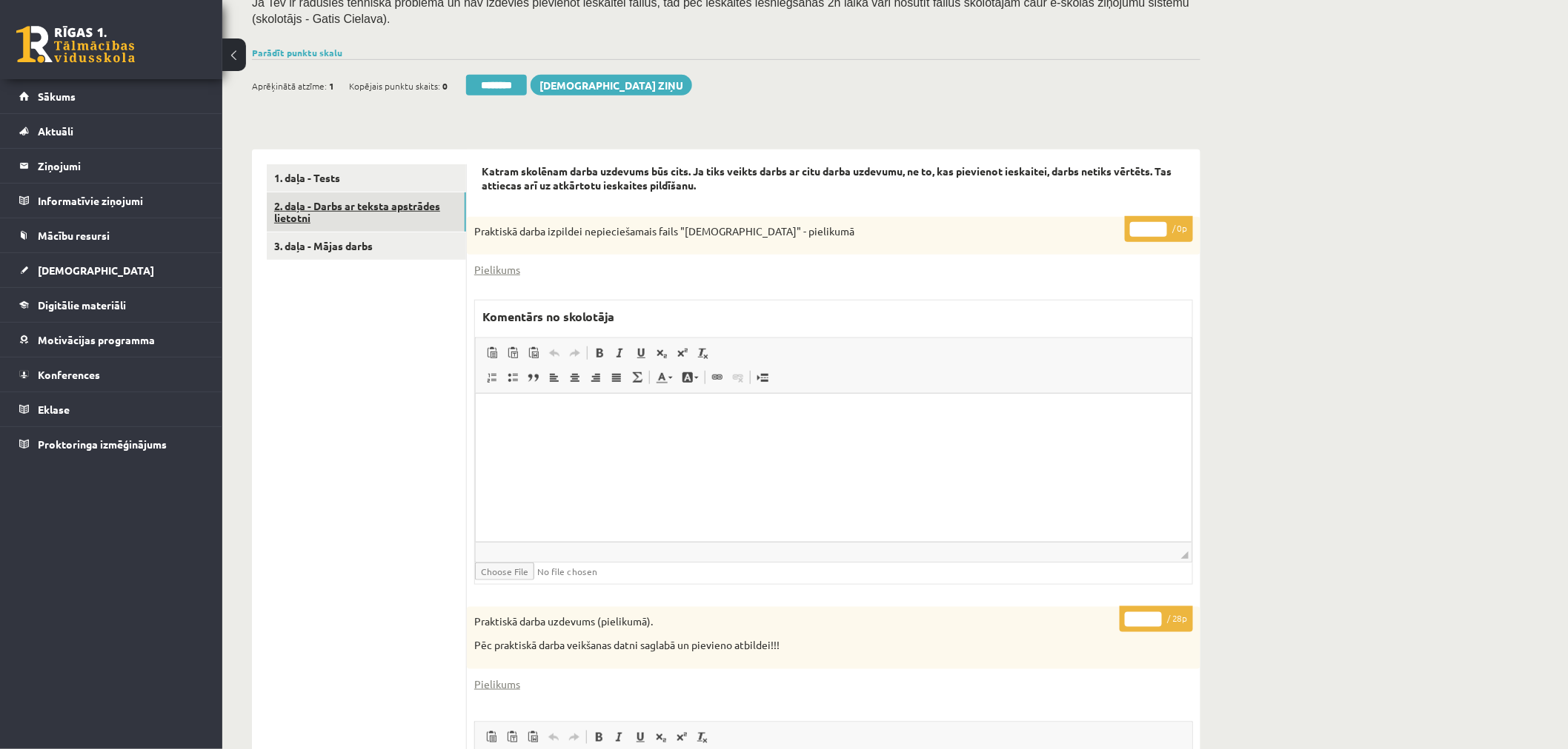
scroll to position [285, 0]
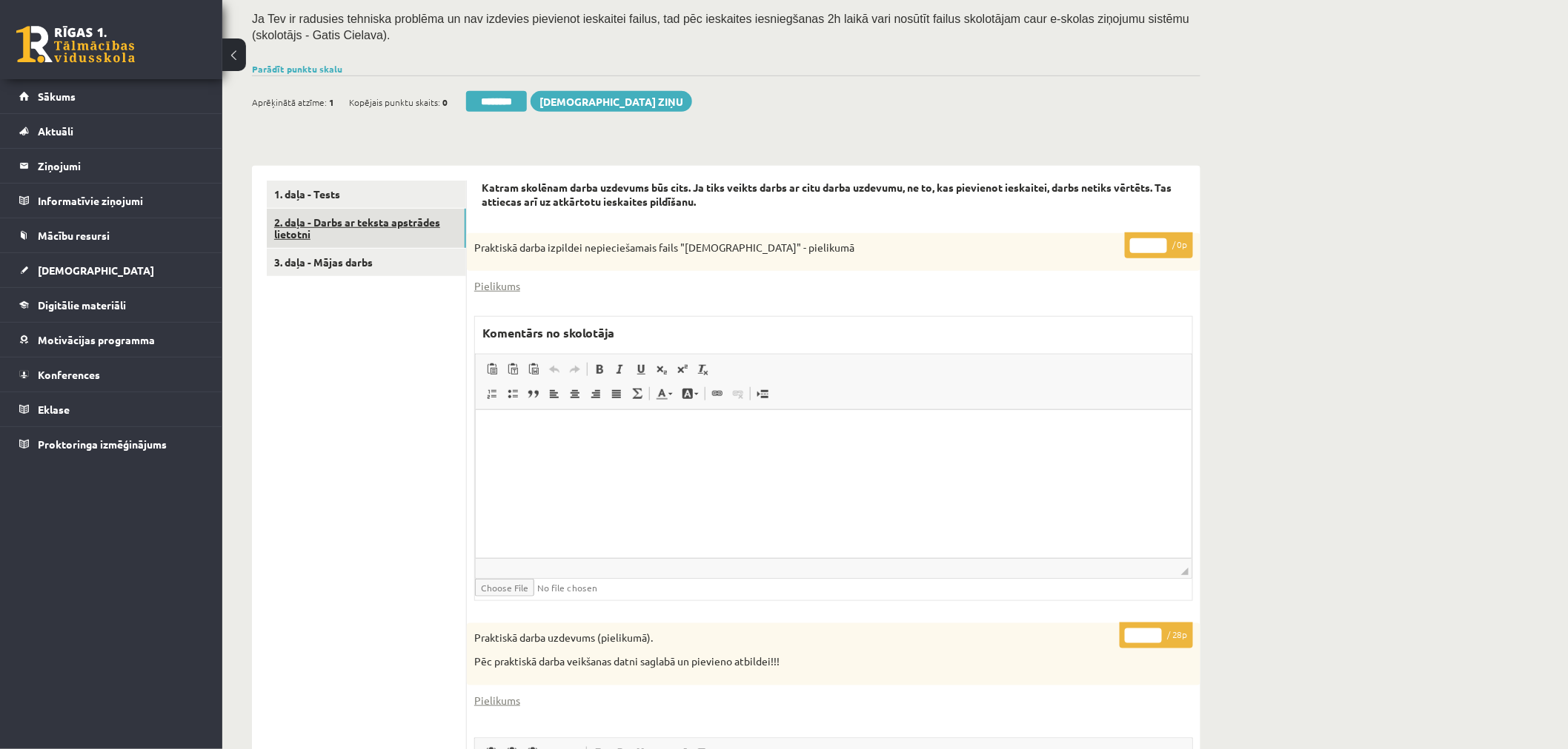
click at [415, 222] on link "2. daļa - Darbs ar teksta apstrādes lietotni" at bounding box center [366, 228] width 200 height 40
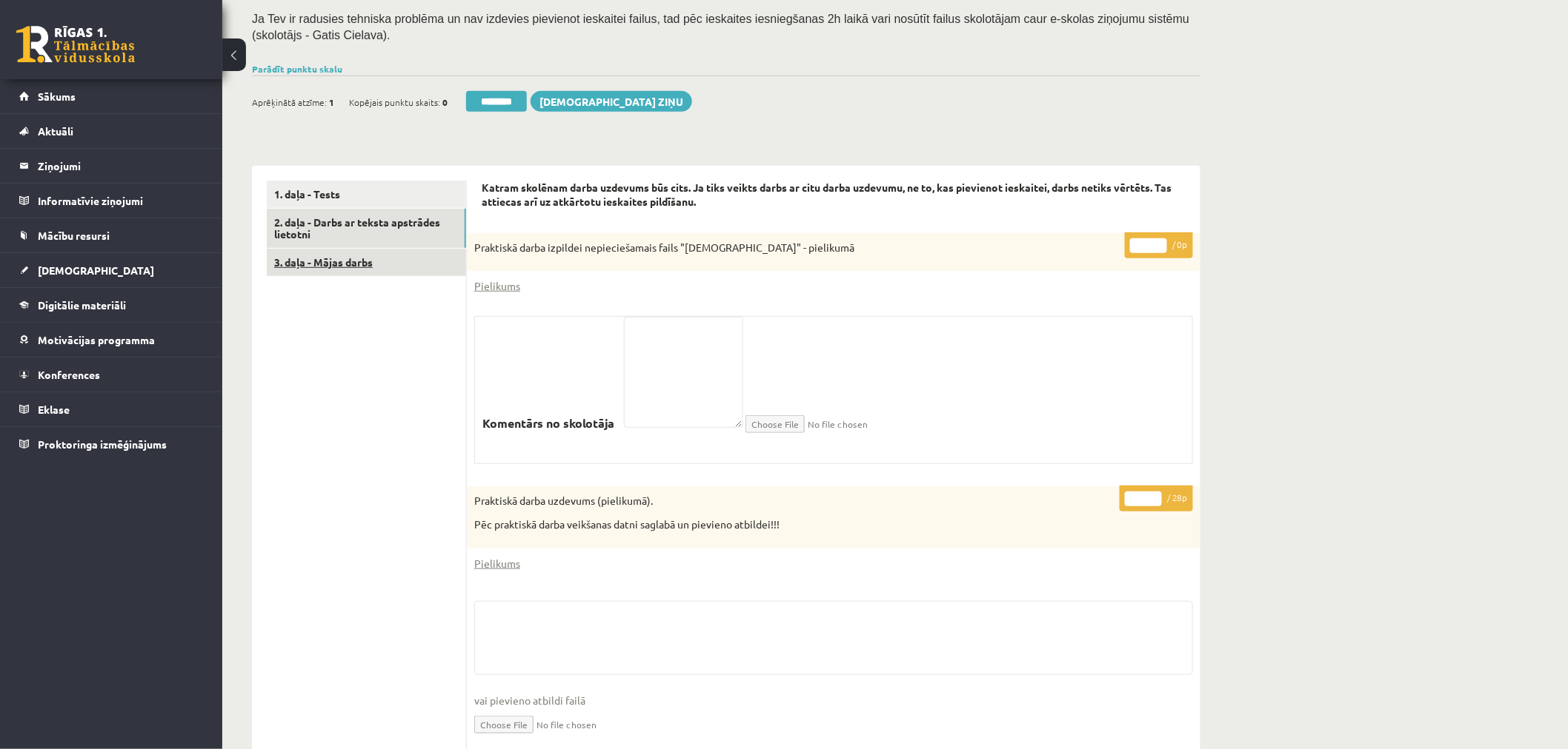
click at [351, 261] on link "3. daļa - Mājas darbs" at bounding box center [366, 262] width 200 height 27
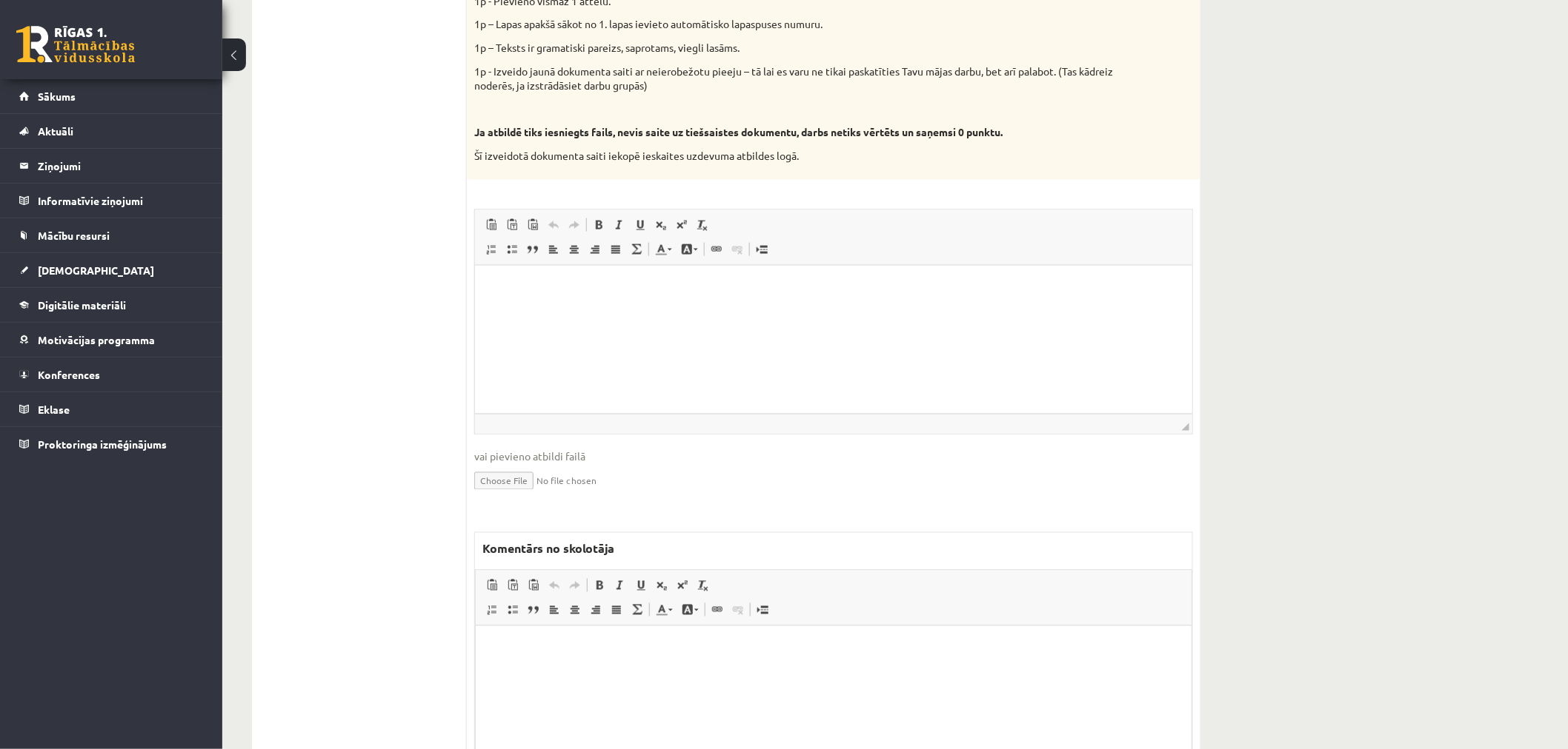
scroll to position [905, 0]
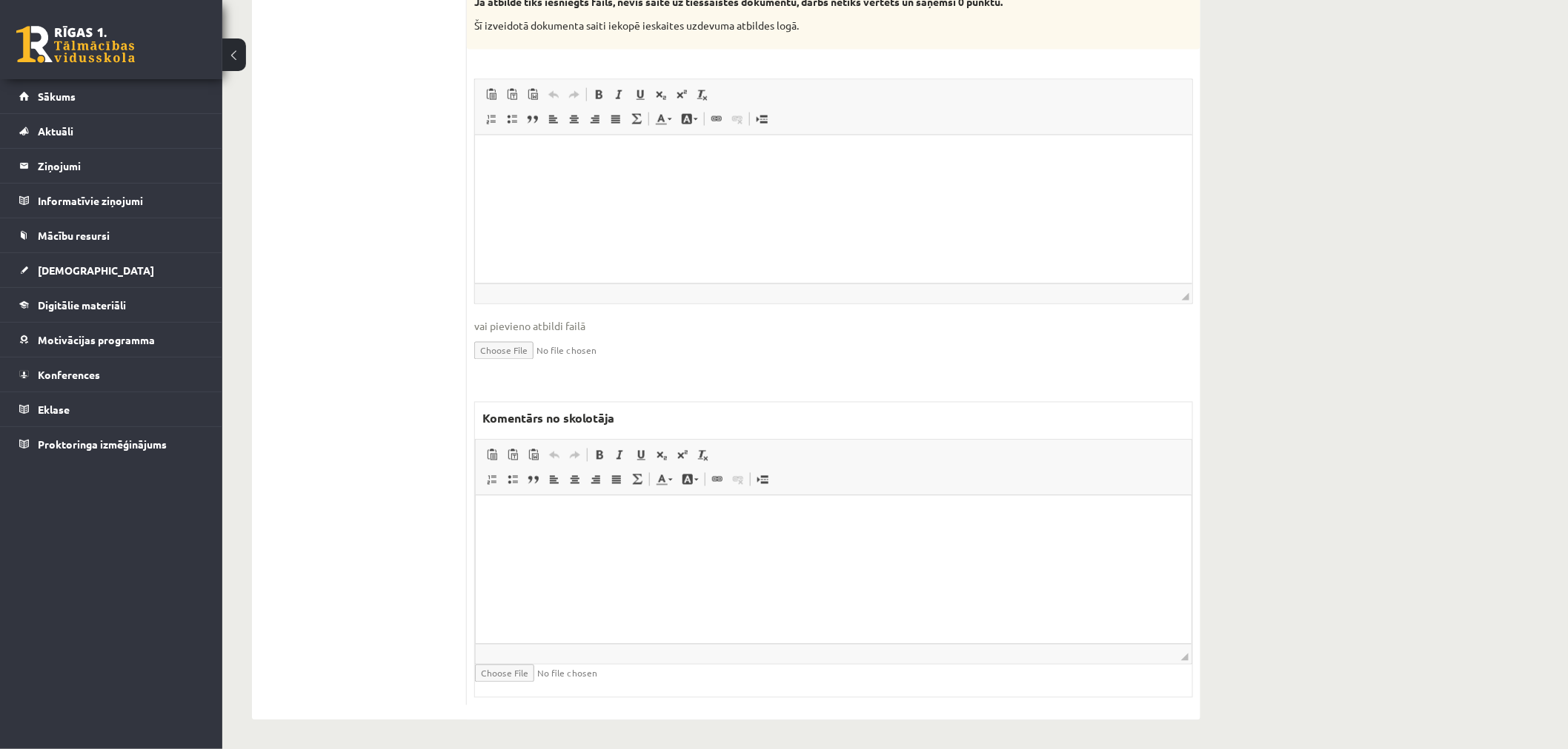
click at [718, 541] on html at bounding box center [832, 518] width 715 height 45
click at [775, 180] on html at bounding box center [833, 157] width 717 height 45
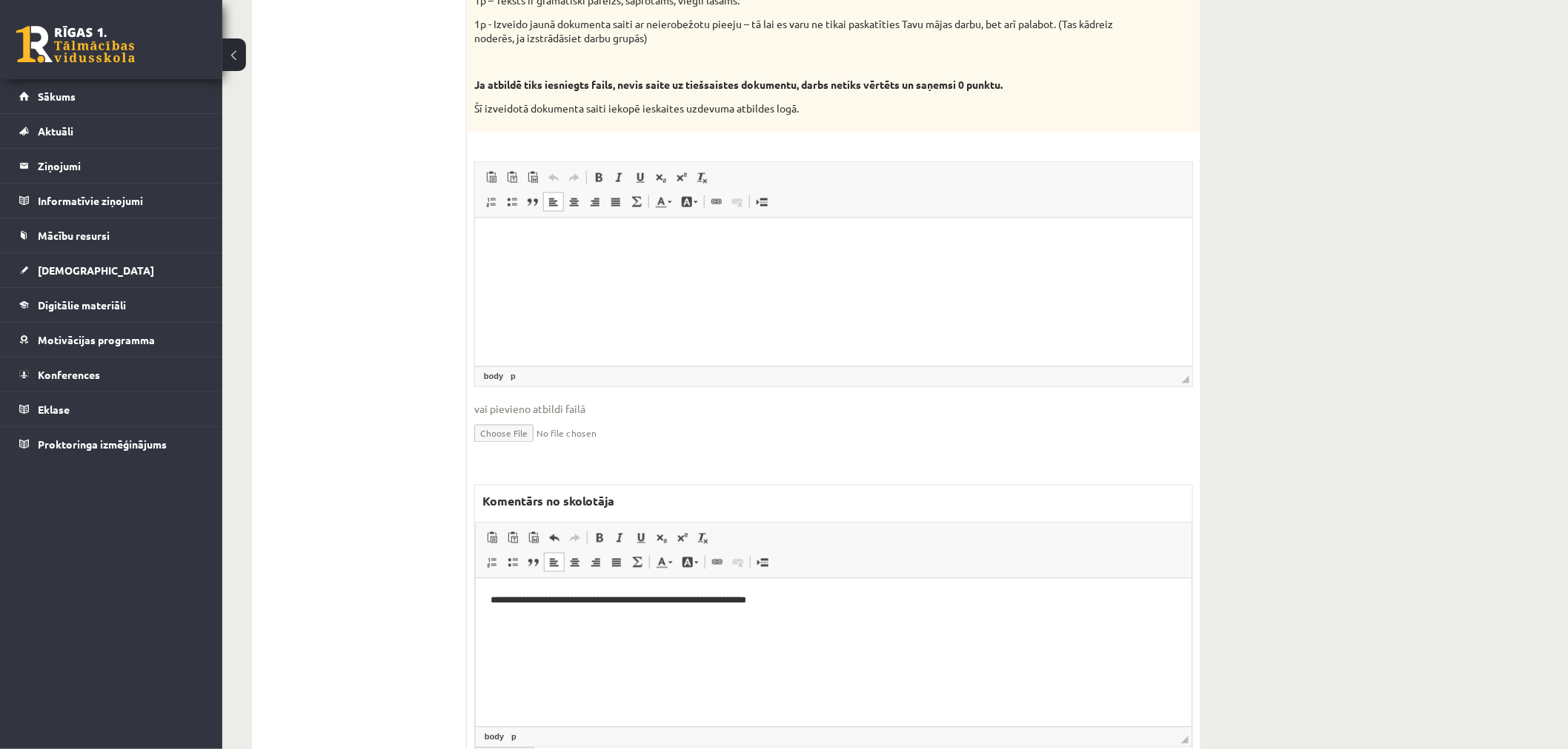
scroll to position [493, 0]
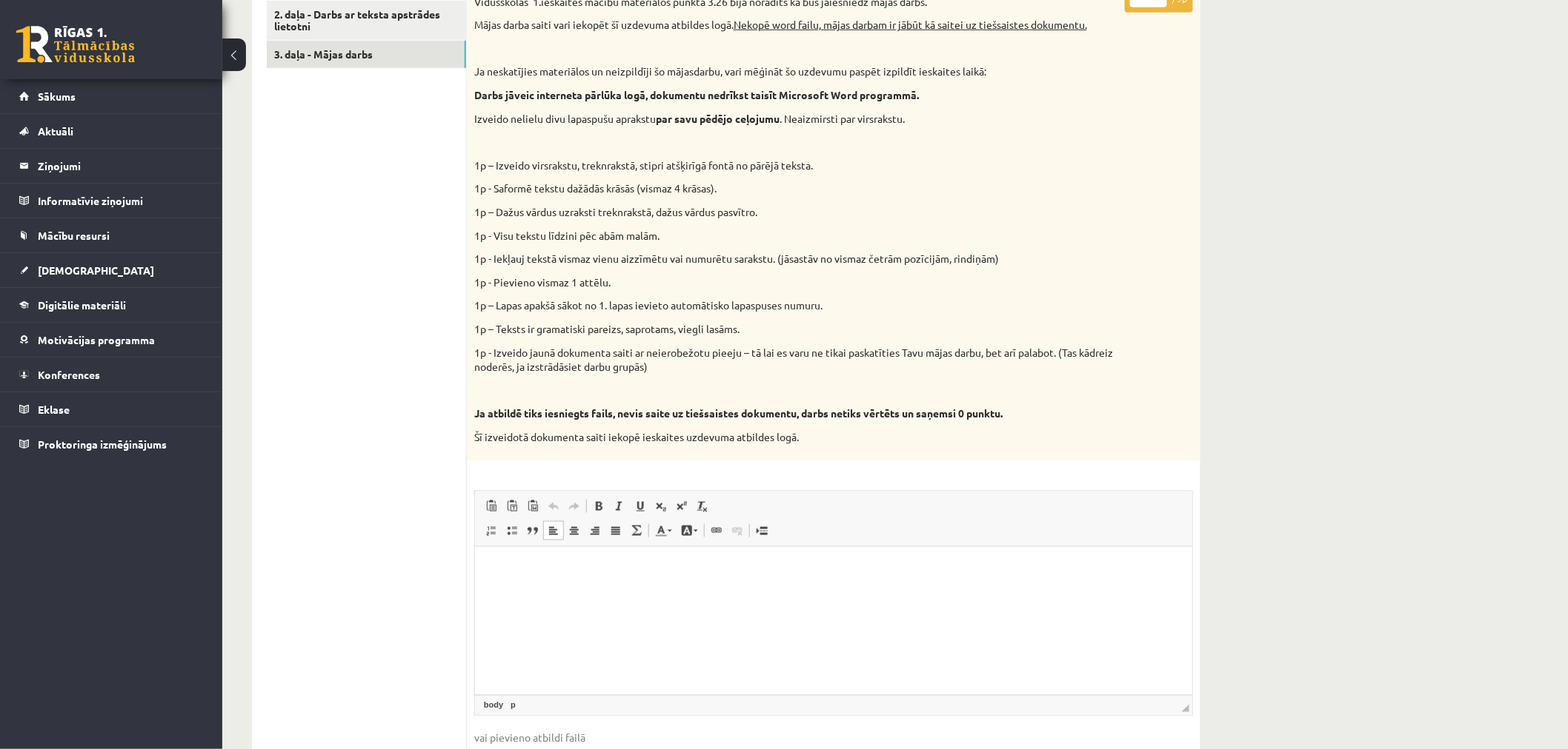
drag, startPoint x: 749, startPoint y: 409, endPoint x: 741, endPoint y: 401, distance: 11.3
click at [749, 409] on strong "Ja atbildē tiks iesniegts fails, nevis saite uz tiešsaistes dokumentu, darbs ne…" at bounding box center [739, 413] width 528 height 14
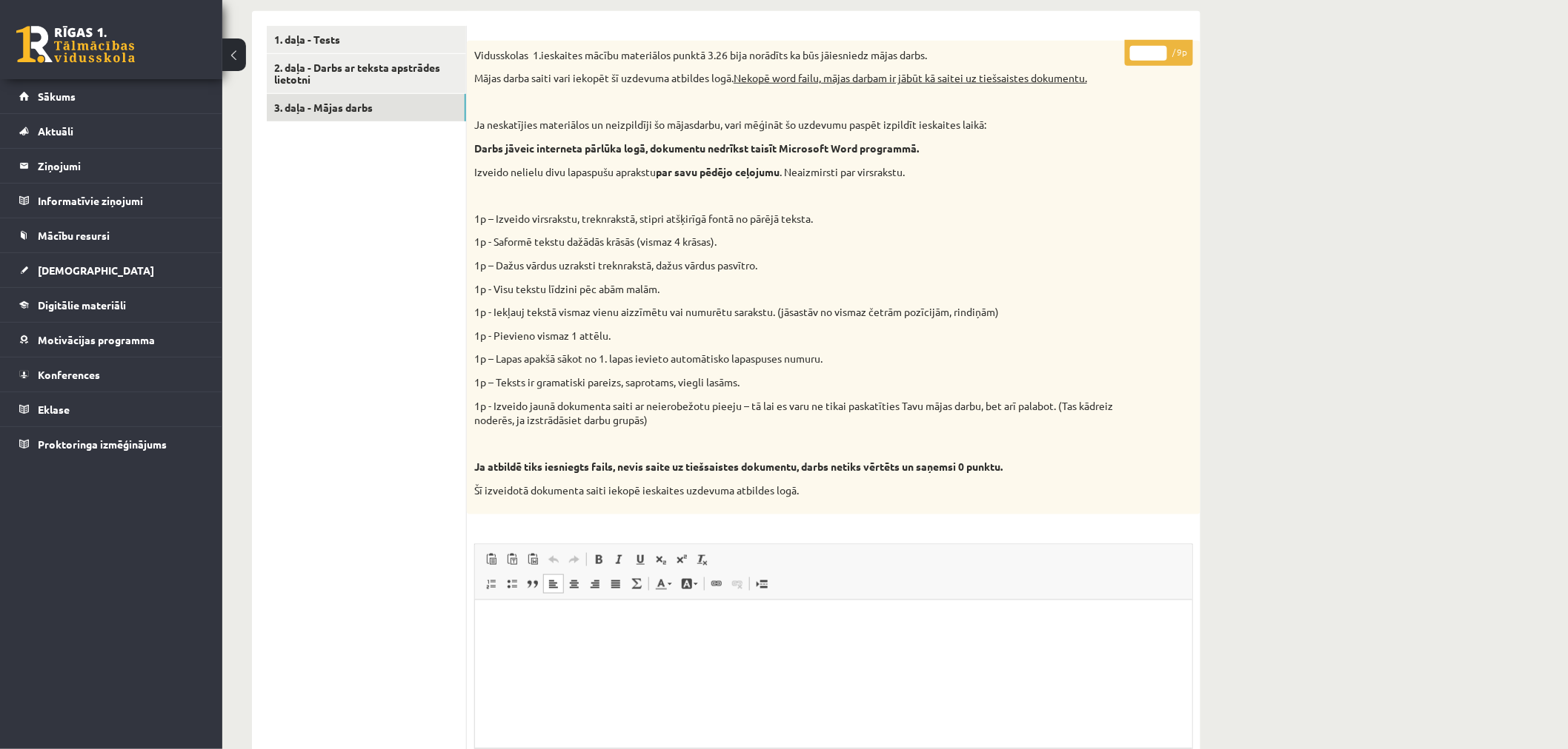
scroll to position [411, 0]
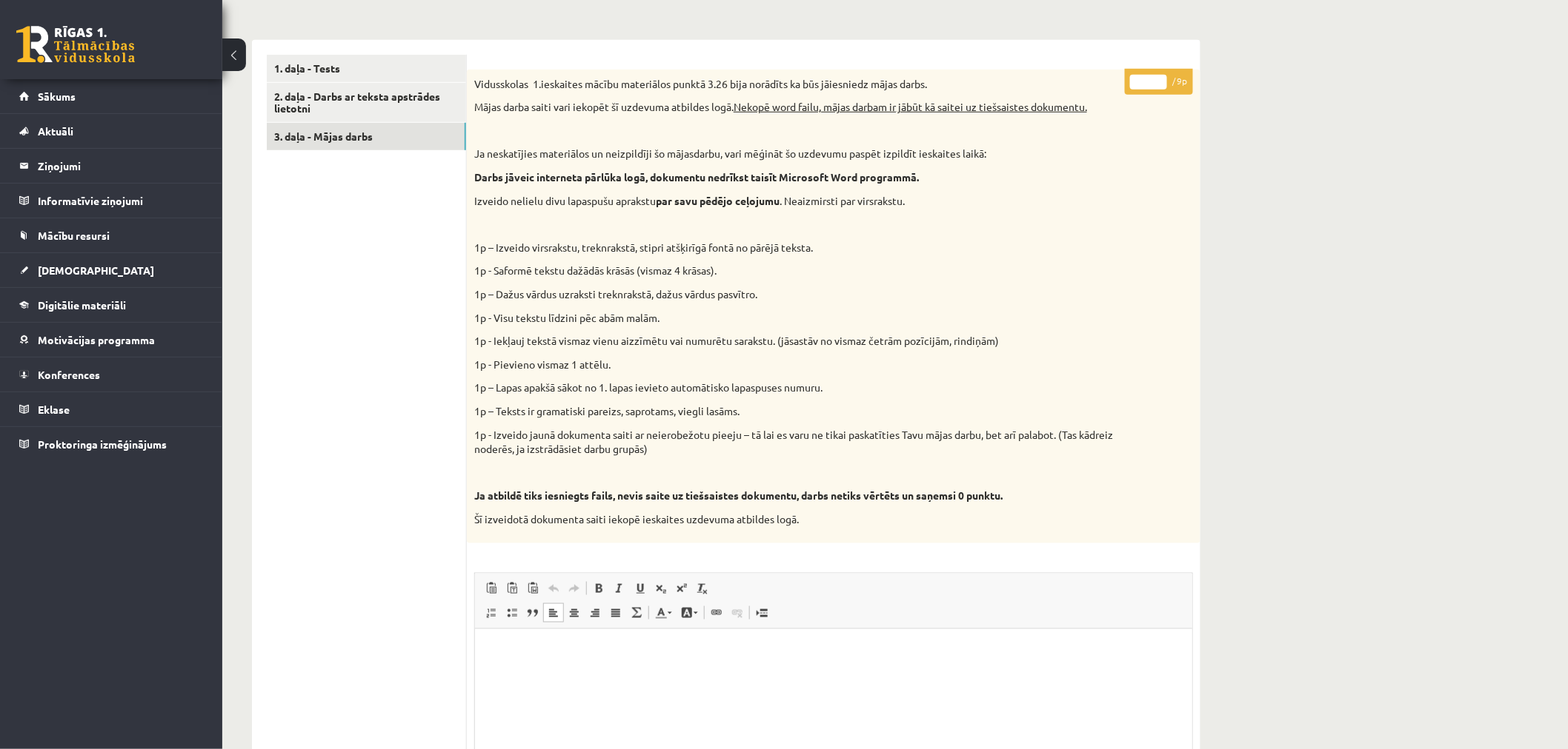
click at [666, 304] on div "Vidusskolas 1.ieskaites mācību materiālos punktā 3.26 bija norādīts ka būs jāie…" at bounding box center [833, 306] width 734 height 474
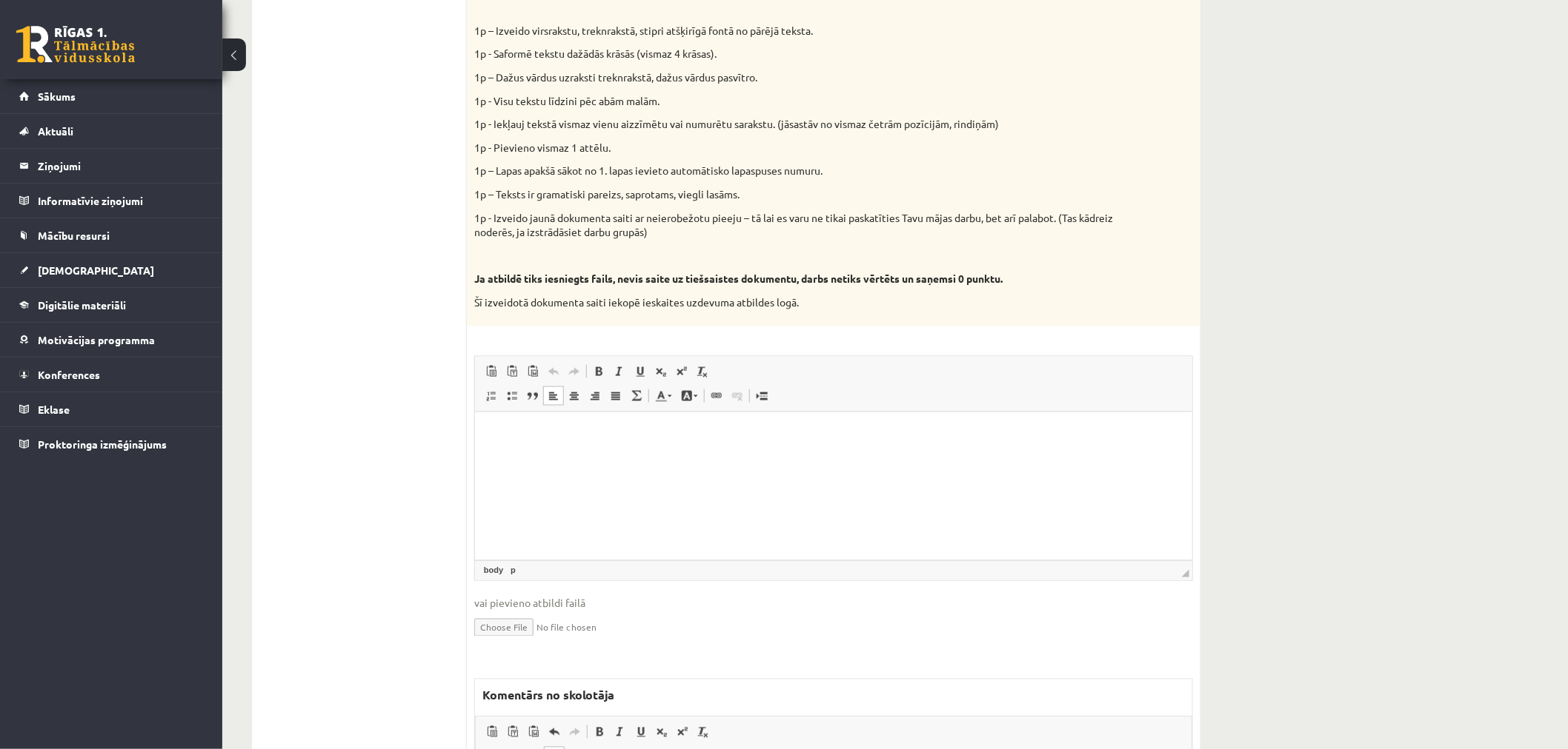
scroll to position [493, 0]
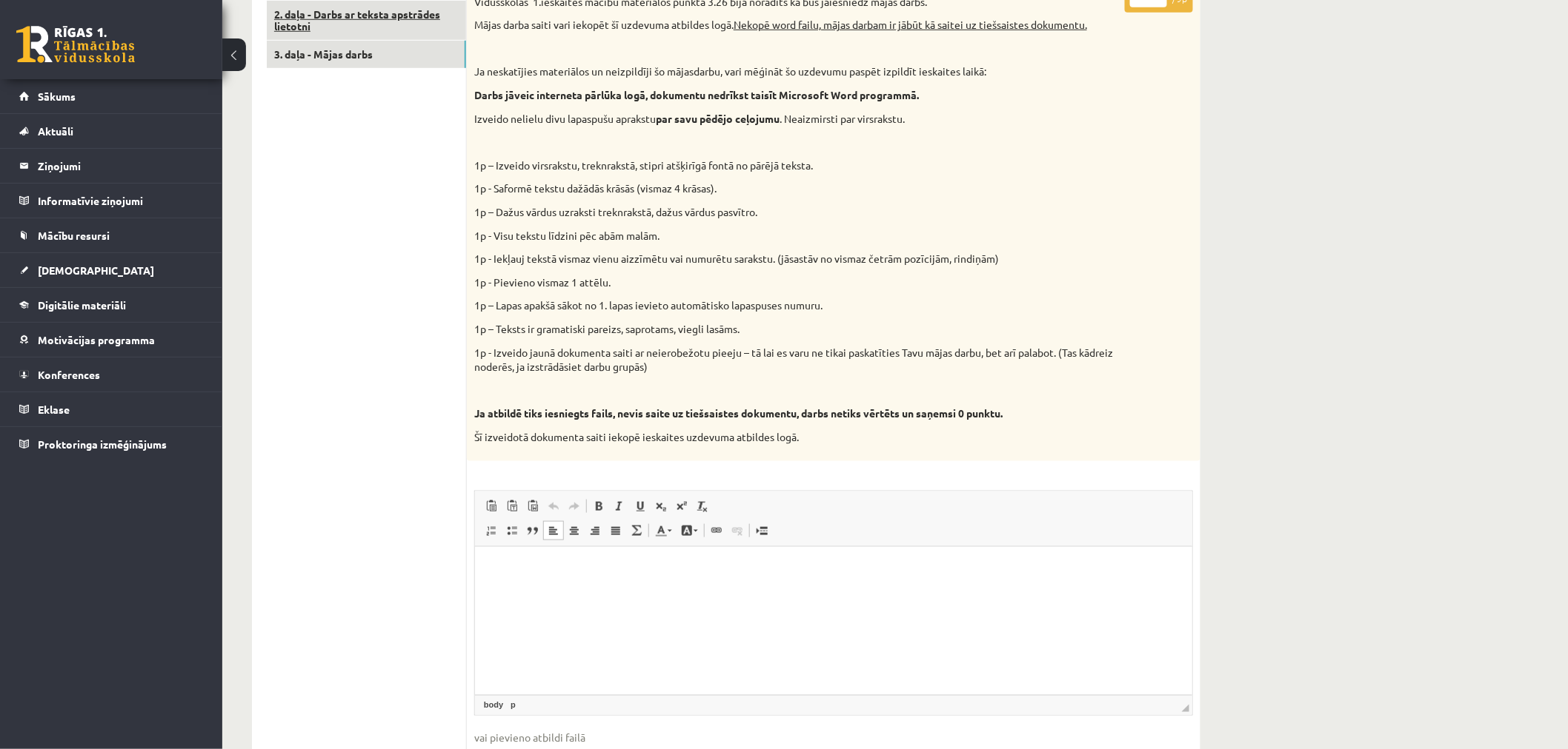
click at [394, 13] on link "2. daļa - Darbs ar teksta apstrādes lietotni" at bounding box center [366, 20] width 200 height 40
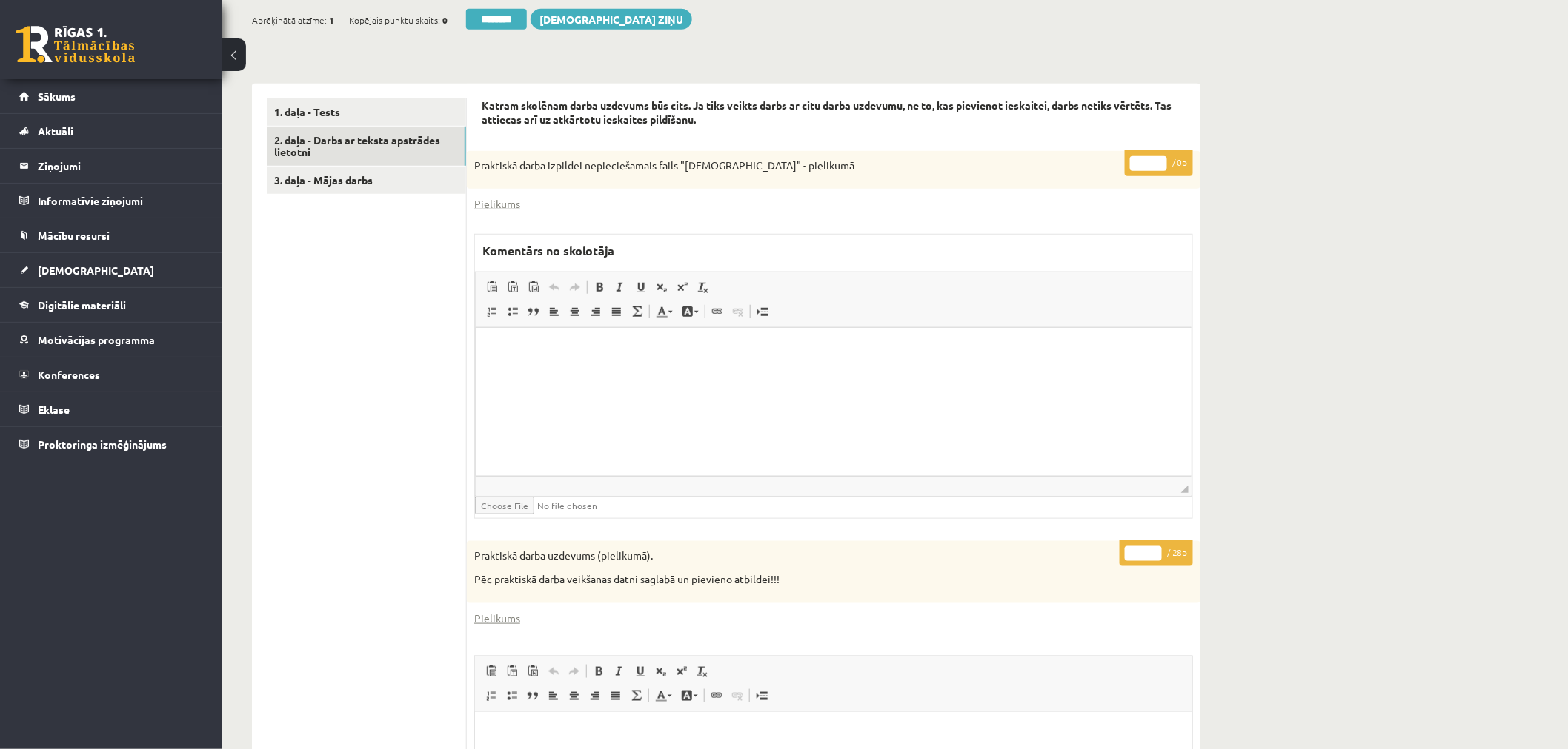
scroll to position [121, 0]
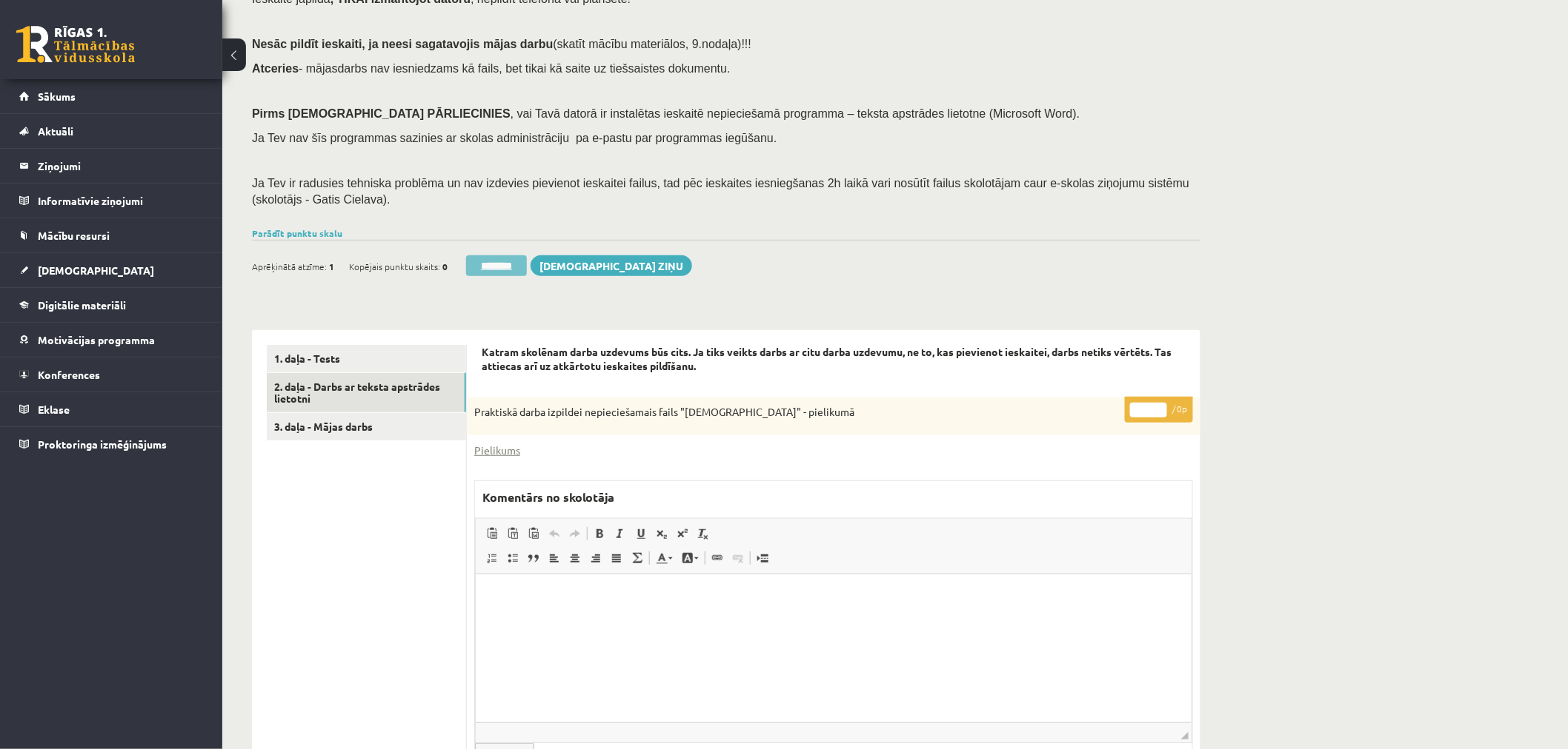
click at [501, 264] on input "********" at bounding box center [496, 265] width 60 height 20
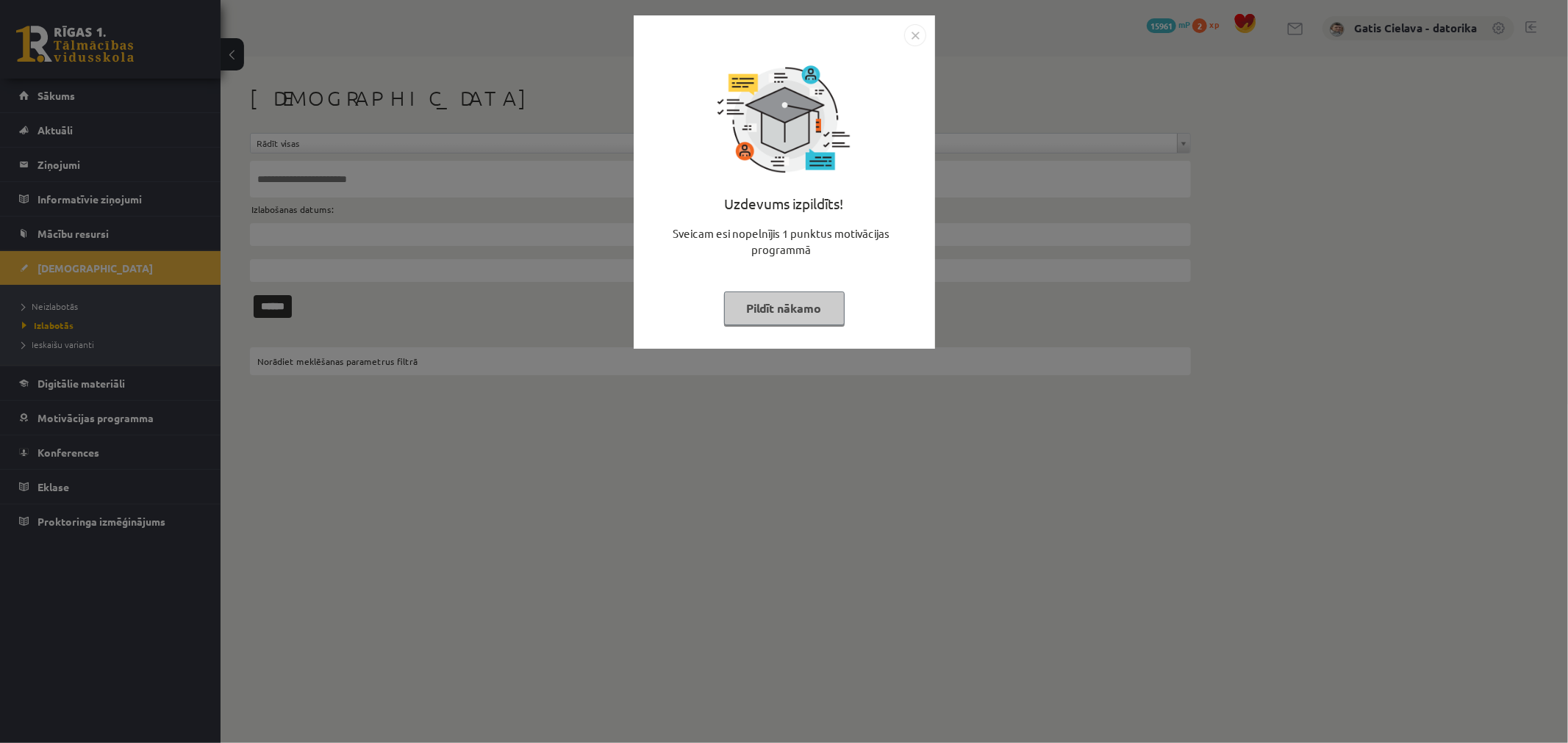
click at [761, 308] on button "Pildīt nākamo" at bounding box center [784, 308] width 121 height 34
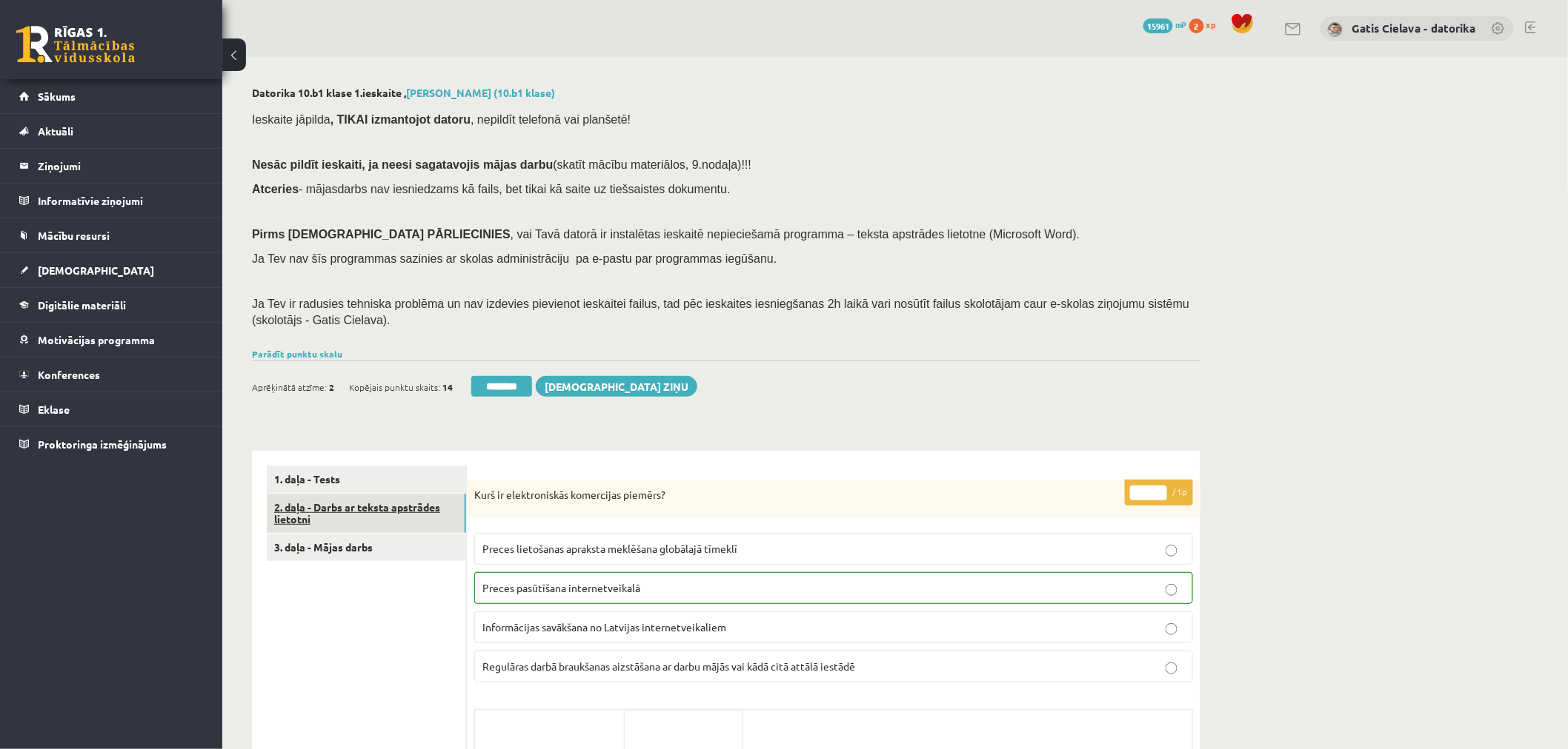
click at [343, 514] on link "2. daļa - Darbs ar teksta apstrādes lietotni" at bounding box center [366, 513] width 200 height 40
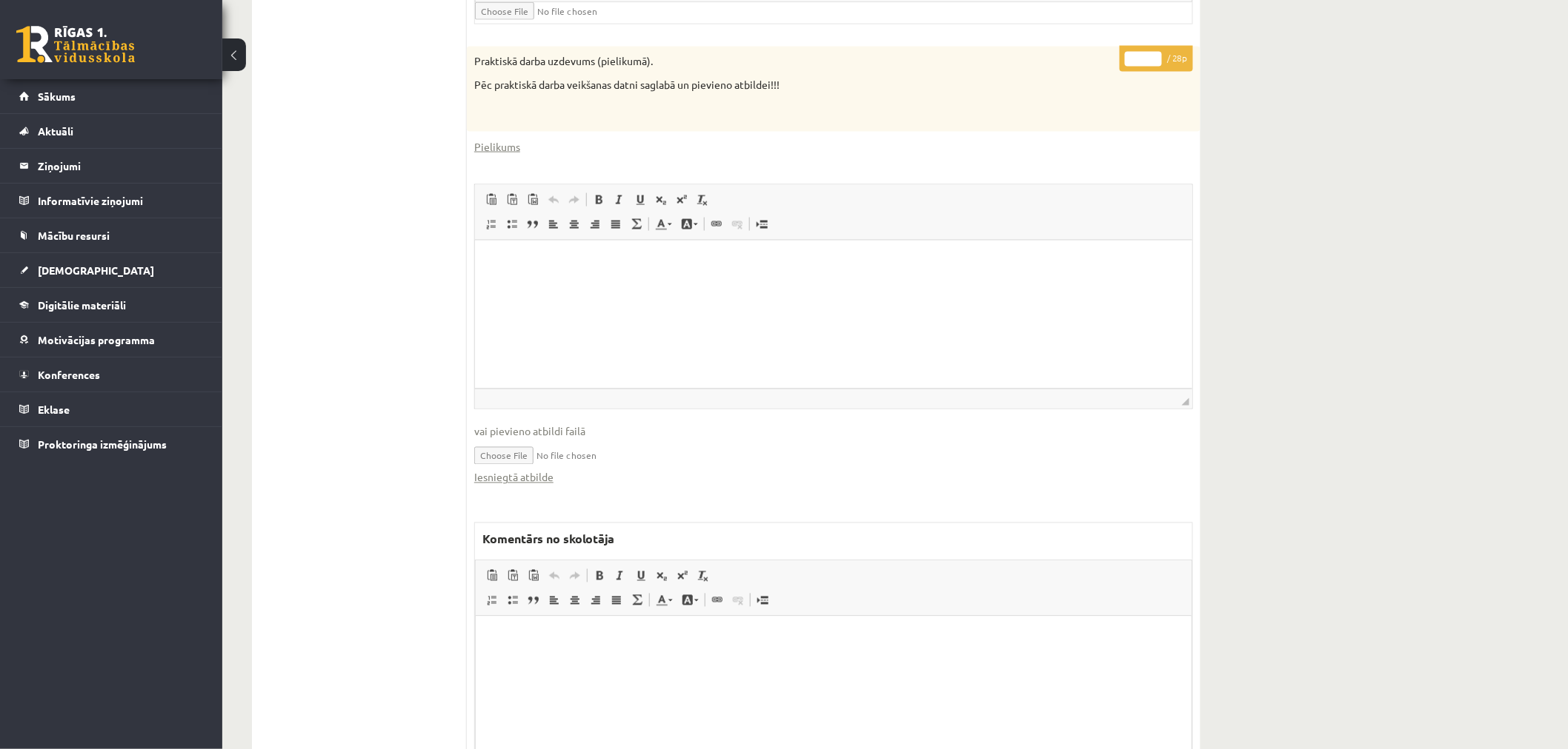
scroll to position [823, 0]
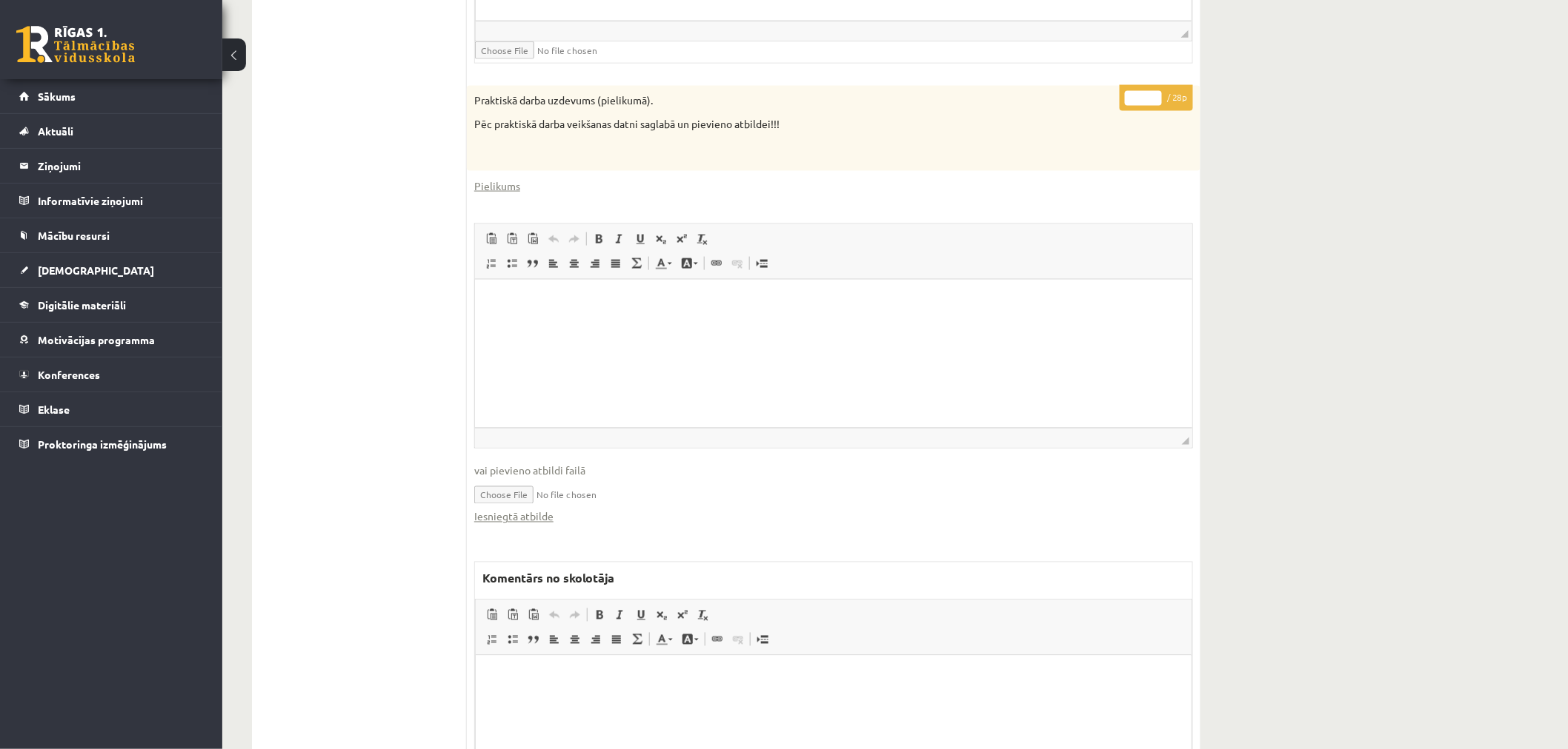
drag, startPoint x: 1142, startPoint y: 98, endPoint x: 1123, endPoint y: 98, distance: 19.0
click at [1125, 98] on input "*" at bounding box center [1143, 98] width 37 height 15
type input "**"
click at [1205, 104] on div "Datorika 10.b1 klase 1.[PERSON_NAME] (10.b1 klase) Ieskaite jāpilda , TIKAI izm…" at bounding box center [726, 72] width 1008 height 1676
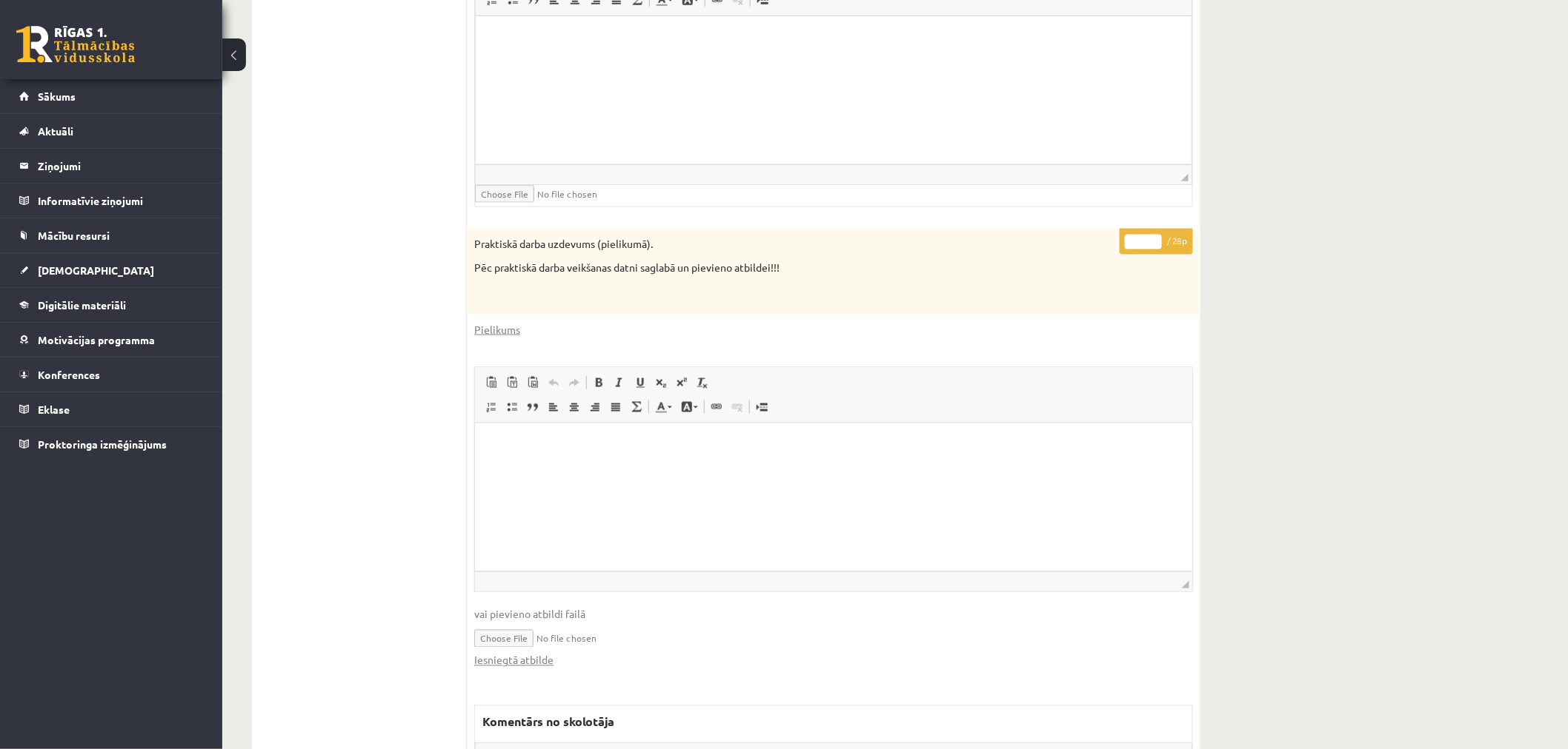
scroll to position [329, 0]
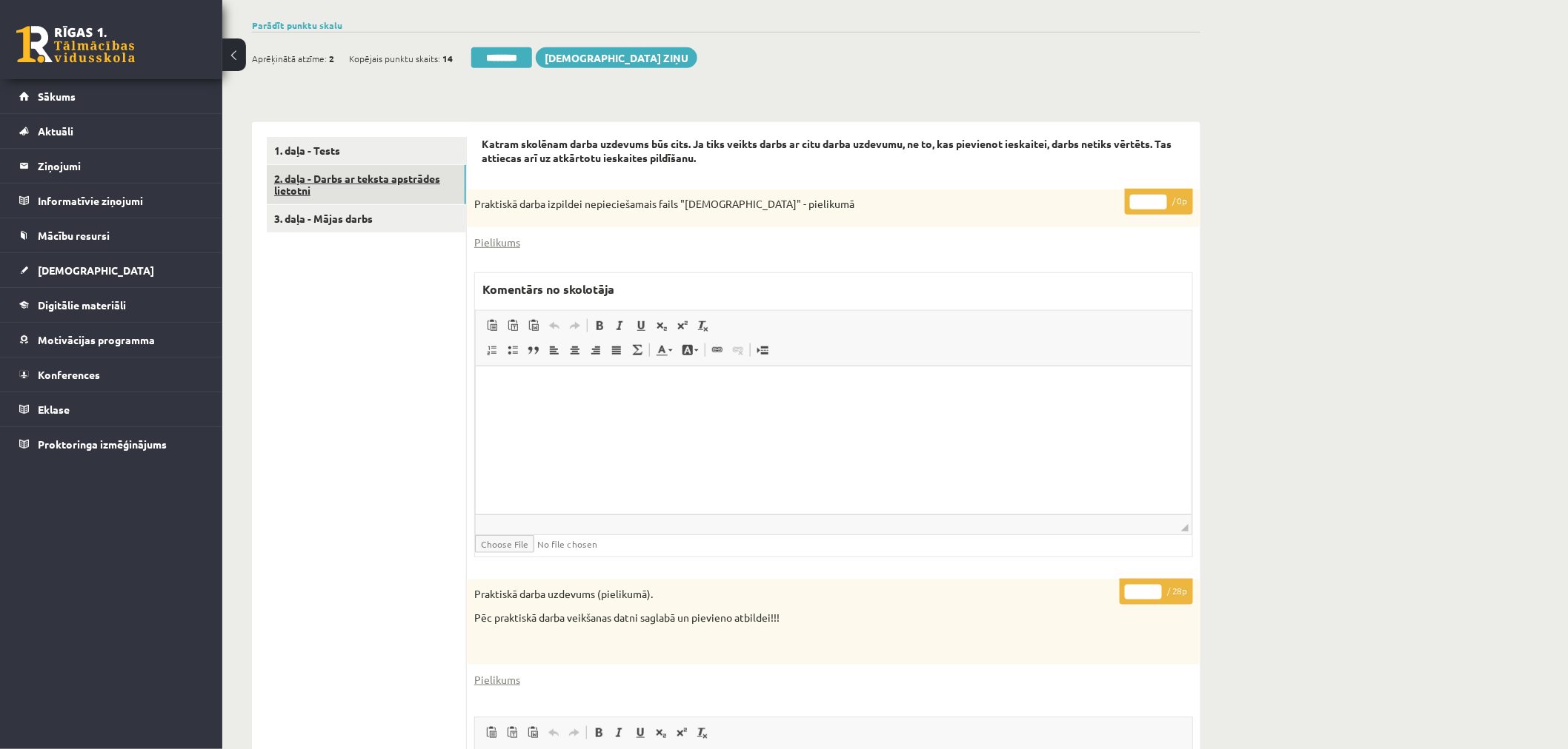
click at [399, 189] on link "2. daļa - Darbs ar teksta apstrādes lietotni" at bounding box center [366, 185] width 200 height 40
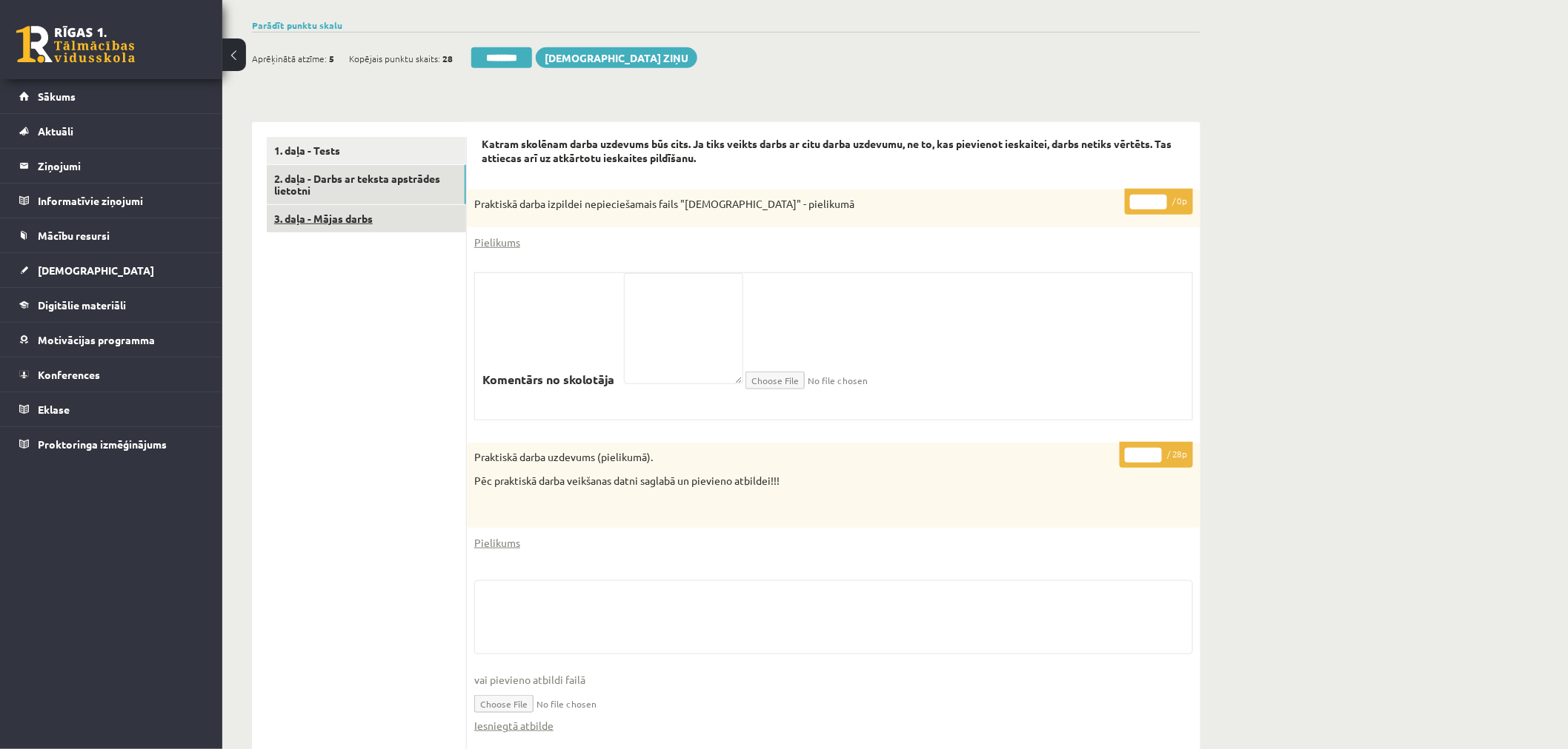
click at [351, 215] on link "3. daļa - Mājas darbs" at bounding box center [366, 219] width 200 height 27
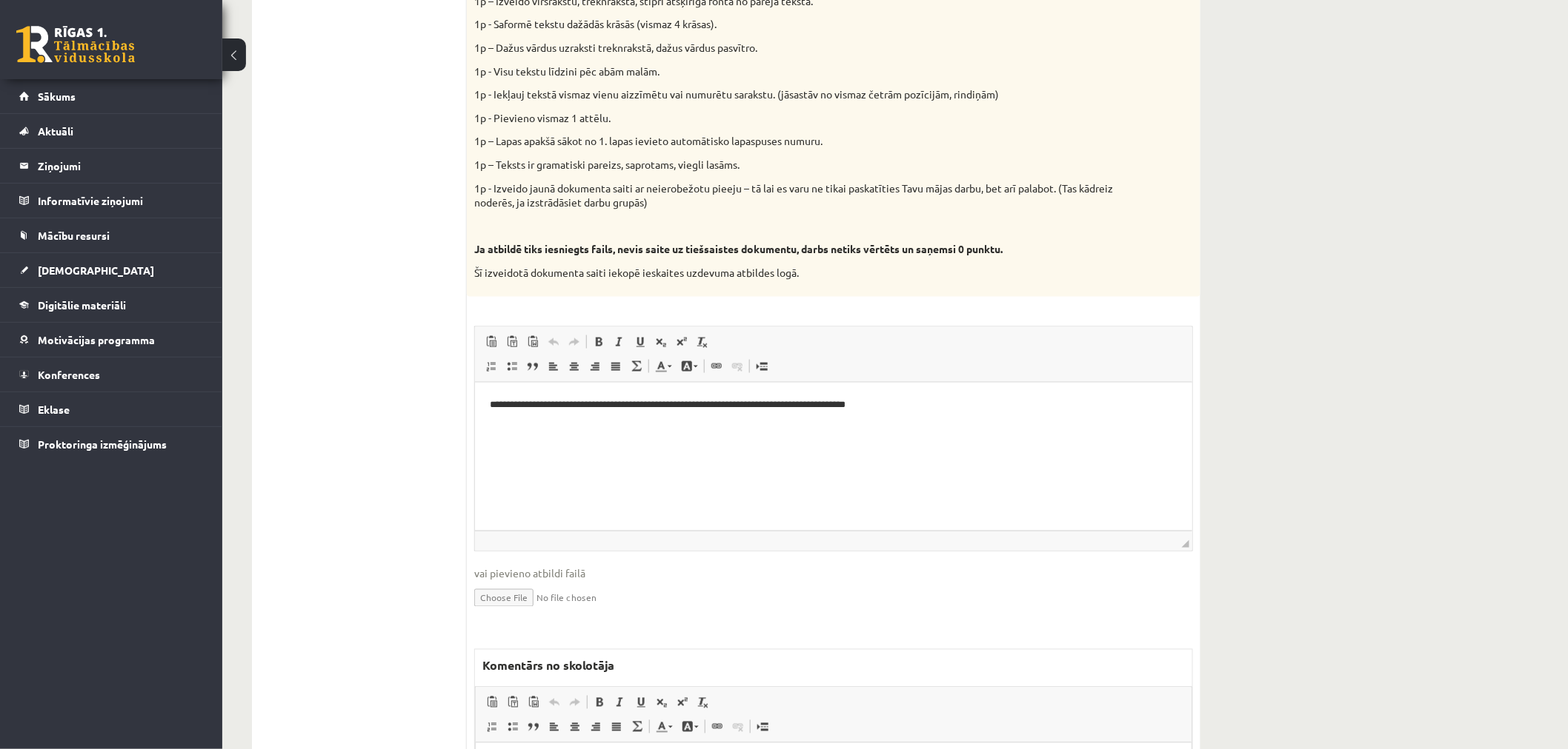
scroll to position [0, 0]
drag, startPoint x: 729, startPoint y: 399, endPoint x: 839, endPoint y: 783, distance: 399.4
click at [475, 399] on html "**********" at bounding box center [833, 404] width 717 height 45
copy p "**********"
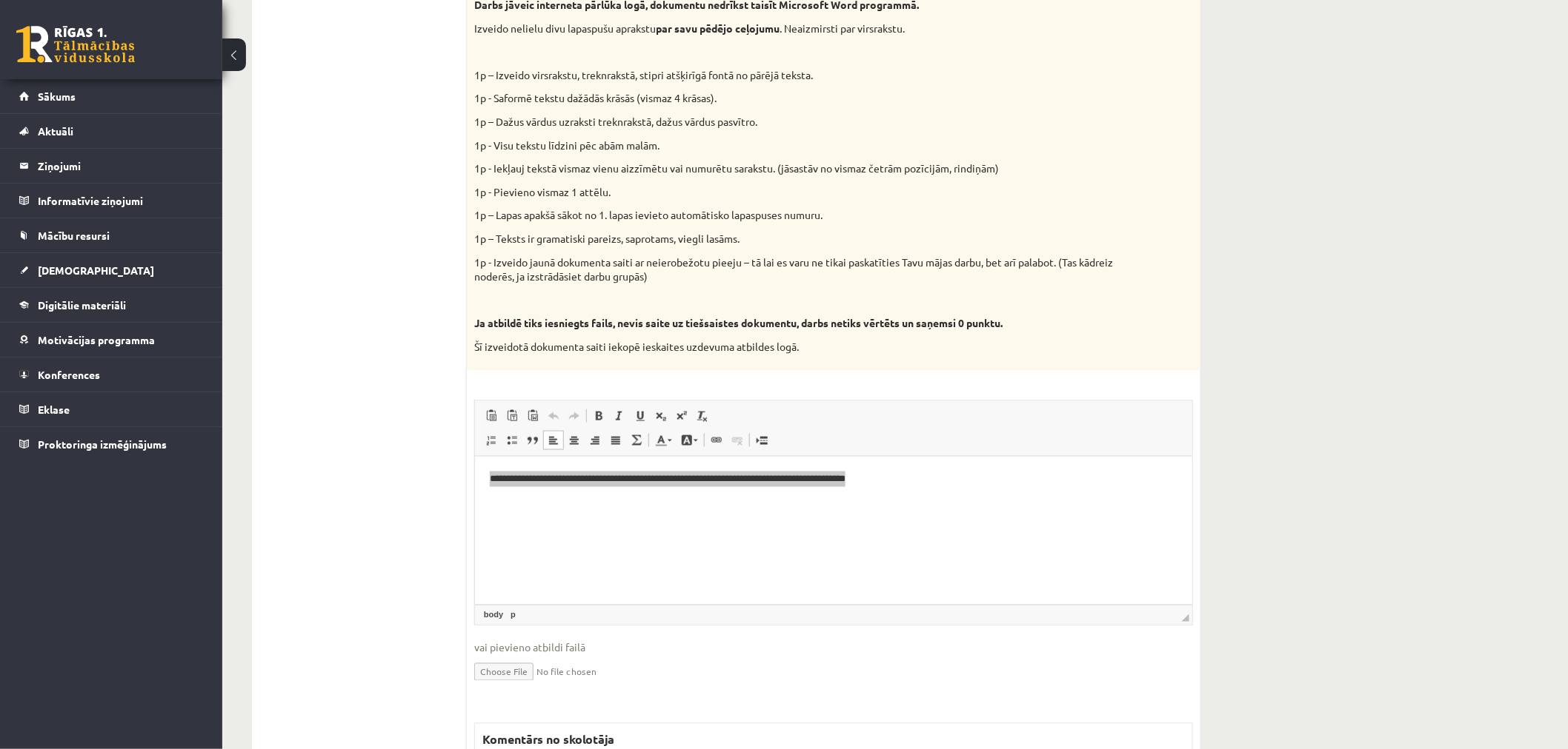
scroll to position [493, 0]
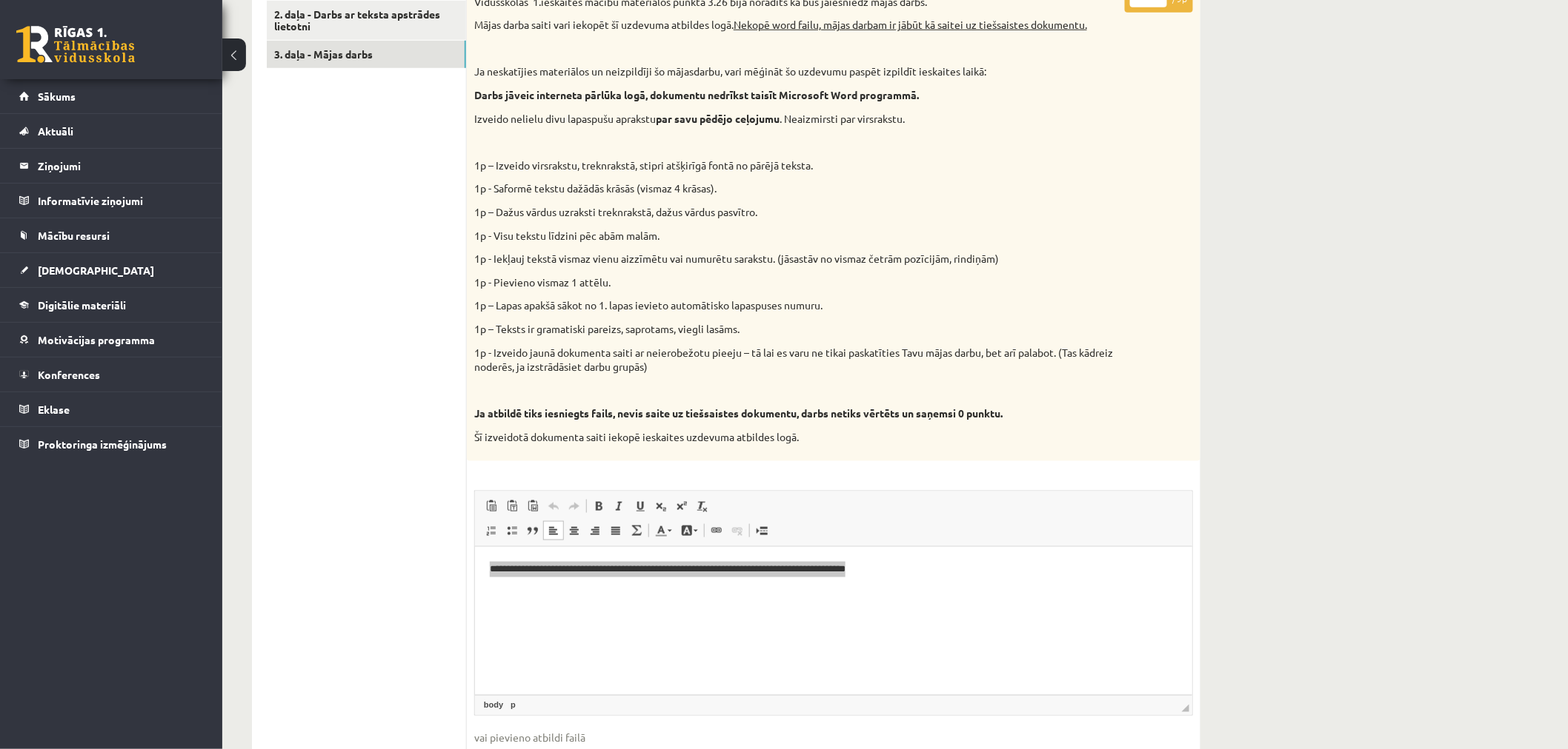
click at [749, 360] on p "1p - Izveido jaunā dokumenta saiti ar neierobežotu pieeju – tā lai es varu ne t…" at bounding box center [796, 360] width 644 height 29
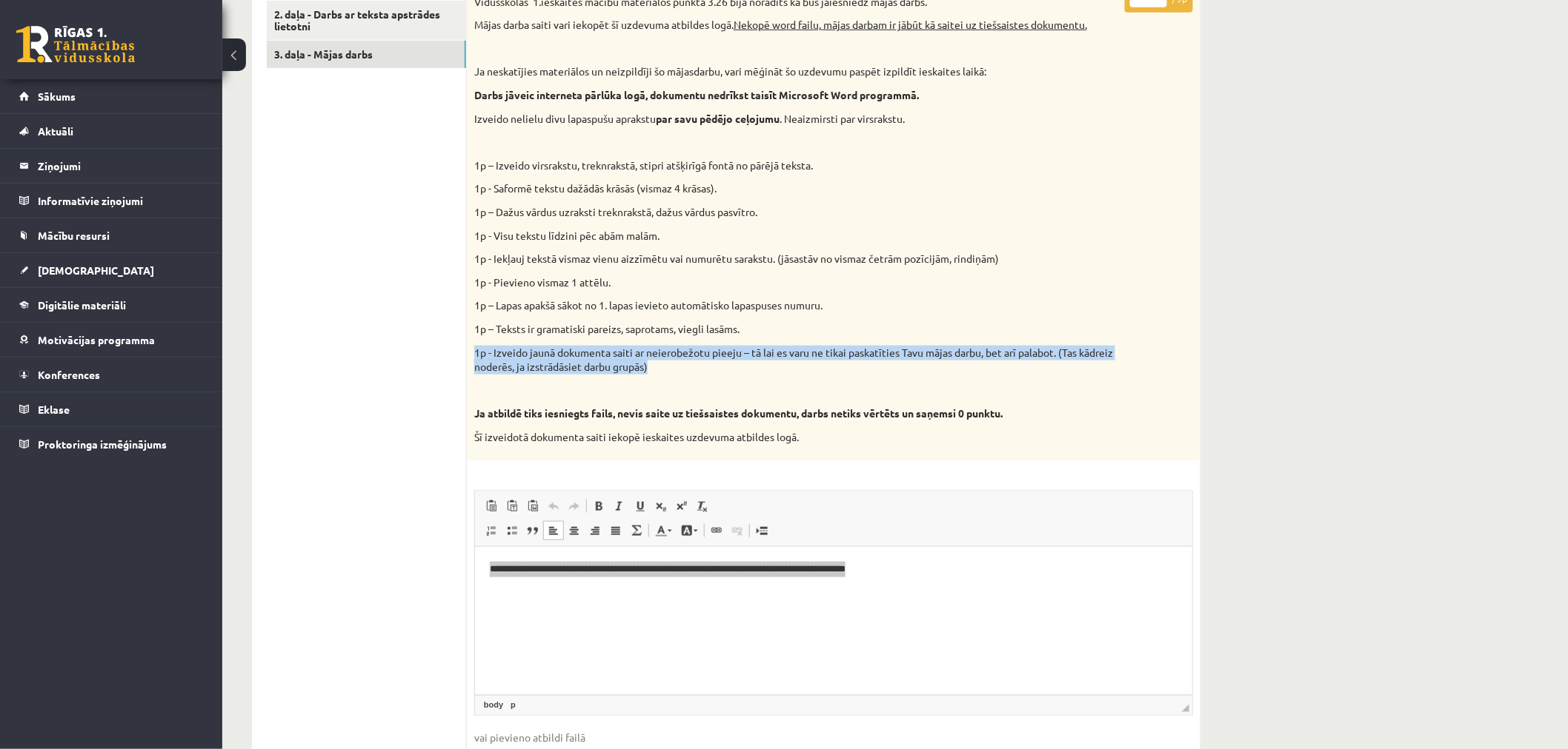
drag, startPoint x: 704, startPoint y: 364, endPoint x: 471, endPoint y: 357, distance: 233.1
click at [471, 357] on div "Vidusskolas 1.ieskaites mācību materiālos punktā 3.26 bija norādīts ka būs jāie…" at bounding box center [833, 224] width 734 height 474
copy p "1p - Izveido jaunā dokumenta saiti ar neierobežotu pieeju – tā lai es varu ne t…"
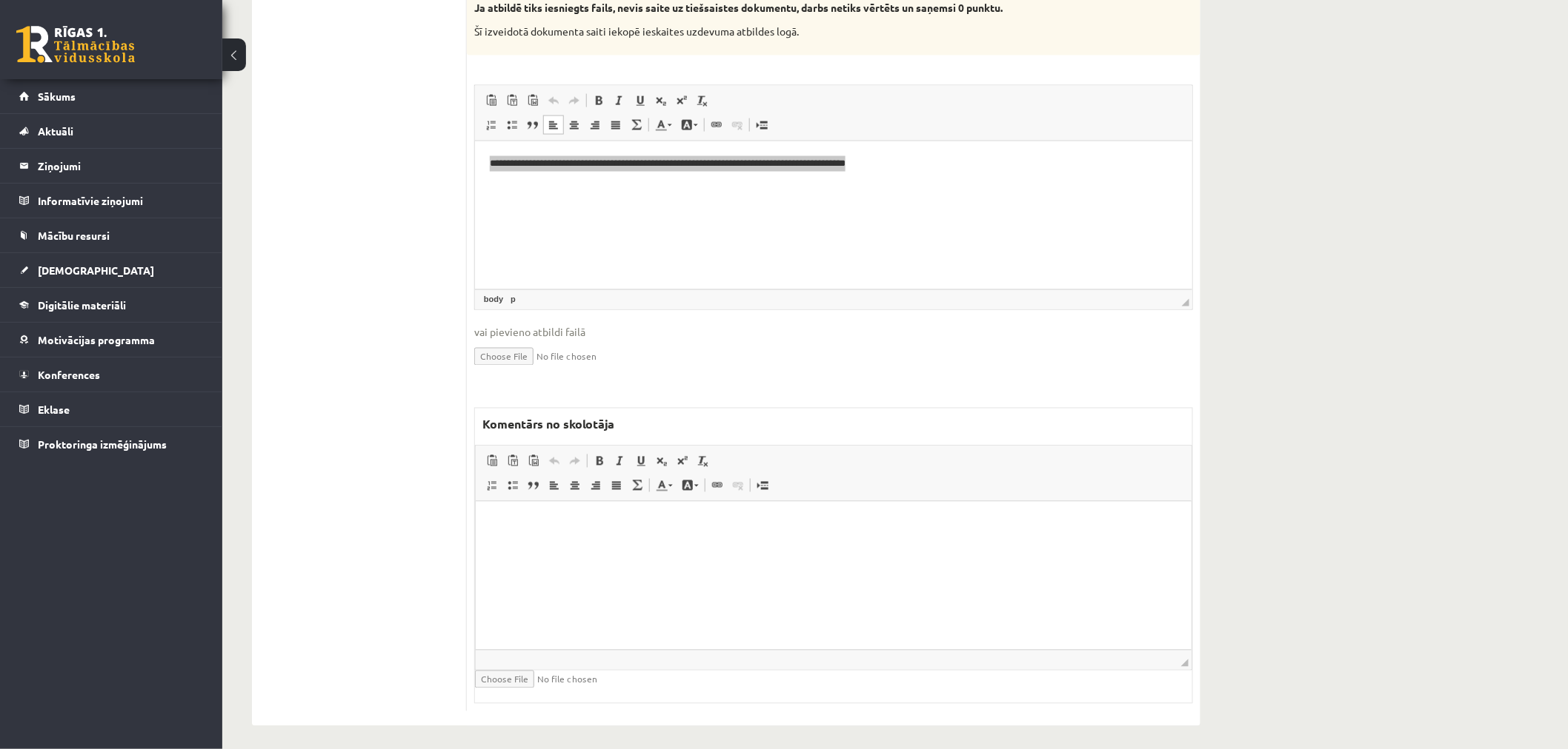
scroll to position [905, 0]
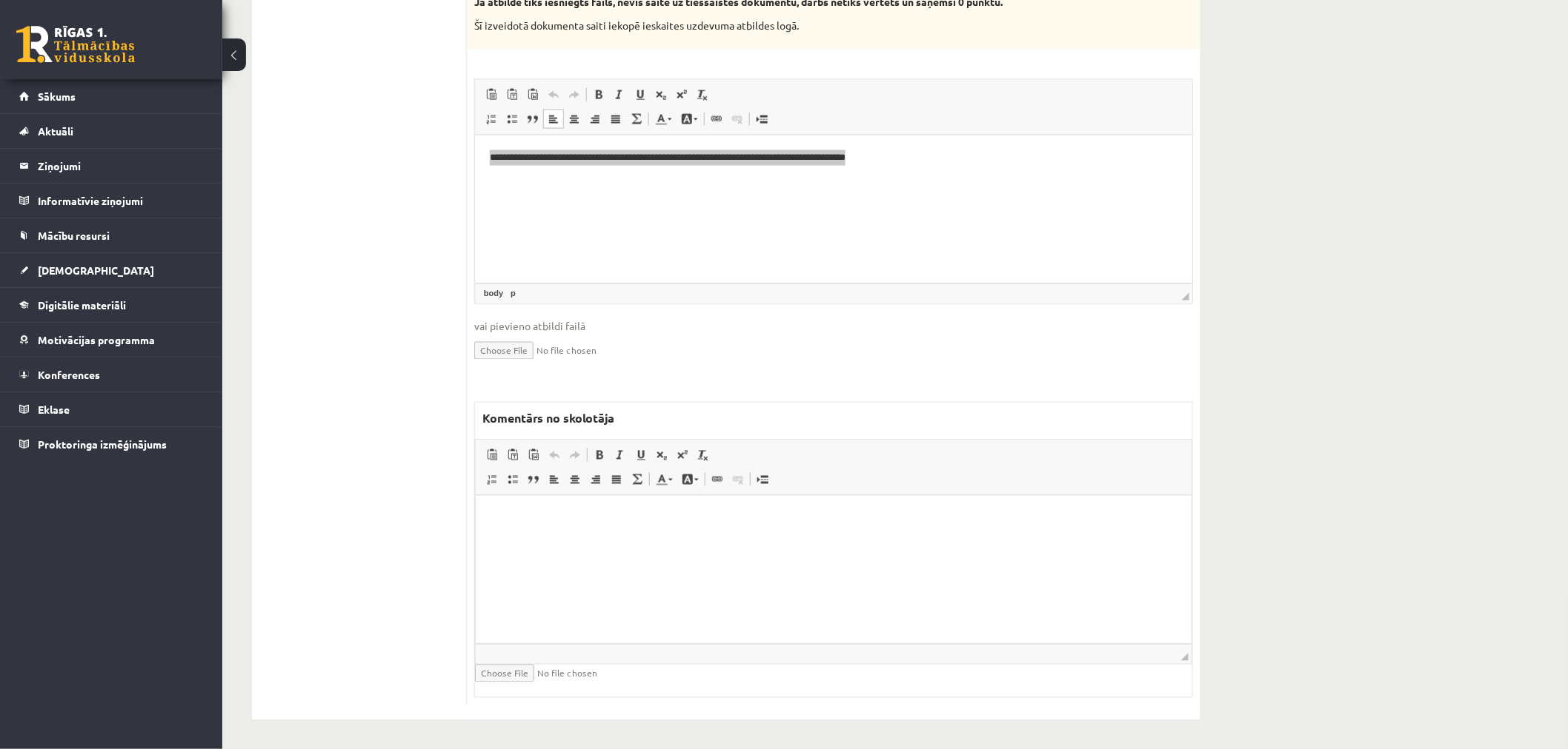
click at [638, 541] on html at bounding box center [832, 518] width 715 height 45
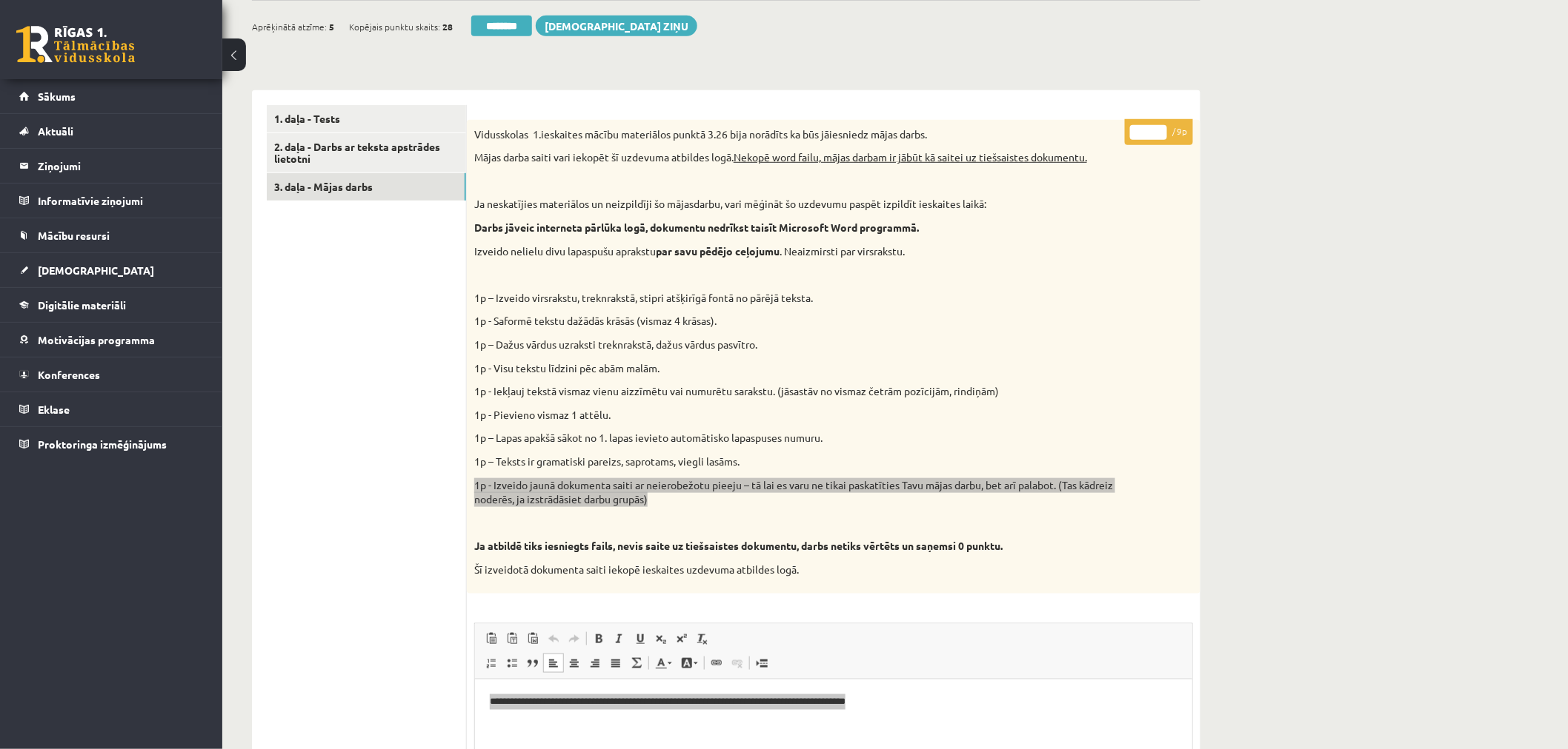
scroll to position [329, 0]
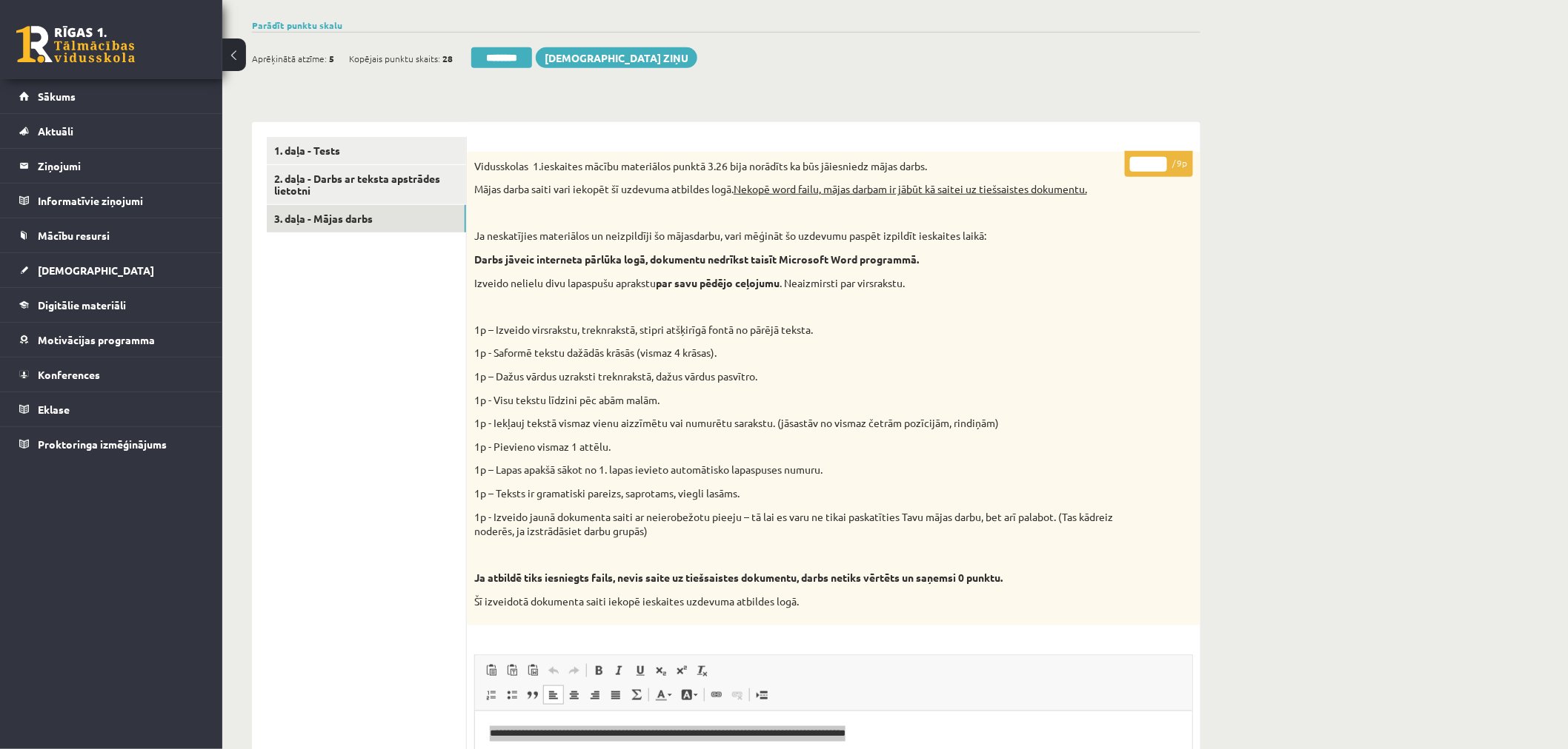
drag, startPoint x: 1142, startPoint y: 159, endPoint x: 1127, endPoint y: 159, distance: 15.0
click at [1127, 159] on p "* / 9p" at bounding box center [1159, 164] width 68 height 26
type input "*"
click at [1238, 127] on div "Datorika 10.b1 klase 1.ieskaite , Gabriela Gusāre (10.b1 klase) Ieskaite jāpild…" at bounding box center [895, 527] width 1346 height 1598
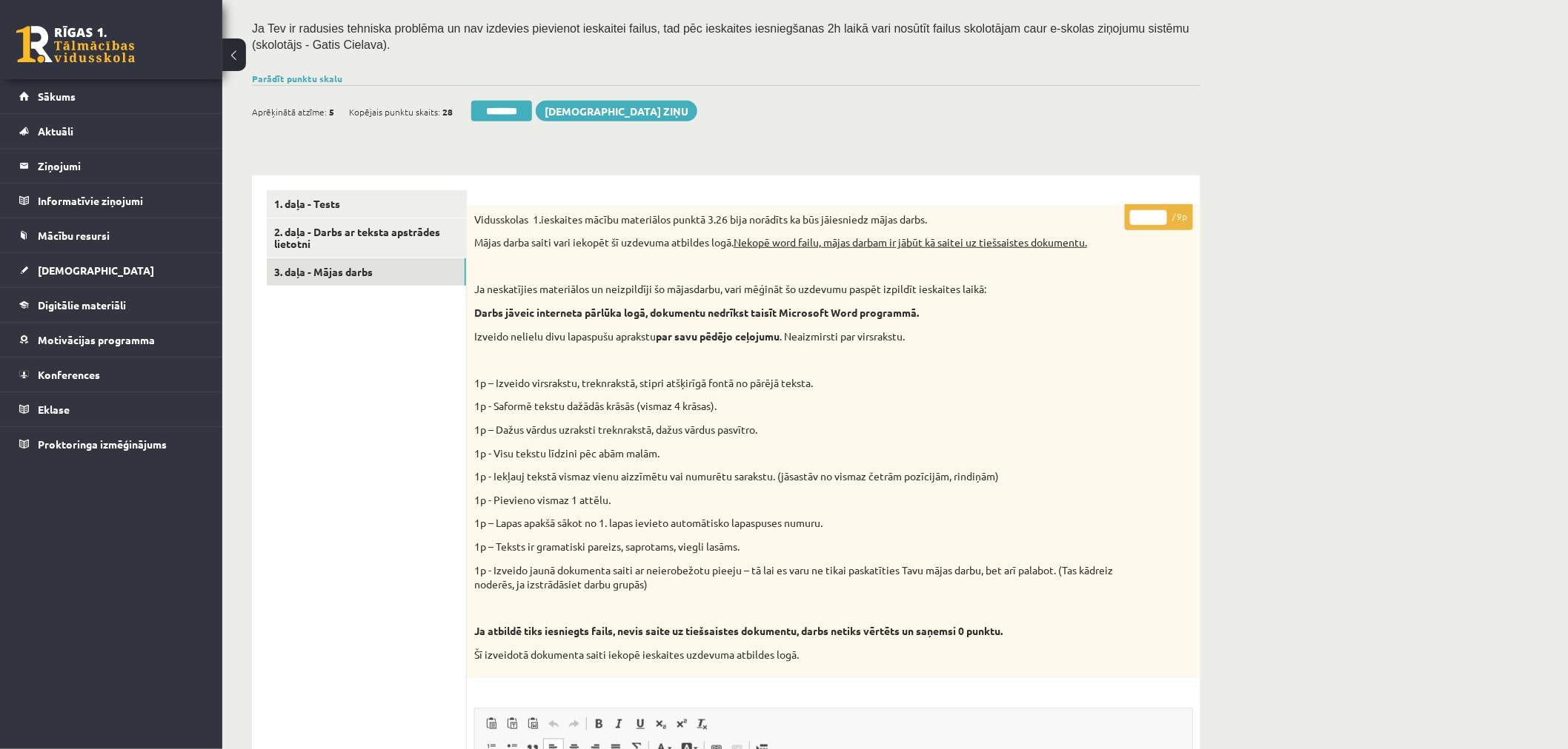
scroll to position [246, 0]
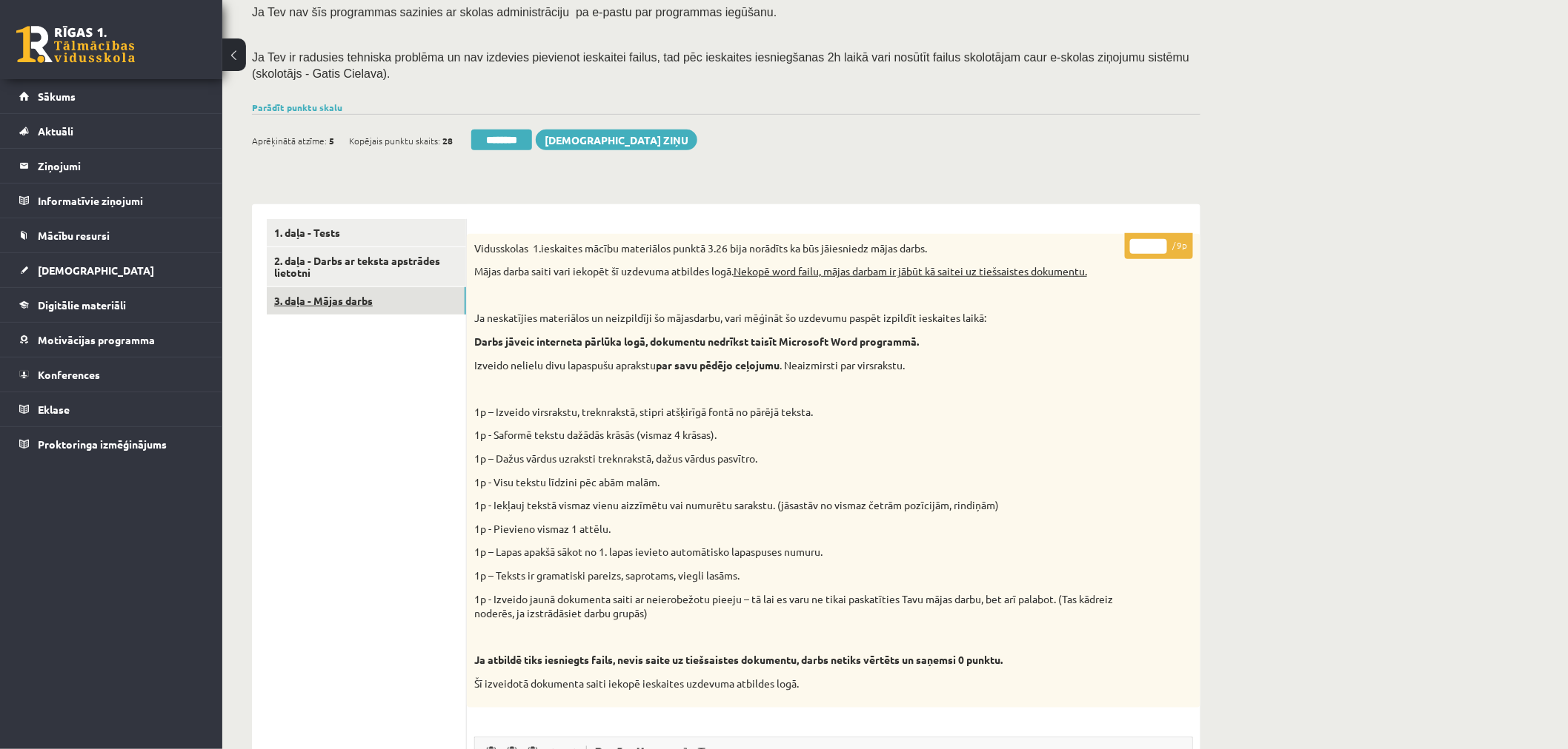
click at [336, 296] on link "3. daļa - Mājas darbs" at bounding box center [366, 301] width 200 height 27
click at [313, 102] on link "Parādīt punktu skalu" at bounding box center [297, 107] width 91 height 12
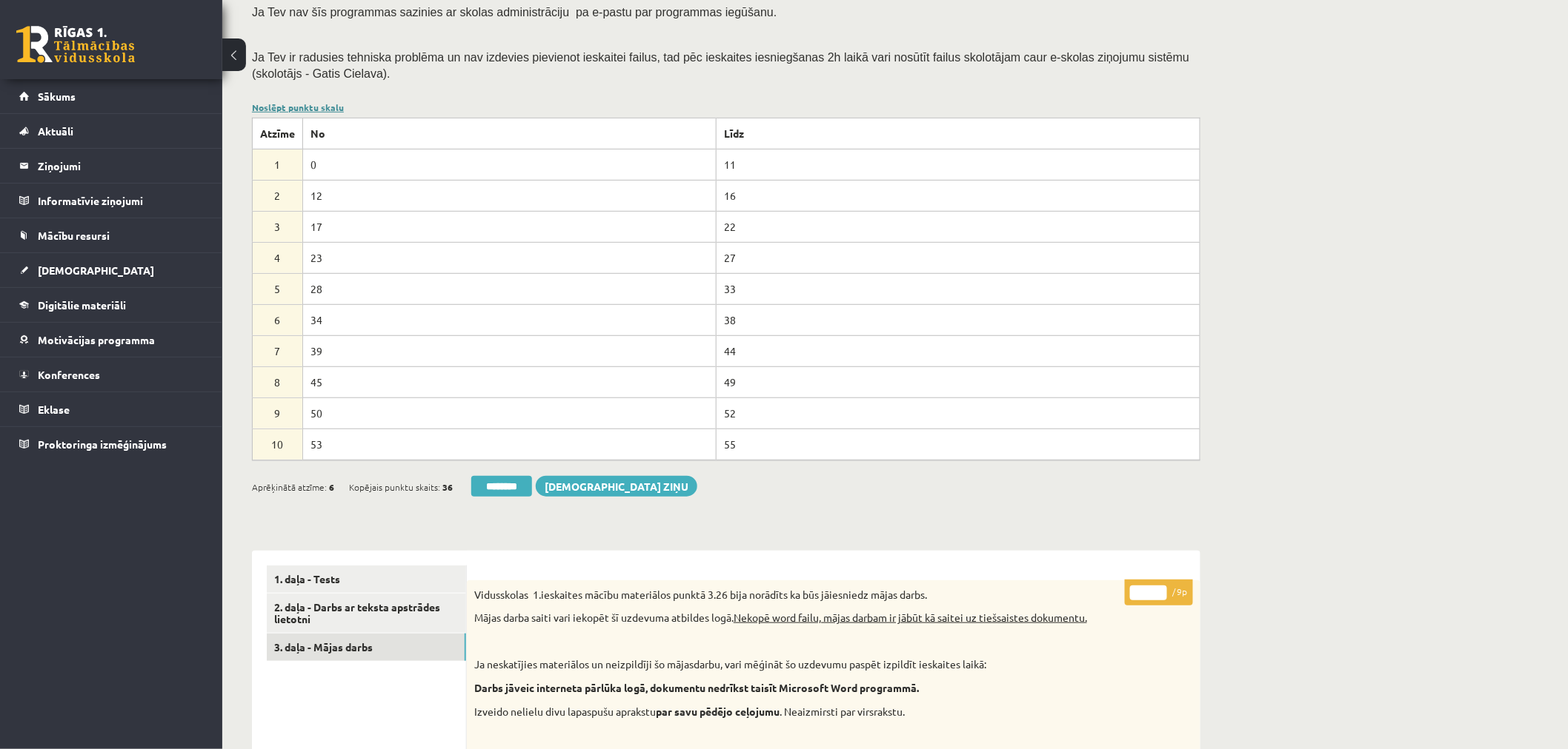
scroll to position [0, 0]
click at [311, 104] on link "Noslēpt punktu skalu" at bounding box center [298, 107] width 92 height 12
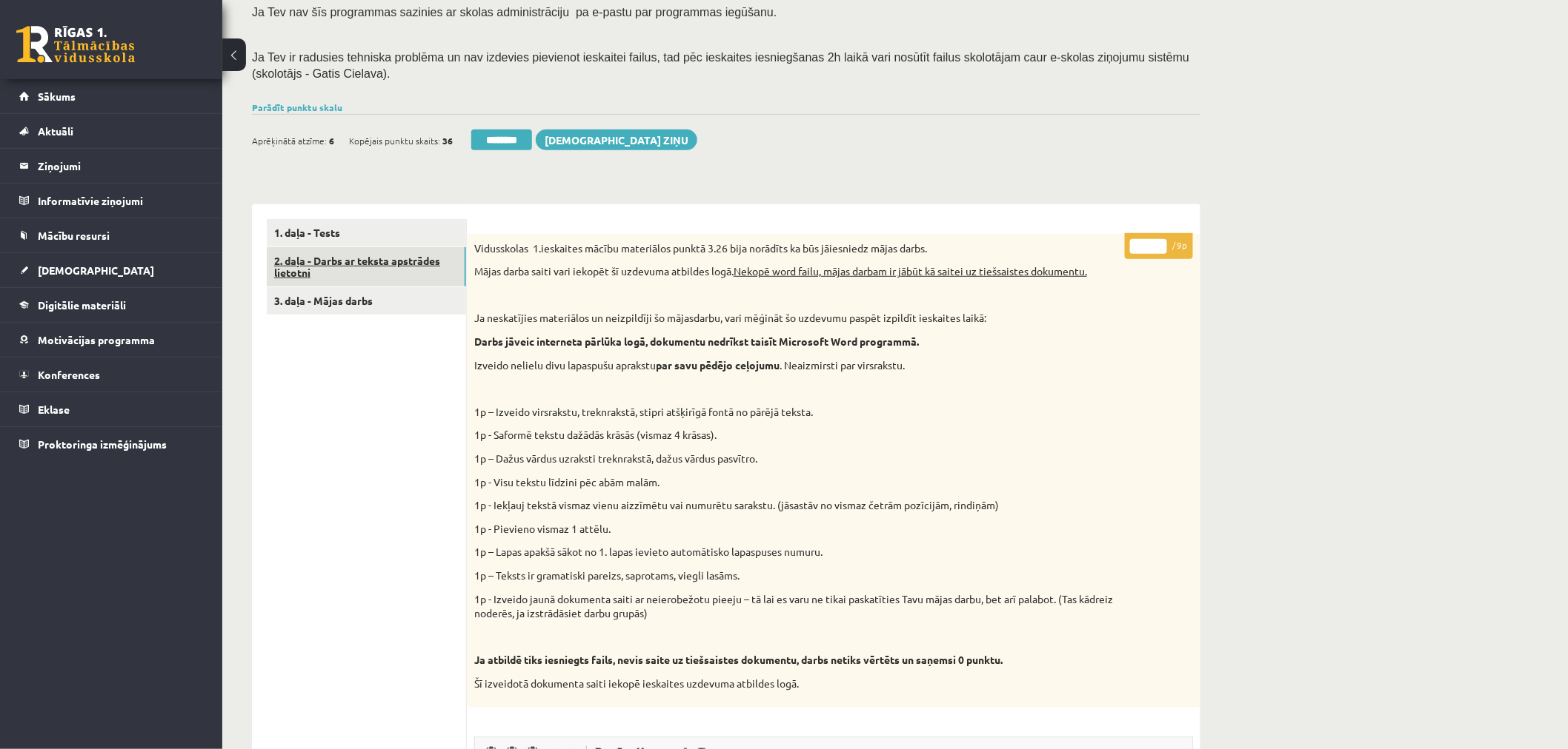
click at [339, 262] on link "2. daļa - Darbs ar teksta apstrādes lietotni" at bounding box center [366, 267] width 200 height 40
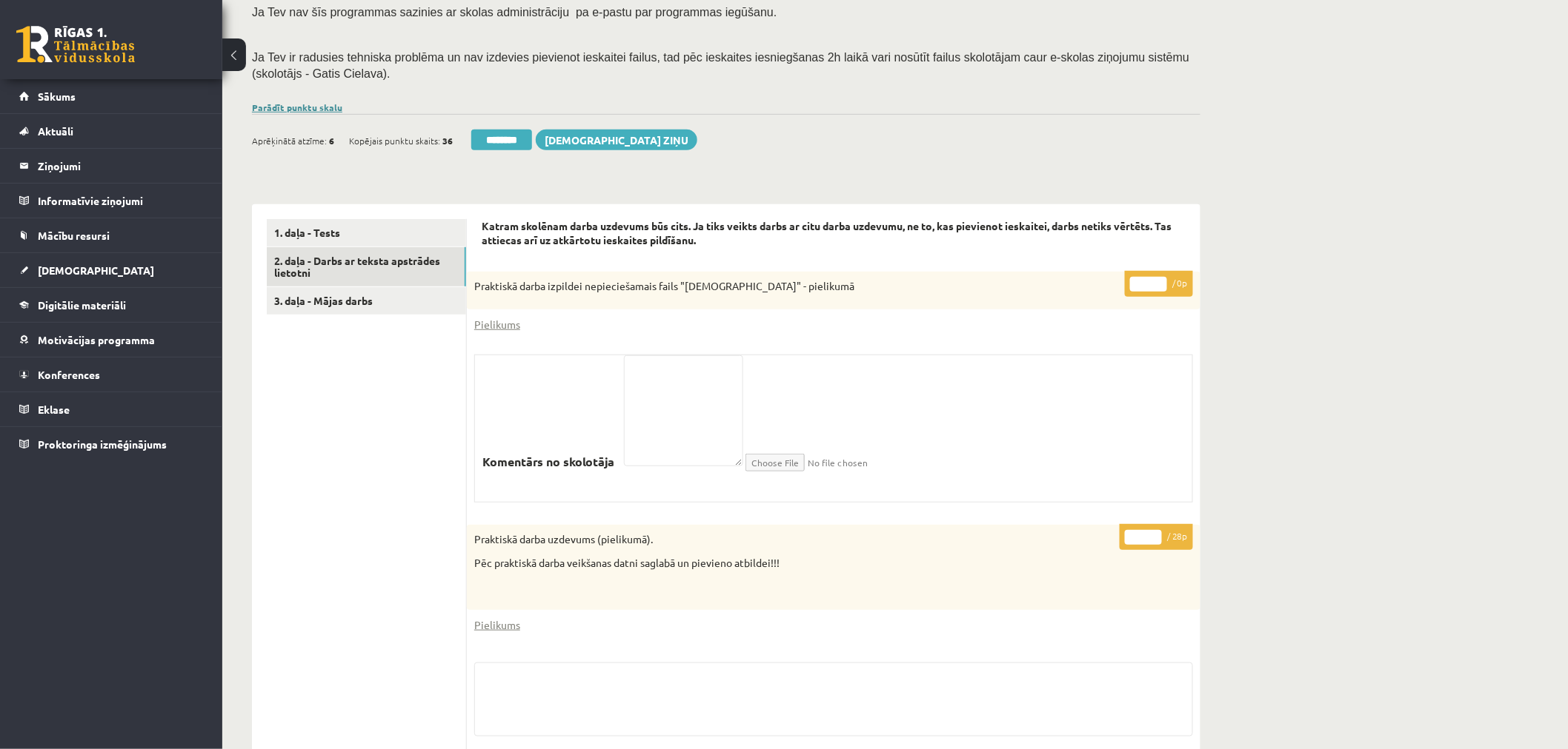
click at [312, 106] on link "Parādīt punktu skalu" at bounding box center [297, 107] width 91 height 12
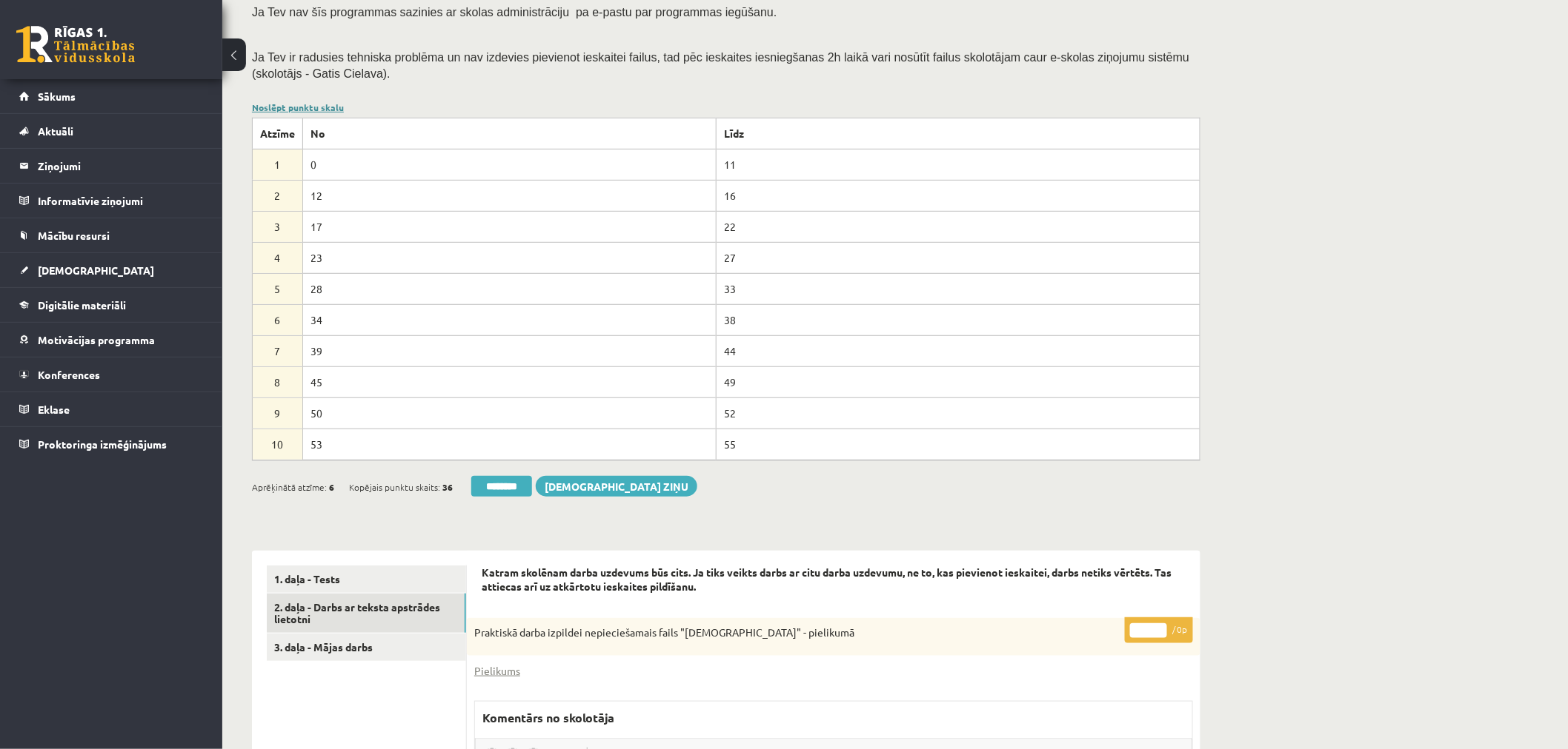
click at [312, 106] on link "Noslēpt punktu skalu" at bounding box center [298, 107] width 92 height 12
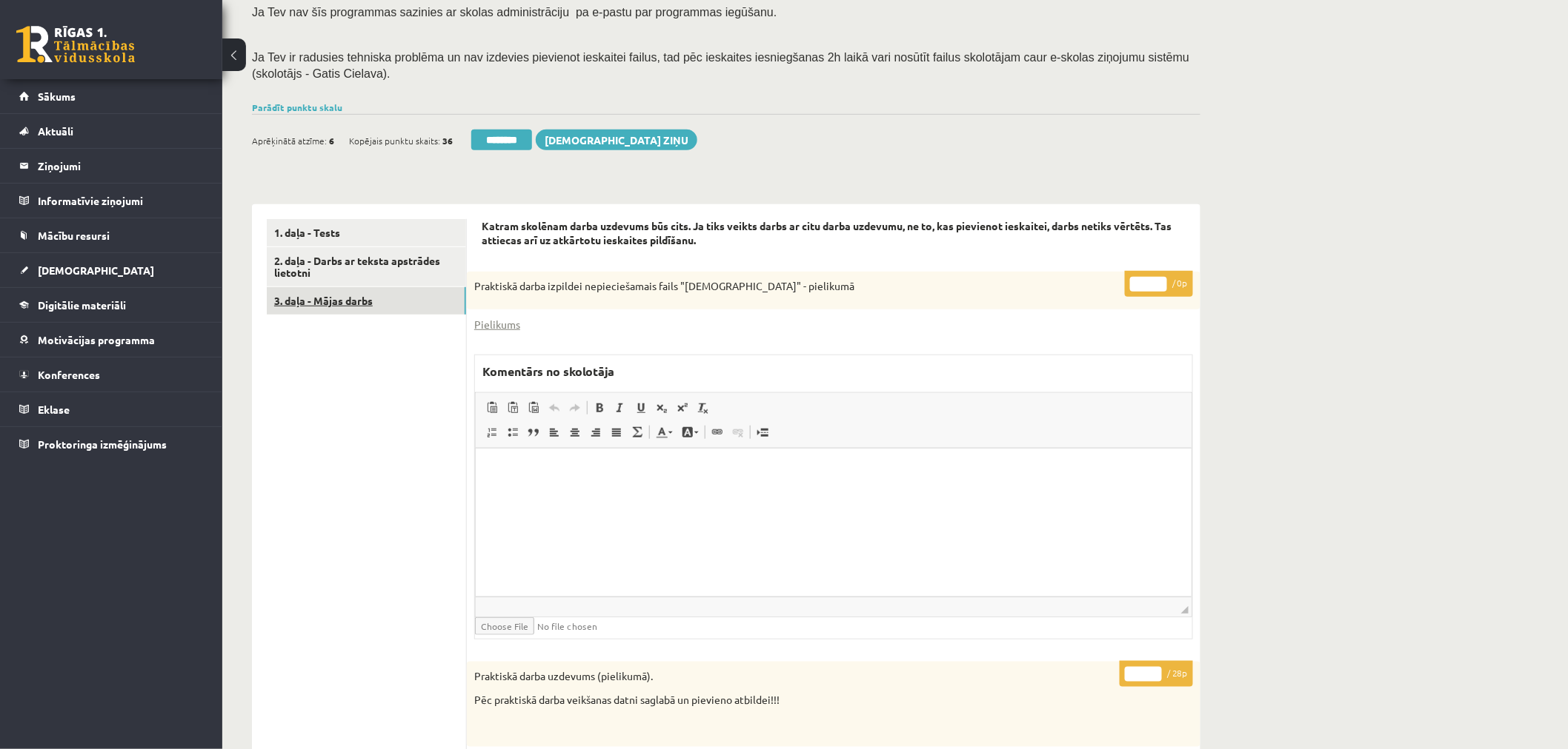
click at [351, 292] on link "3. daļa - Mājas darbs" at bounding box center [366, 301] width 200 height 27
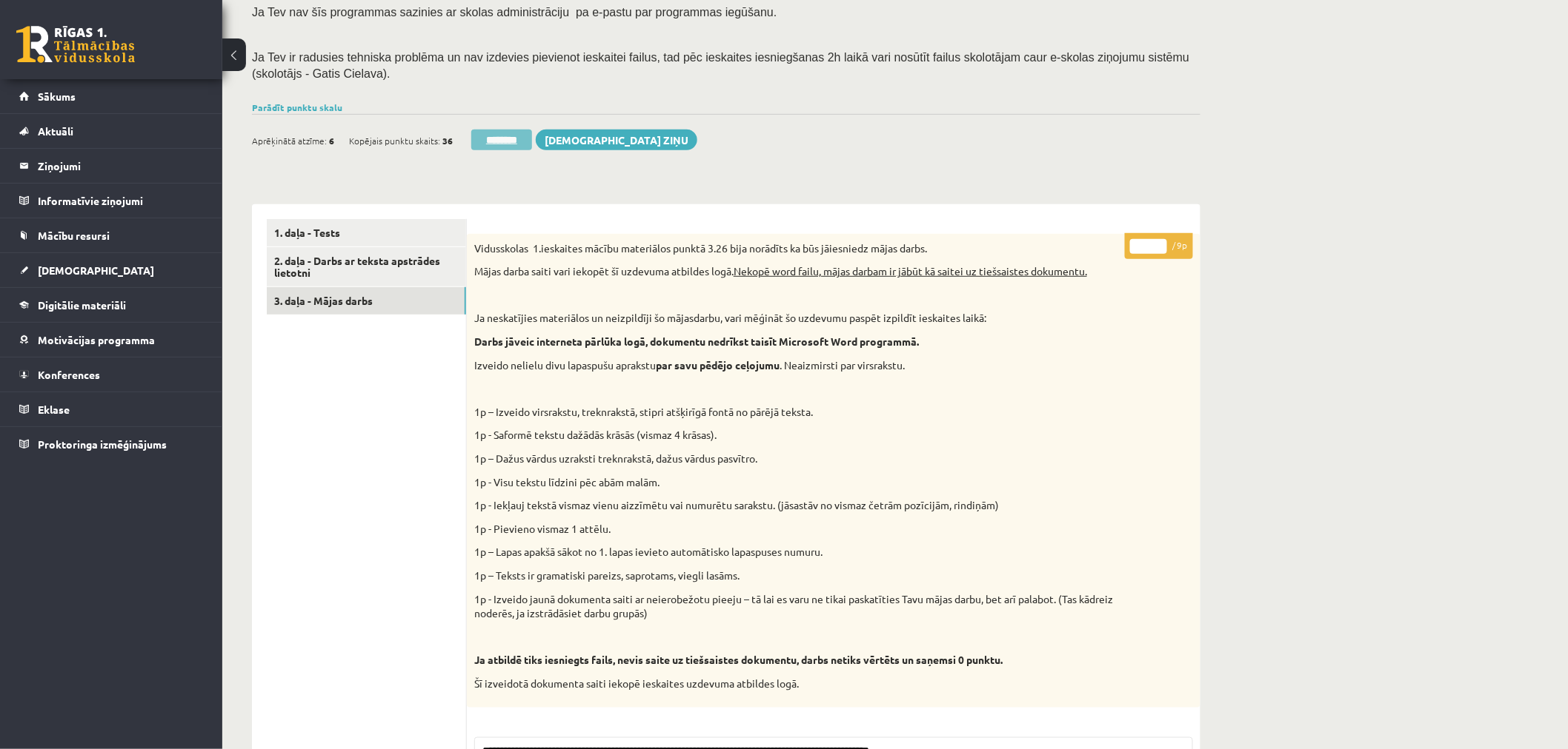
click at [499, 131] on input "********" at bounding box center [502, 139] width 60 height 20
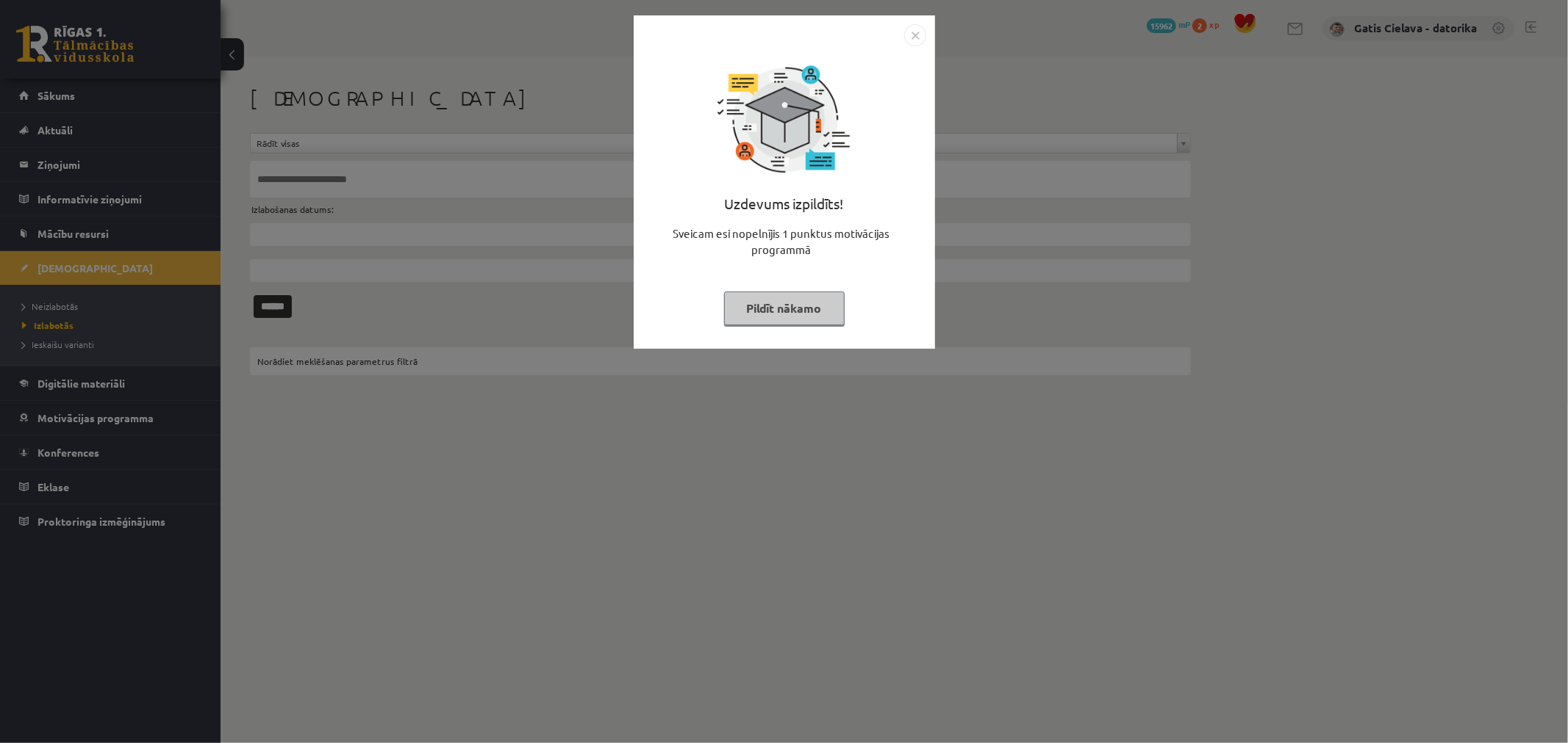
click at [772, 325] on button "Pildīt nākamo" at bounding box center [784, 308] width 121 height 34
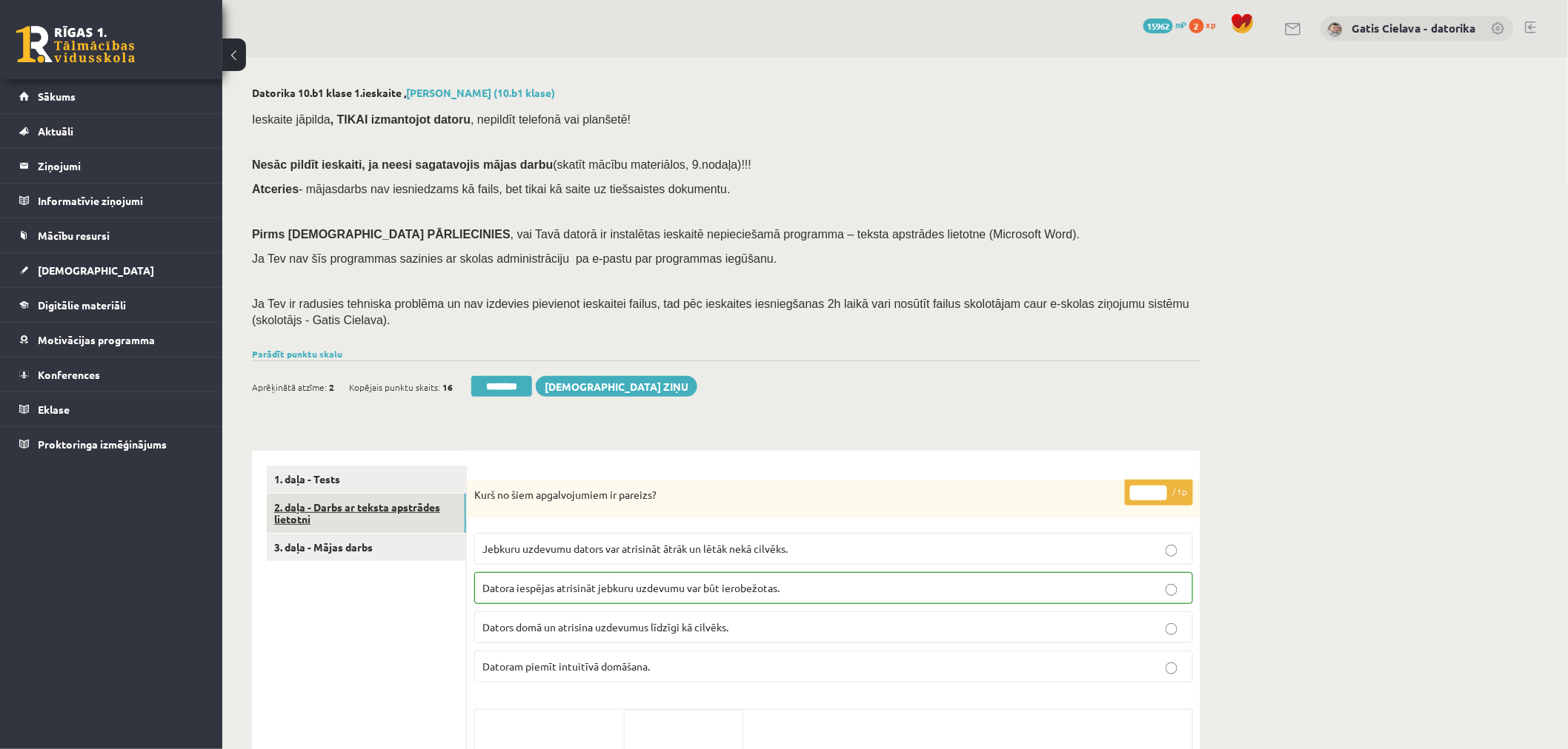
click at [361, 507] on link "2. daļa - Darbs ar teksta apstrādes lietotni" at bounding box center [366, 513] width 200 height 40
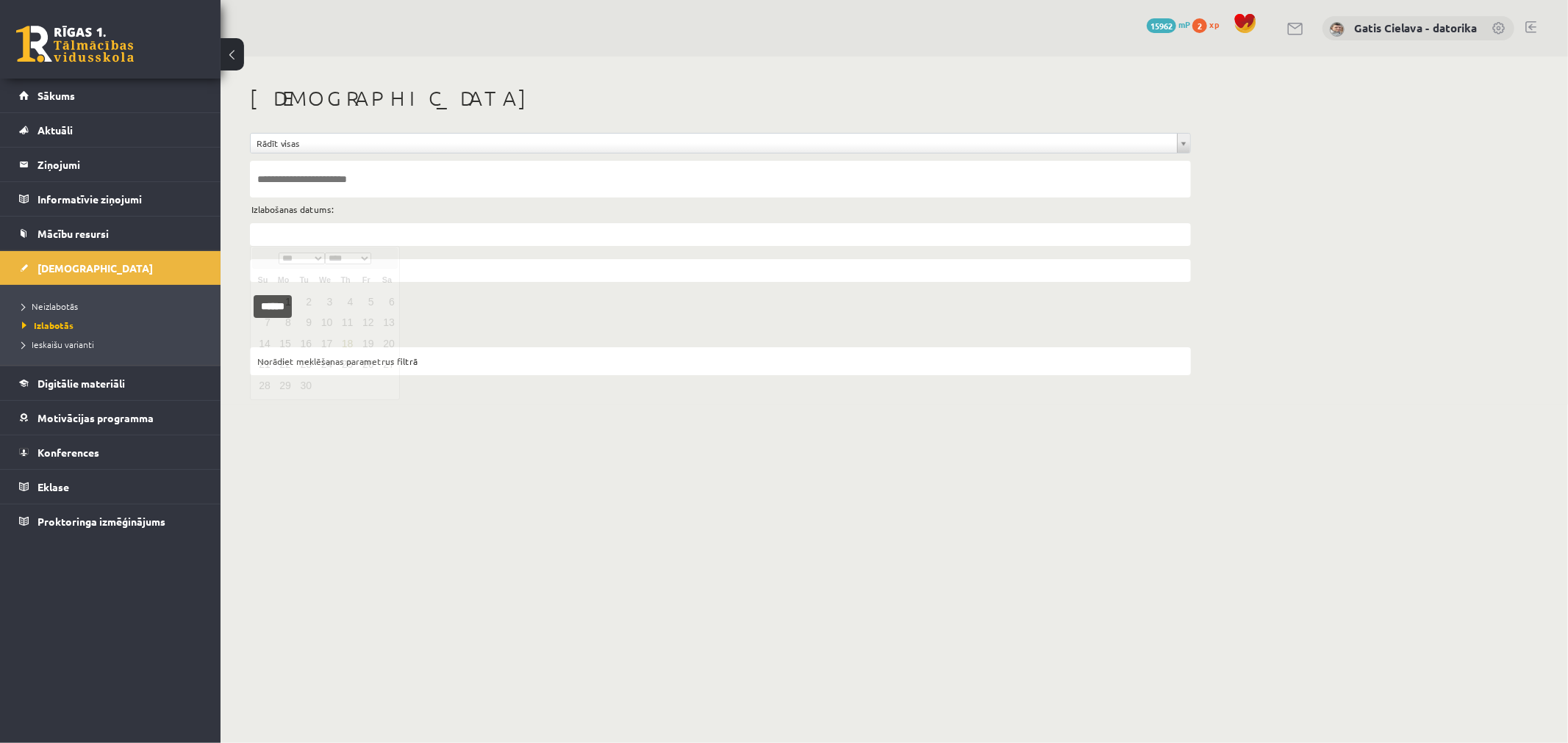
click at [287, 229] on input "text" at bounding box center [720, 235] width 941 height 23
click at [269, 300] on table "Su Mo Tu We Th Fr Sa 1 2 3 4 5 6 7 8 9 10 11 12 13 14 15 16 17 18 19 20 21 22 2…" at bounding box center [325, 332] width 145 height 128
click at [357, 341] on link "19" at bounding box center [366, 344] width 19 height 20
click at [283, 300] on input "******" at bounding box center [273, 307] width 39 height 23
click at [276, 307] on input "******" at bounding box center [273, 307] width 39 height 23
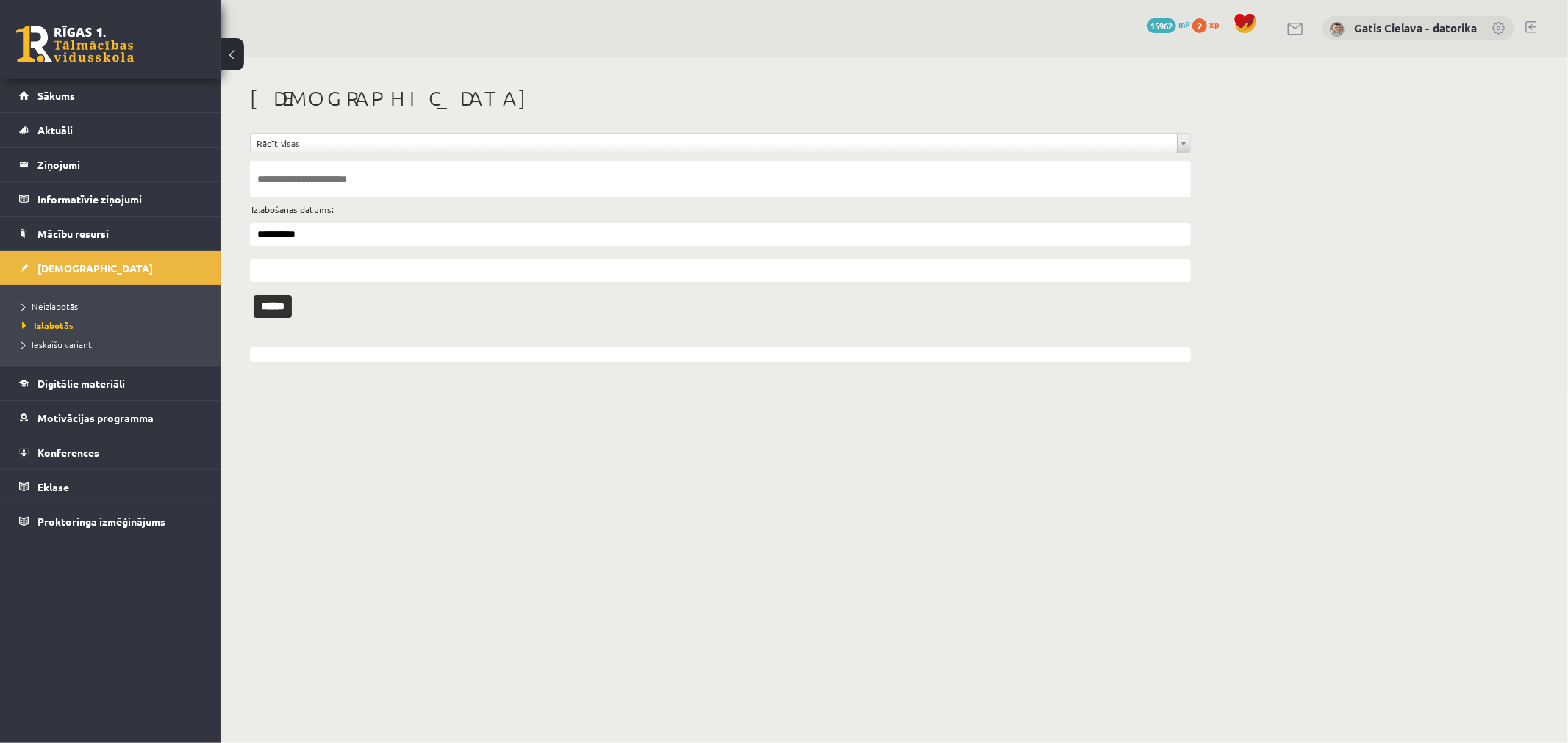
click at [331, 232] on input "**********" at bounding box center [720, 235] width 941 height 23
click at [346, 346] on link "18" at bounding box center [345, 344] width 19 height 20
type input "**********"
click at [276, 300] on input "******" at bounding box center [273, 307] width 39 height 23
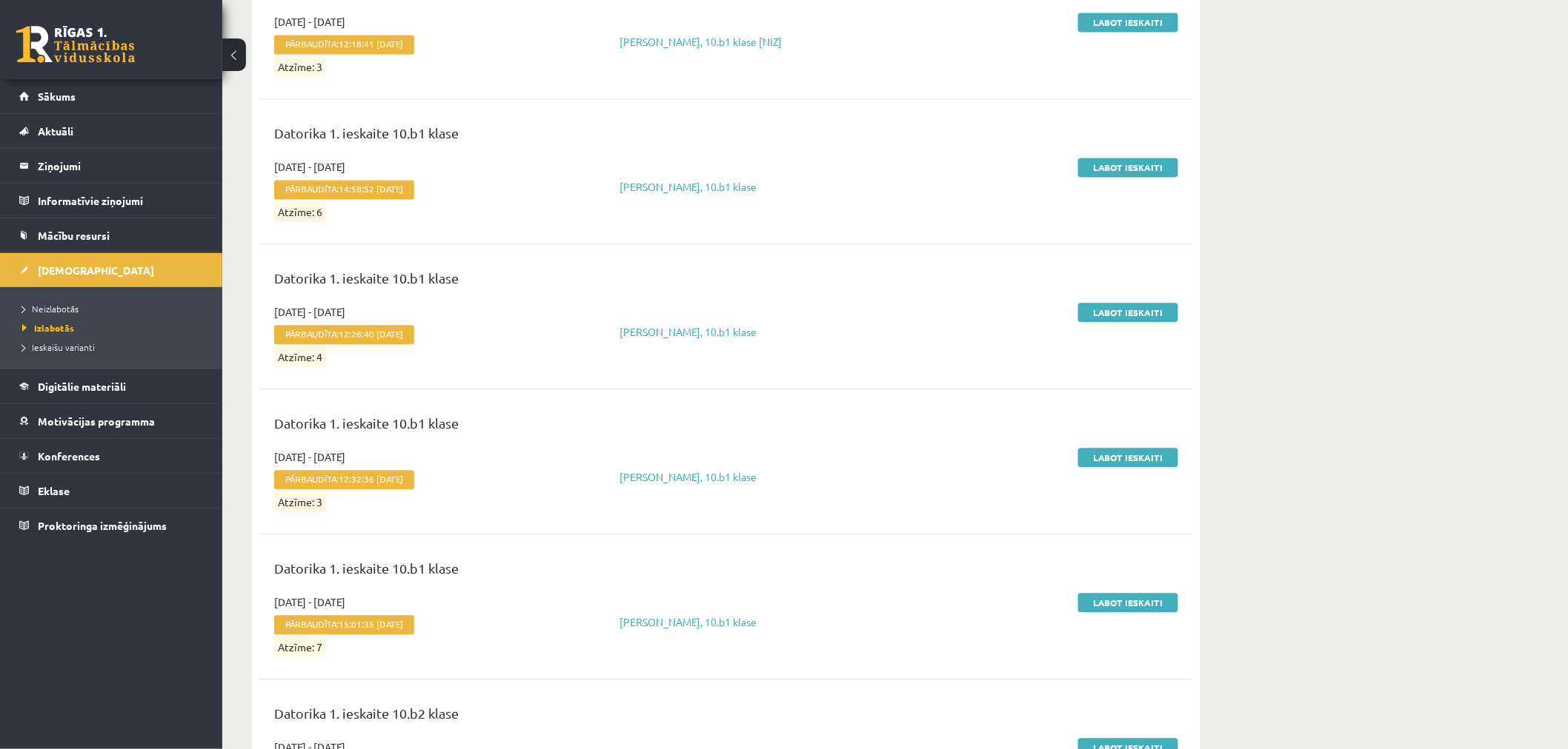
scroll to position [3456, 0]
